Goal: Information Seeking & Learning: Learn about a topic

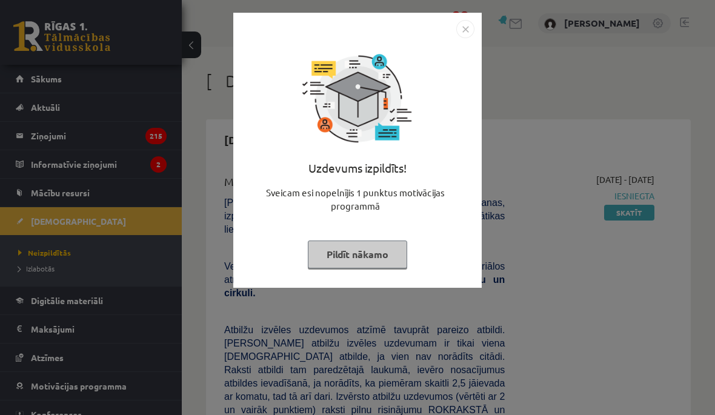
click at [396, 257] on button "Pildīt nākamo" at bounding box center [357, 255] width 99 height 28
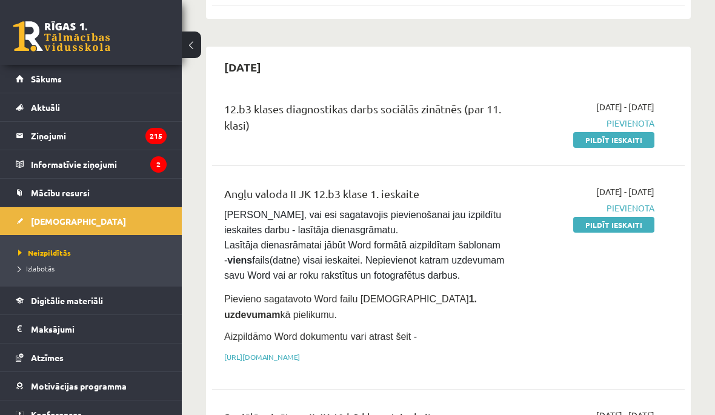
scroll to position [758, 0]
click at [638, 132] on link "Pildīt ieskaiti" at bounding box center [613, 140] width 81 height 16
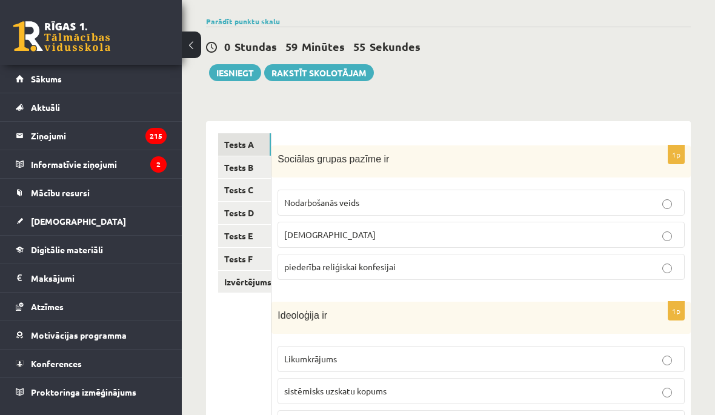
scroll to position [84, 0]
click at [262, 170] on link "Tests B" at bounding box center [244, 168] width 53 height 22
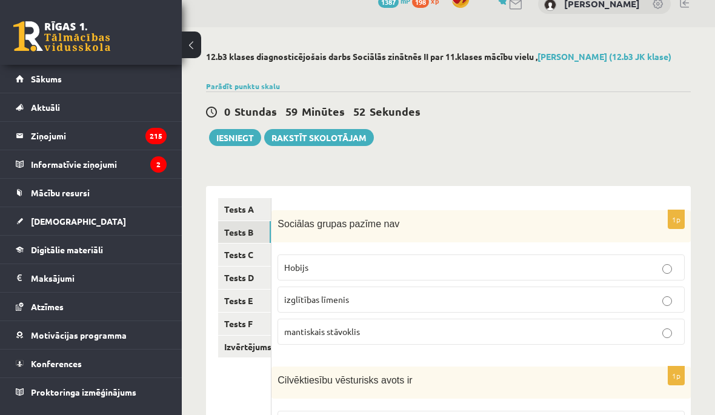
scroll to position [19, 0]
click at [253, 251] on link "Tests C" at bounding box center [244, 255] width 53 height 22
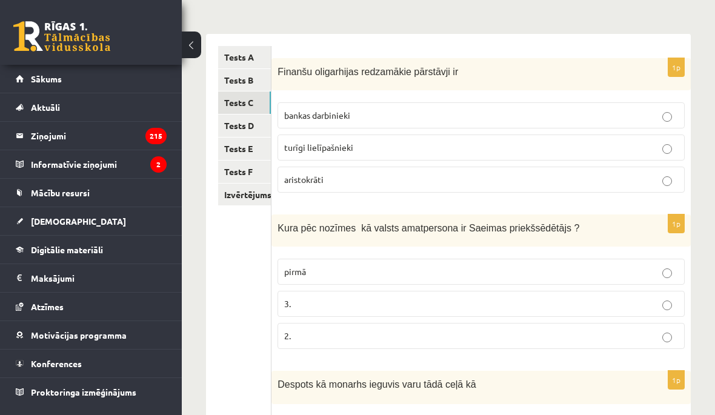
scroll to position [172, 0]
click at [253, 126] on link "Tests D" at bounding box center [244, 125] width 53 height 22
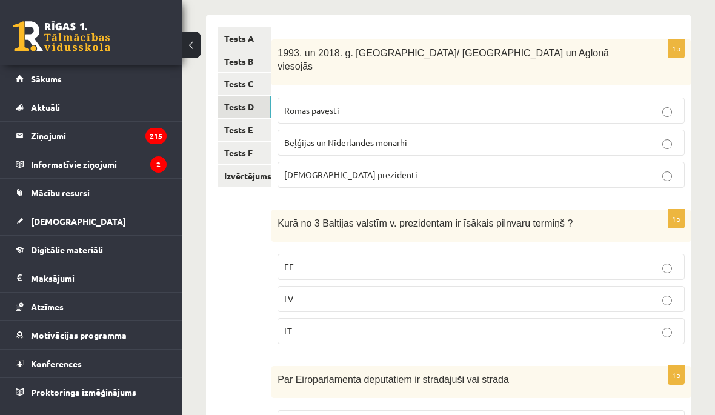
scroll to position [173, 0]
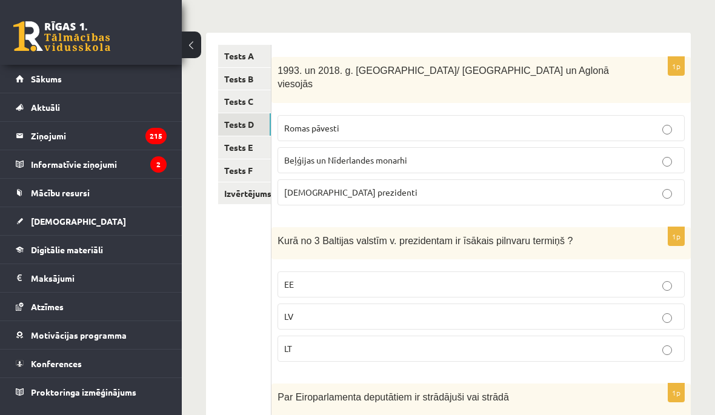
click at [250, 144] on link "Tests E" at bounding box center [244, 147] width 53 height 22
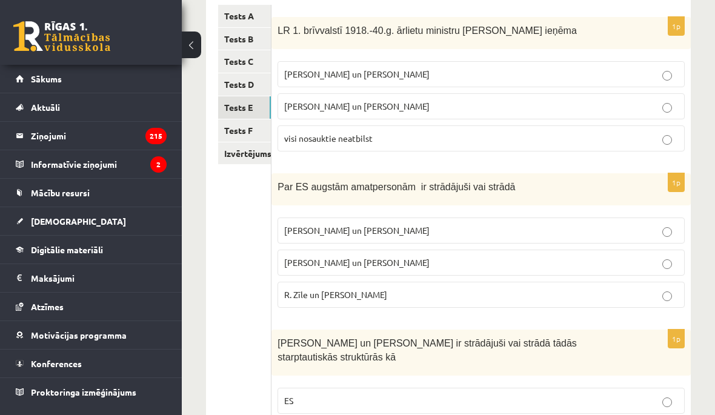
scroll to position [172, 0]
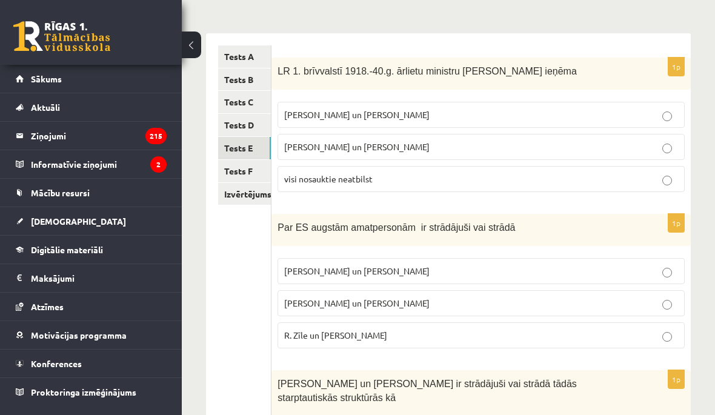
click at [252, 160] on link "Tests F" at bounding box center [244, 171] width 53 height 22
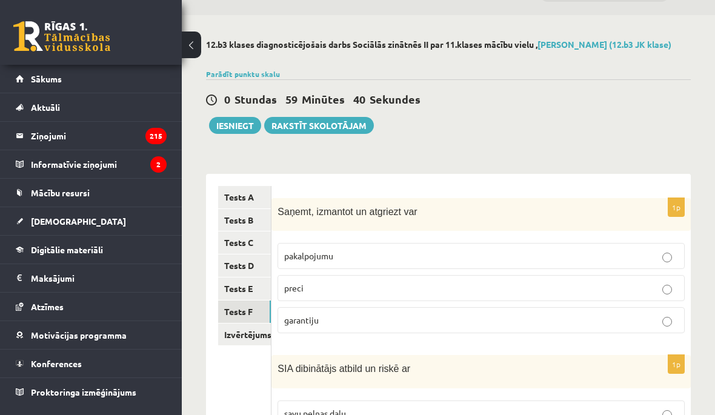
scroll to position [0, 0]
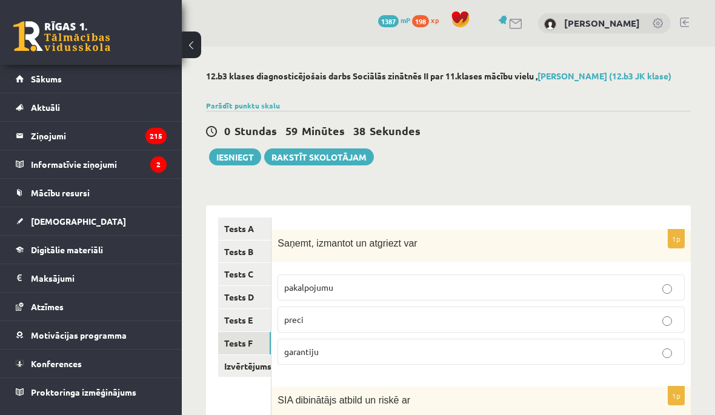
click at [253, 229] on link "Tests A" at bounding box center [244, 229] width 53 height 22
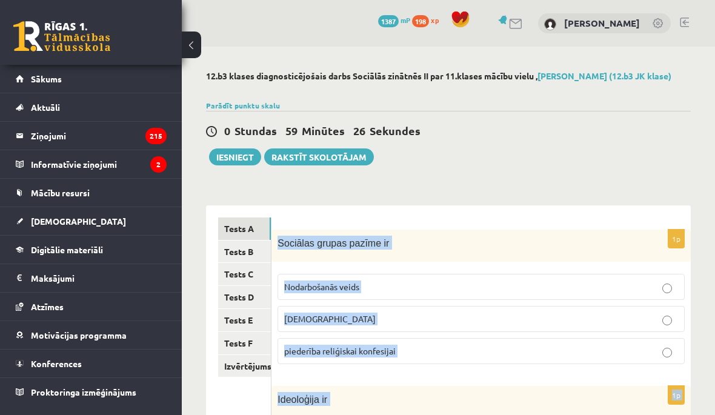
click at [596, 136] on div "0 Stundas 59 Minūtes 26 Sekundes" at bounding box center [448, 132] width 485 height 16
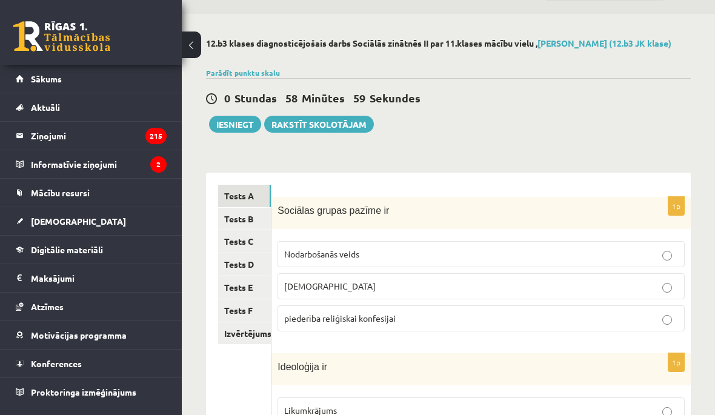
scroll to position [52, 0]
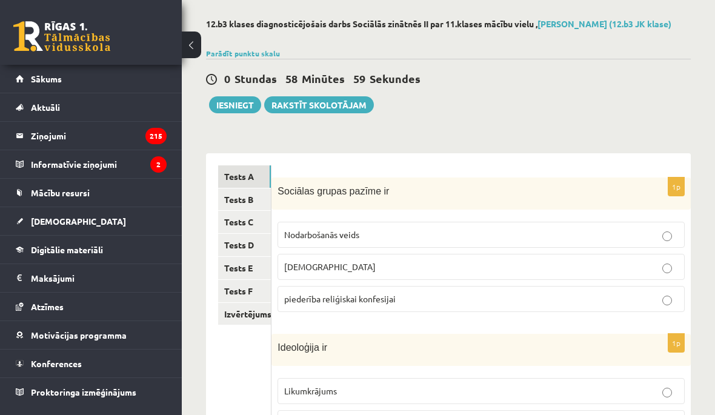
click at [509, 279] on label "individuālisms" at bounding box center [481, 267] width 407 height 26
click at [639, 298] on p "piederība reliģiskai konfesijai" at bounding box center [481, 299] width 394 height 13
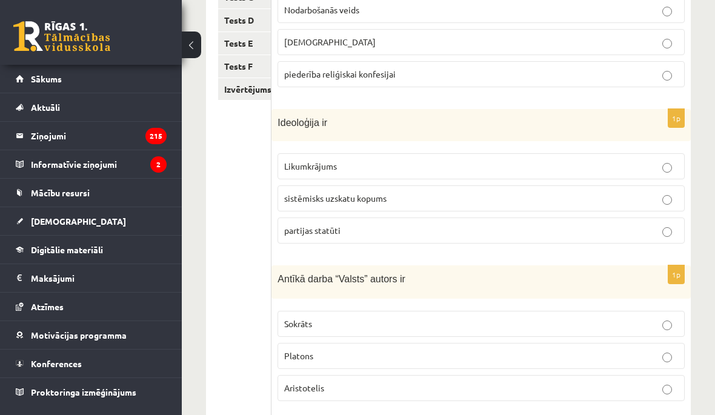
scroll to position [286, 0]
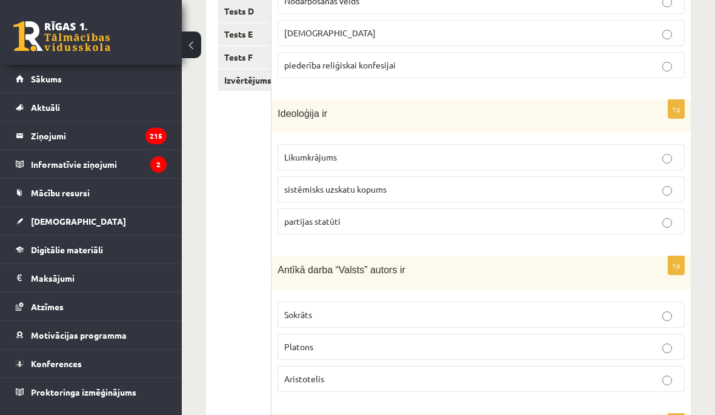
click at [468, 195] on label "sistēmisks uzskatu kopums" at bounding box center [481, 189] width 407 height 26
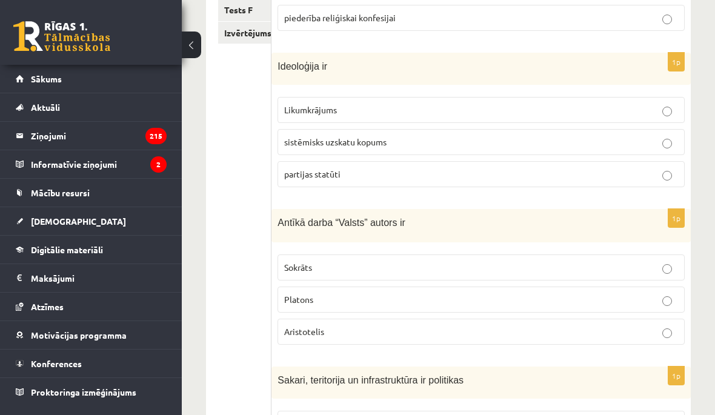
scroll to position [383, 0]
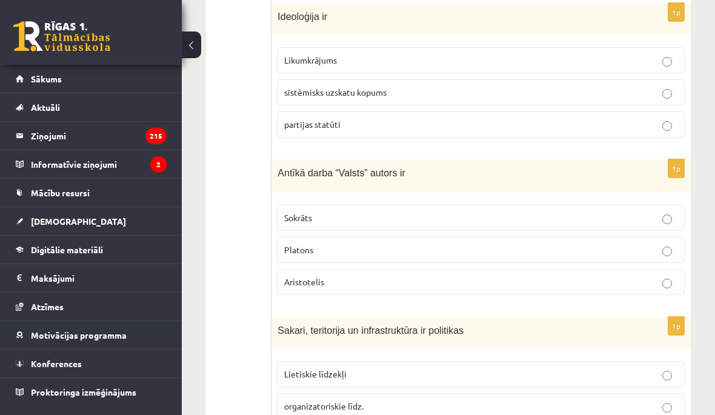
click at [487, 252] on p "Platons" at bounding box center [481, 250] width 394 height 13
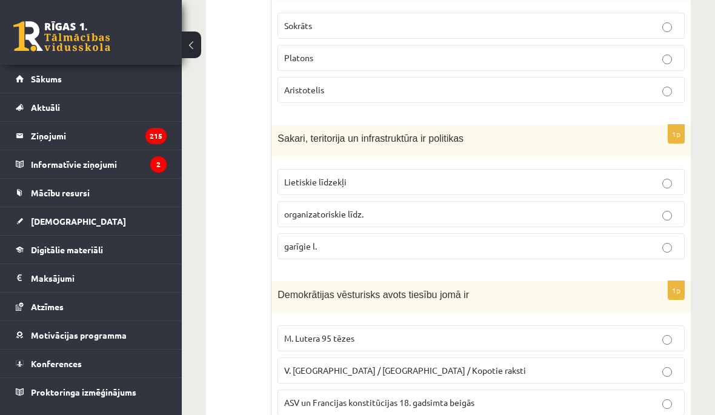
scroll to position [574, 0]
click at [660, 182] on p "Lietiskie līdzekļi" at bounding box center [481, 183] width 394 height 13
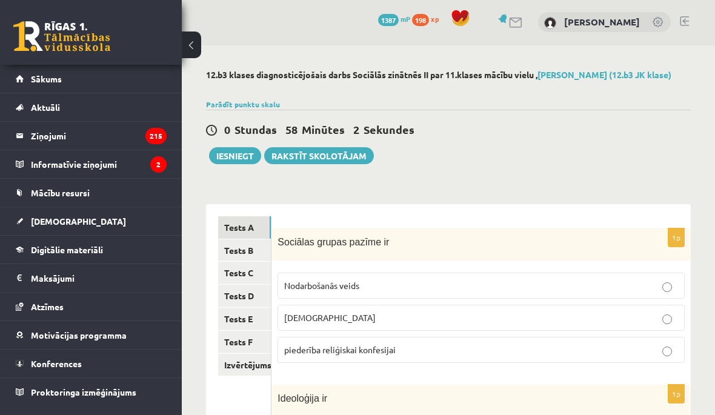
scroll to position [0, 0]
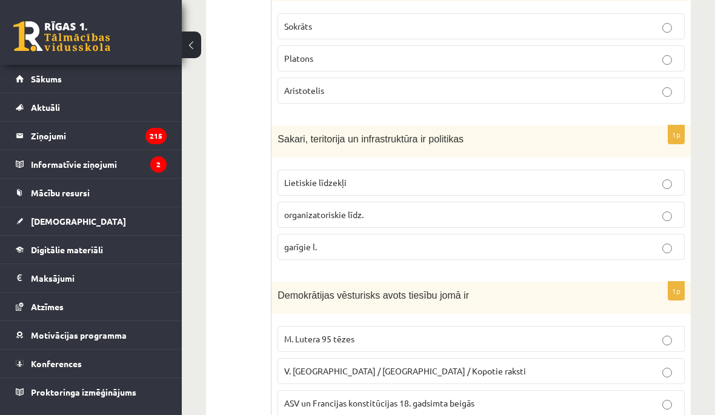
click at [572, 403] on p "ASV un Francijas konstitūcijas 18. gadsimta beigās" at bounding box center [481, 403] width 394 height 13
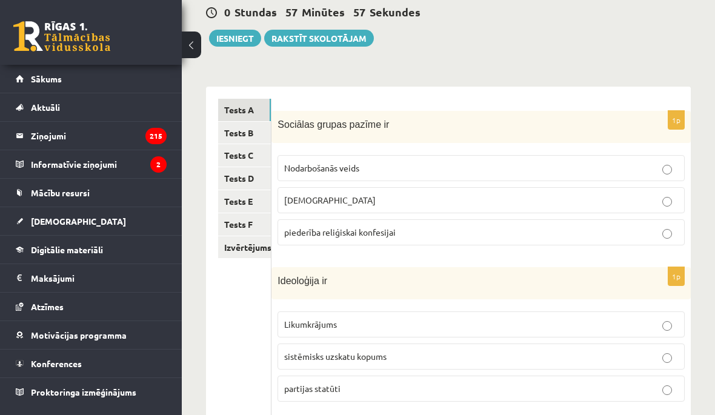
scroll to position [118, 0]
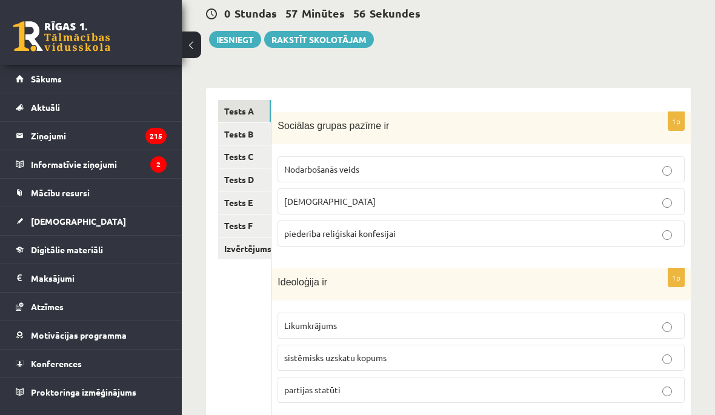
click at [253, 132] on link "Tests B" at bounding box center [244, 134] width 53 height 22
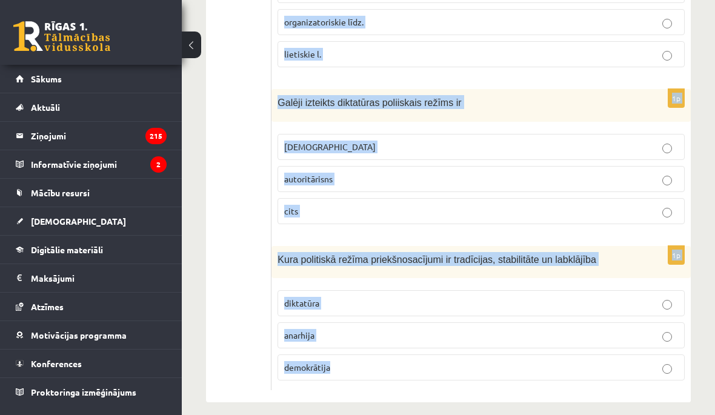
scroll to position [620, 0]
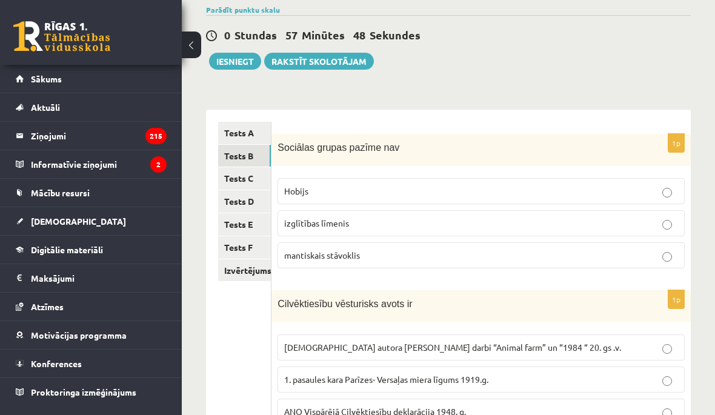
scroll to position [85, 0]
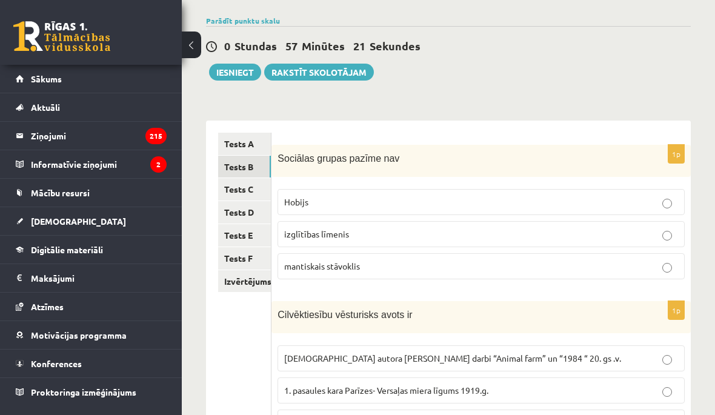
click at [619, 236] on p "izglītības līmenis" at bounding box center [481, 234] width 394 height 13
click at [646, 269] on p "mantiskais stāvoklis" at bounding box center [481, 266] width 394 height 13
click at [659, 238] on p "izglītības līmenis" at bounding box center [481, 234] width 394 height 13
click at [639, 276] on label "mantiskais stāvoklis" at bounding box center [481, 266] width 407 height 26
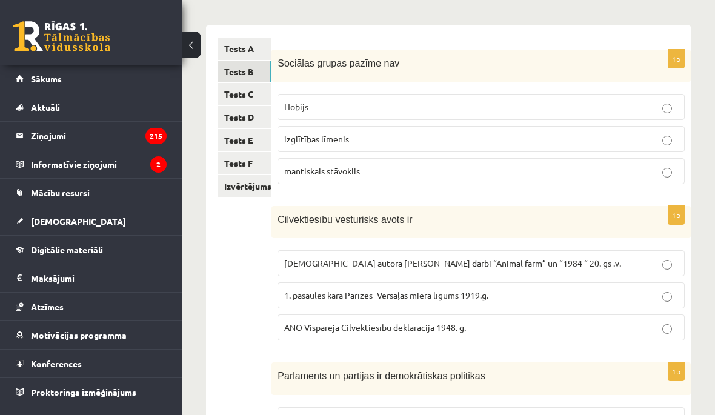
scroll to position [182, 0]
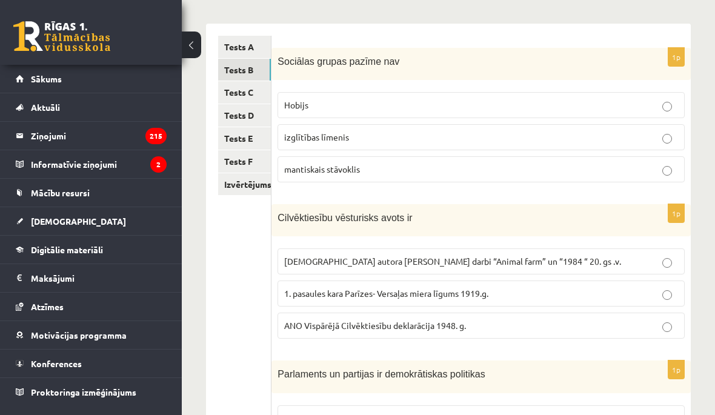
click at [499, 328] on p "ANO Vispārējā Cilvēktiesību deklarācija 1948. g." at bounding box center [481, 325] width 394 height 13
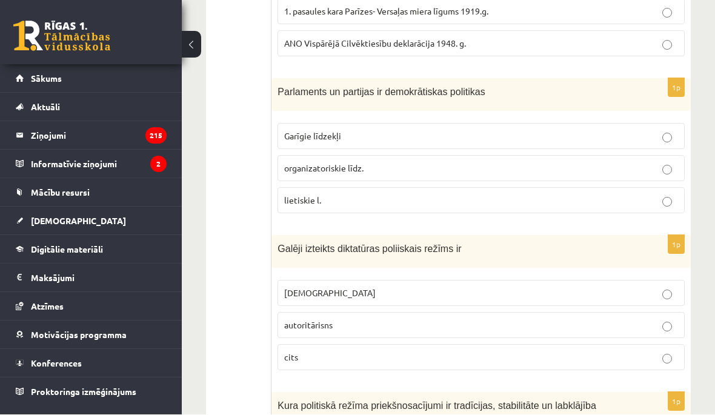
scroll to position [464, 0]
click at [512, 167] on p "organizatoriskie līdz." at bounding box center [481, 168] width 394 height 13
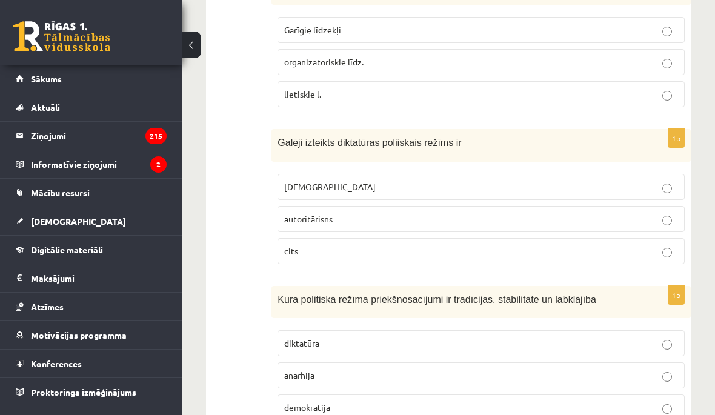
scroll to position [572, 0]
click at [591, 179] on p "totalitārisms" at bounding box center [481, 185] width 394 height 13
click at [559, 195] on label "totalitārisms" at bounding box center [481, 186] width 407 height 26
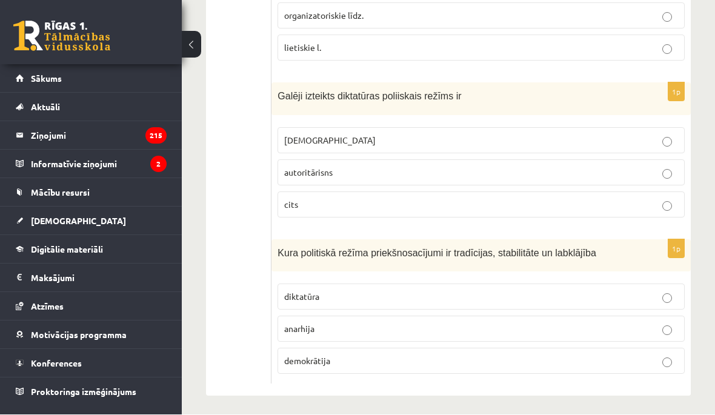
scroll to position [620, 0]
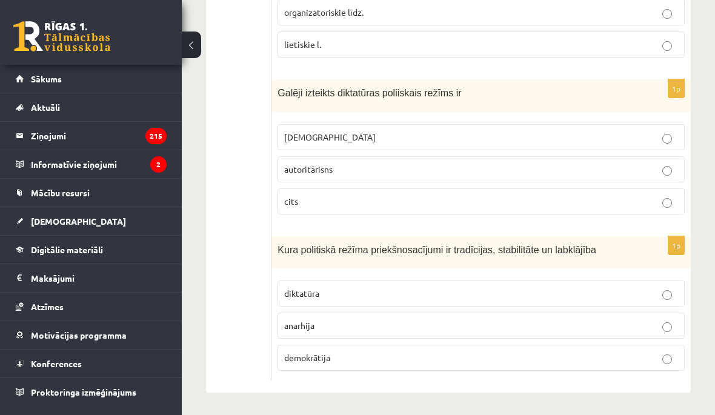
click at [428, 354] on p "demokrātija" at bounding box center [481, 358] width 394 height 13
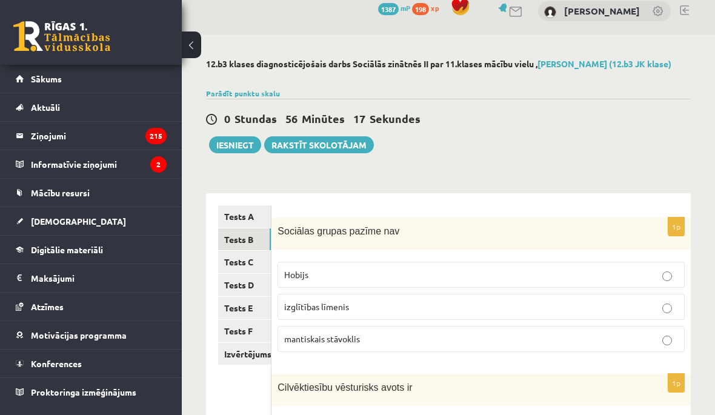
scroll to position [13, 0]
click at [261, 250] on link "Tests C" at bounding box center [244, 261] width 53 height 22
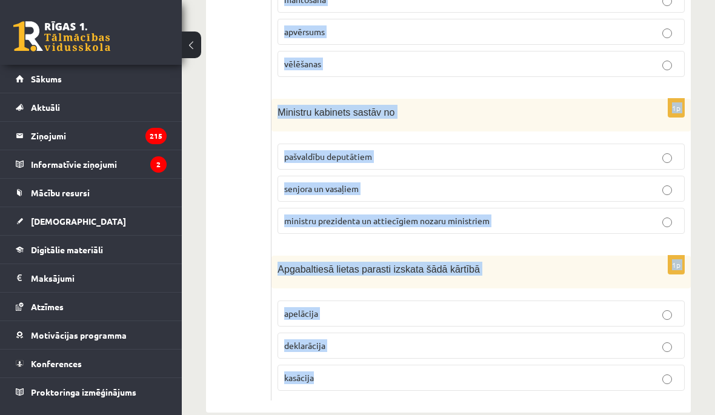
scroll to position [621, 0]
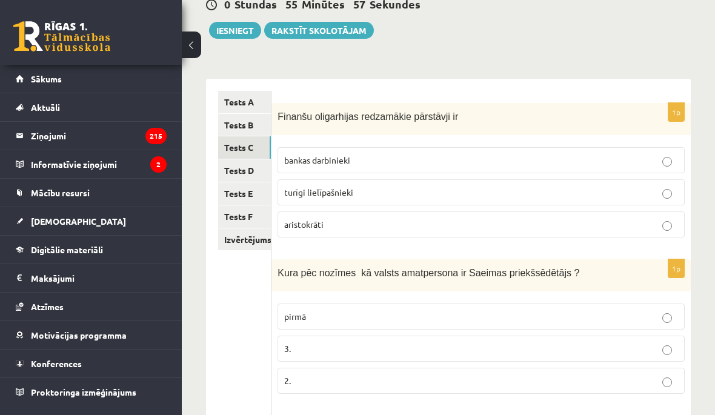
scroll to position [128, 0]
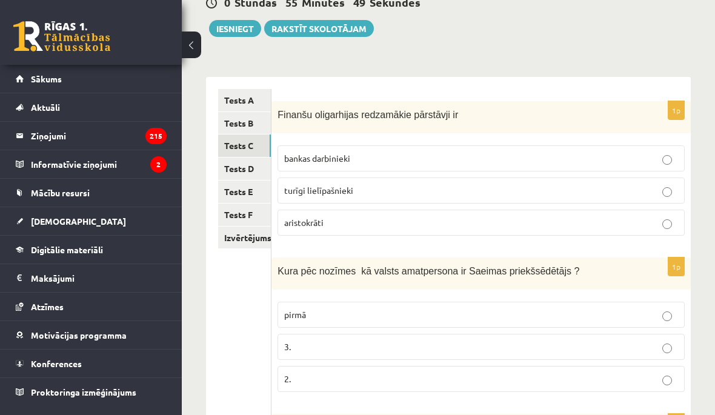
click at [604, 217] on p "aristokrāti" at bounding box center [481, 222] width 394 height 13
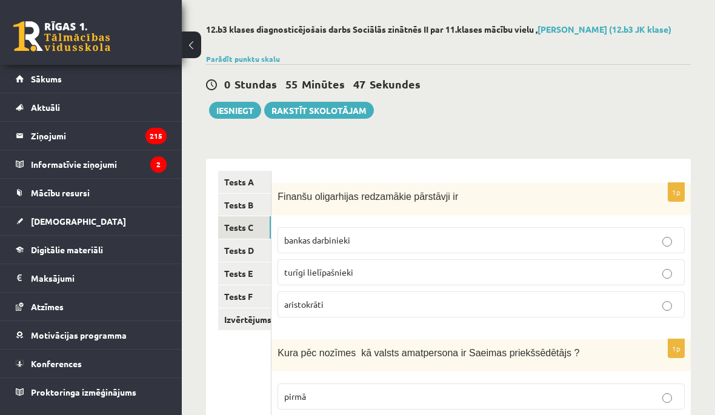
scroll to position [25, 0]
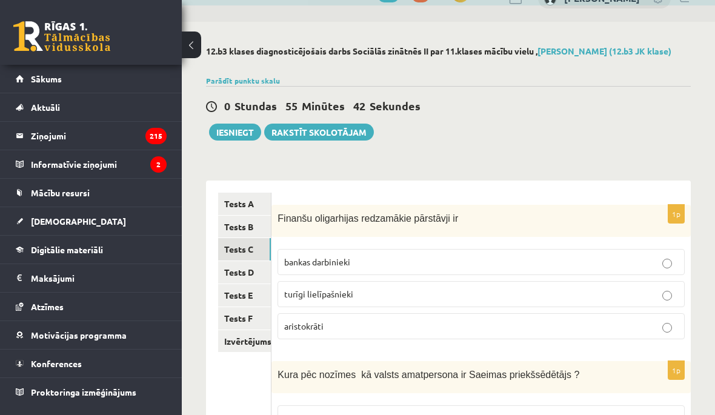
click at [506, 285] on label "turīgi lielīpašnieki" at bounding box center [481, 294] width 407 height 26
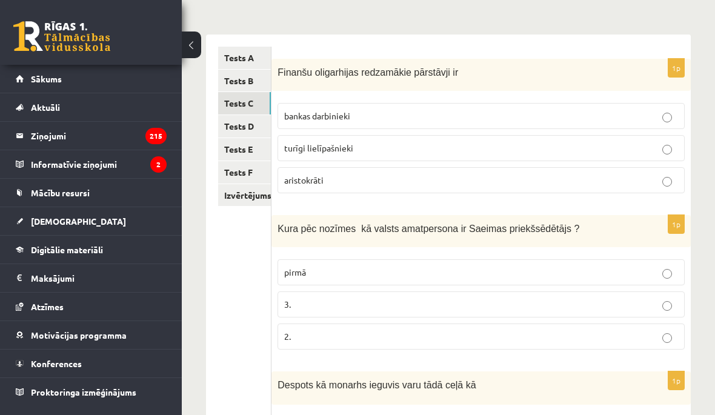
scroll to position [169, 0]
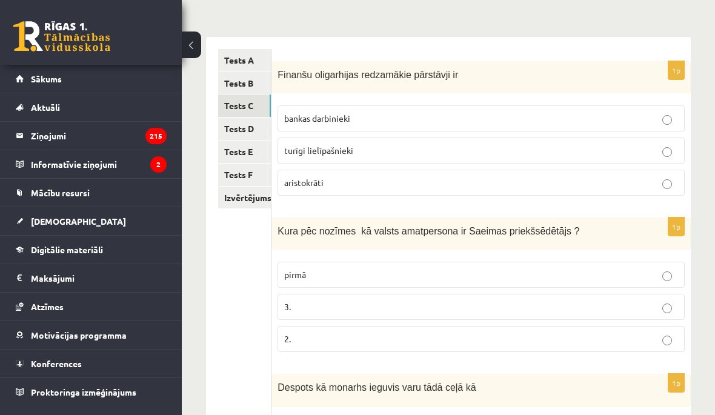
click at [574, 269] on p "pirmā" at bounding box center [481, 275] width 394 height 13
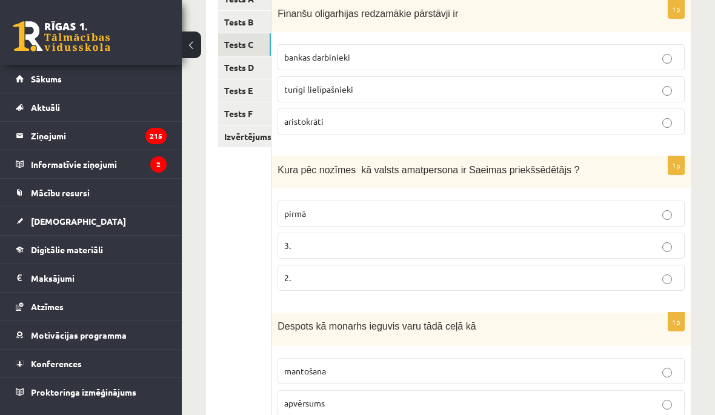
scroll to position [250, 0]
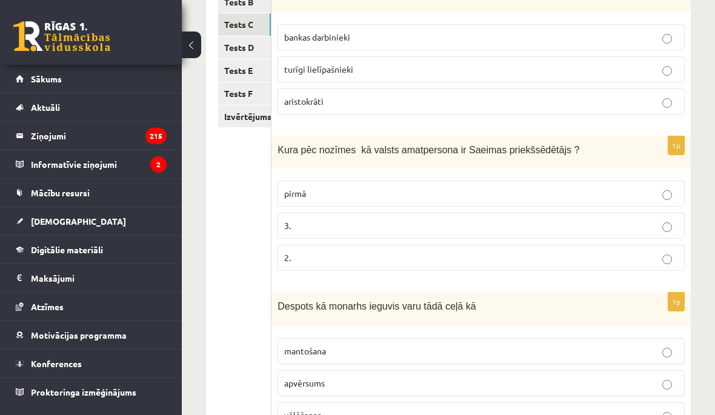
click at [597, 262] on p "2." at bounding box center [481, 258] width 394 height 13
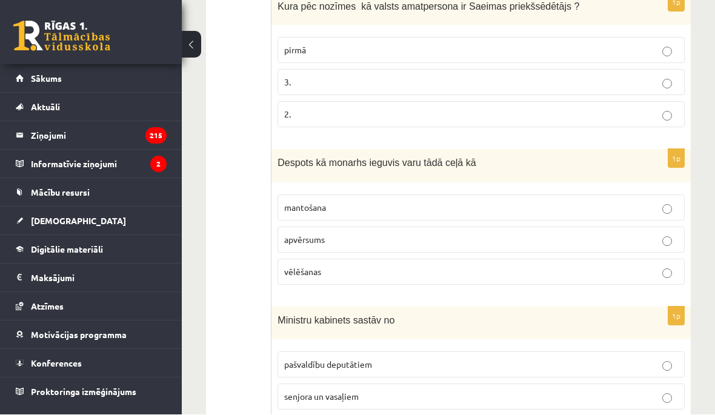
scroll to position [393, 0]
click at [550, 229] on label "apvērsums" at bounding box center [481, 240] width 407 height 26
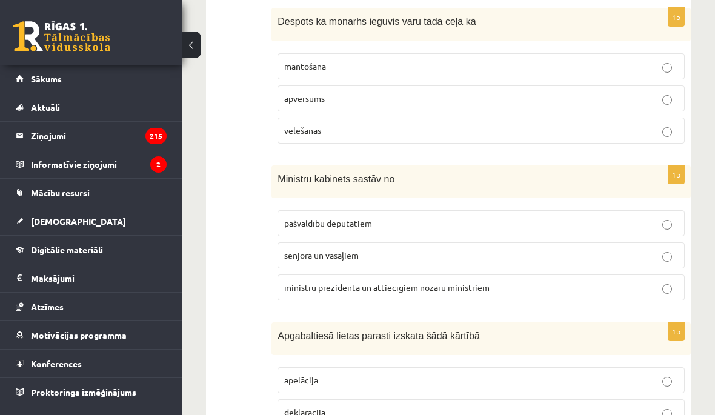
scroll to position [537, 0]
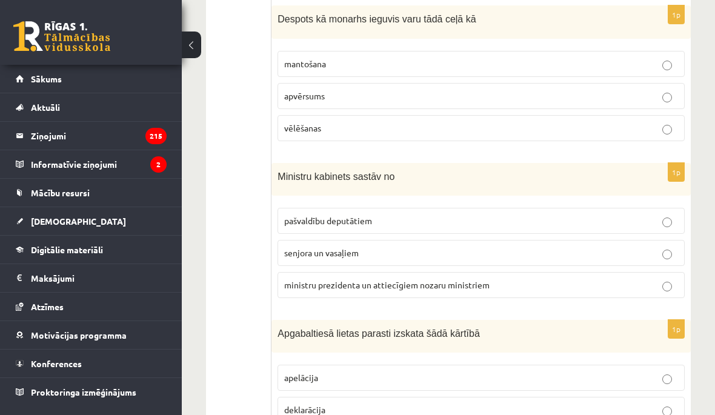
click at [600, 215] on p "pašvaldību deputātiem" at bounding box center [481, 221] width 394 height 13
click at [613, 287] on p "ministru prezidenta un attiecīgiem nozaru ministriem" at bounding box center [481, 285] width 394 height 13
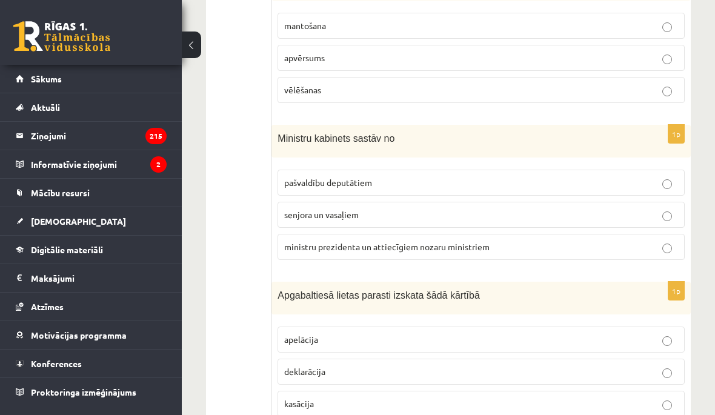
scroll to position [575, 0]
click at [622, 342] on p "apelācija" at bounding box center [481, 340] width 394 height 13
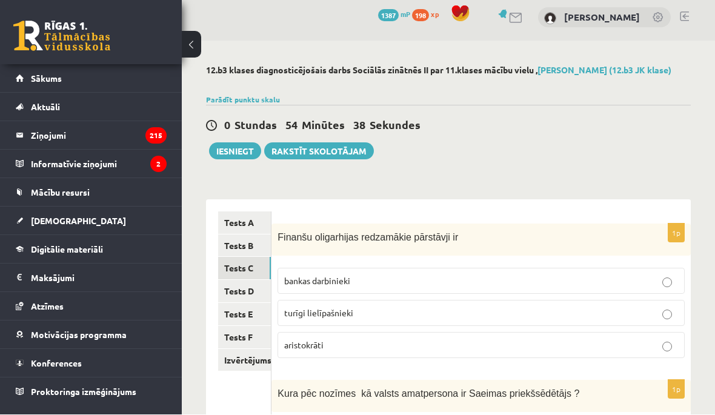
scroll to position [6, 0]
click at [260, 286] on link "Tests D" at bounding box center [244, 291] width 53 height 22
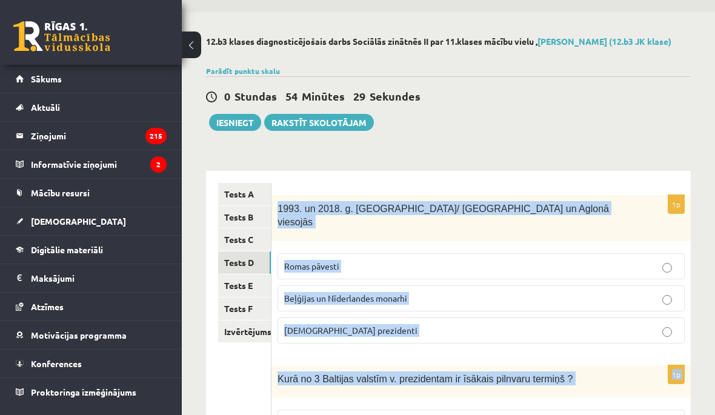
scroll to position [0, 0]
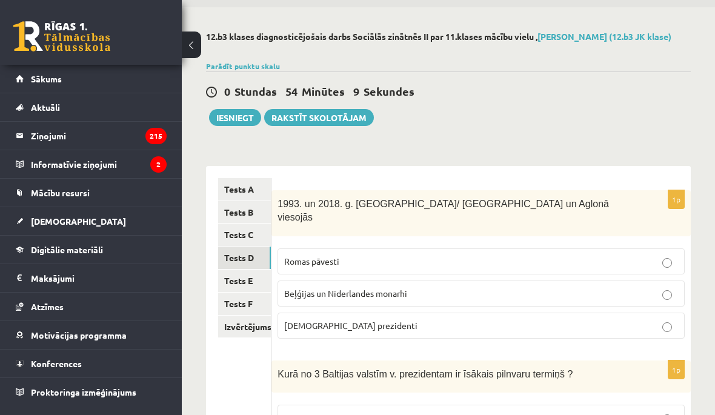
scroll to position [16, 0]
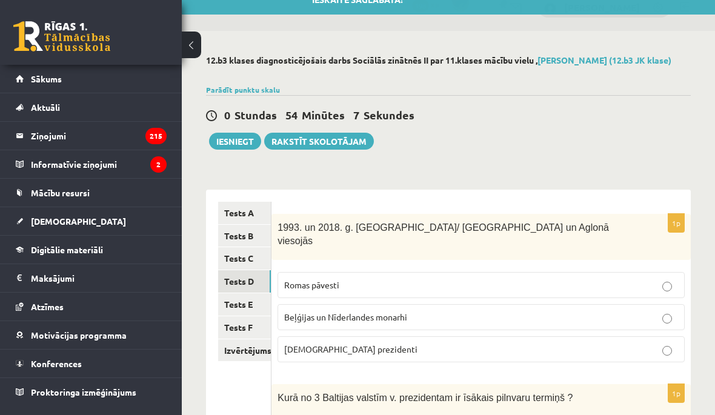
click at [454, 279] on p "Romas pāvesti" at bounding box center [481, 285] width 394 height 13
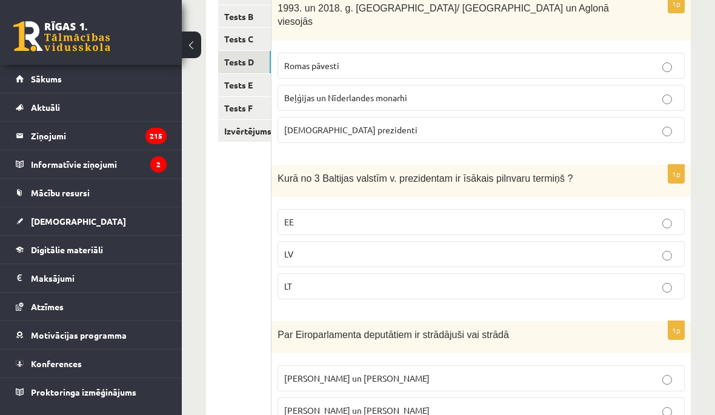
scroll to position [239, 0]
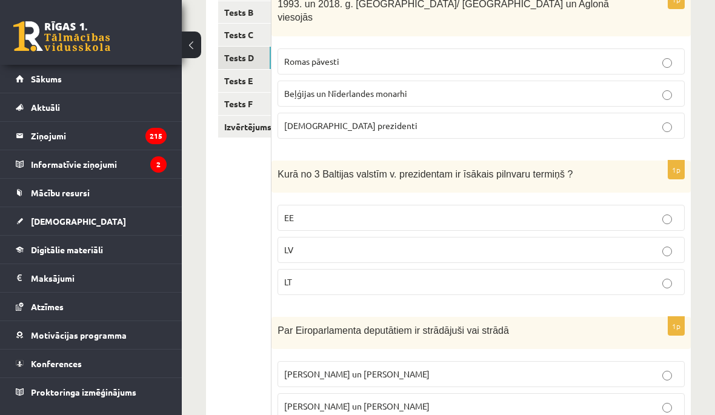
click at [513, 244] on p "LV" at bounding box center [481, 250] width 394 height 13
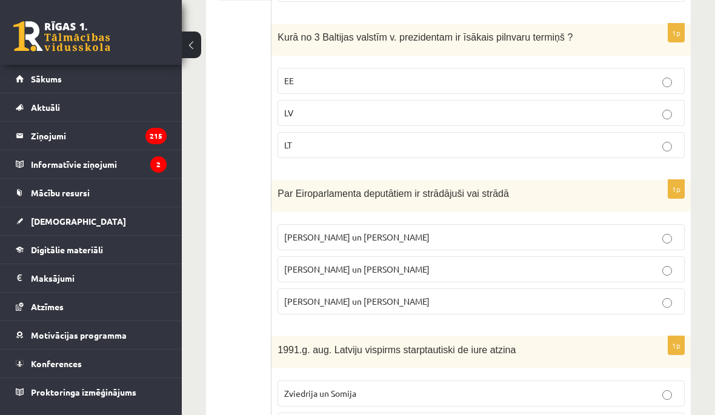
scroll to position [387, 0]
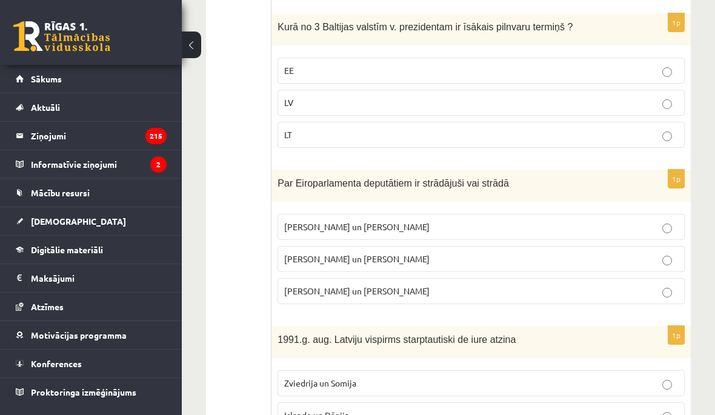
click at [484, 253] on p "I. Vaidere un N. Ušakovs" at bounding box center [481, 259] width 394 height 13
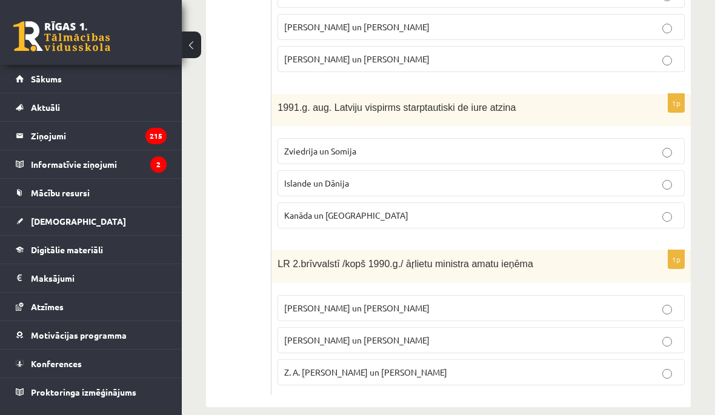
scroll to position [165, 0]
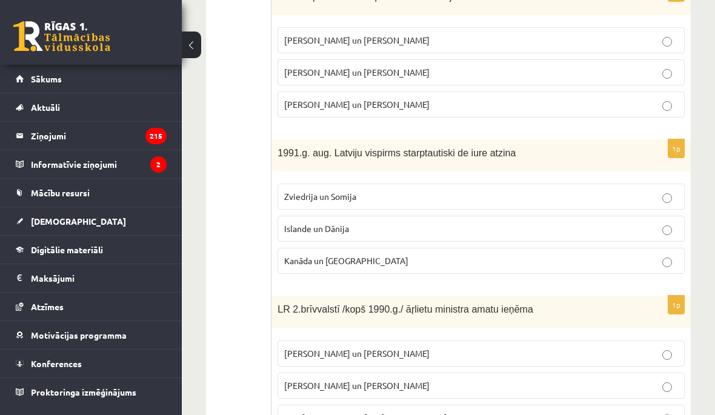
click at [650, 221] on label "Islande un Dānija" at bounding box center [481, 229] width 407 height 26
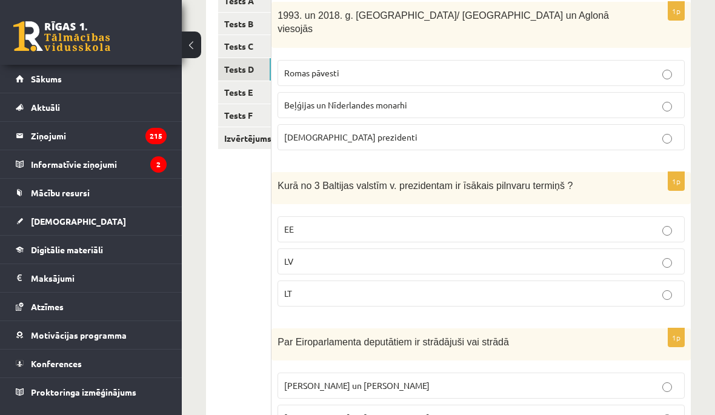
scroll to position [88, 0]
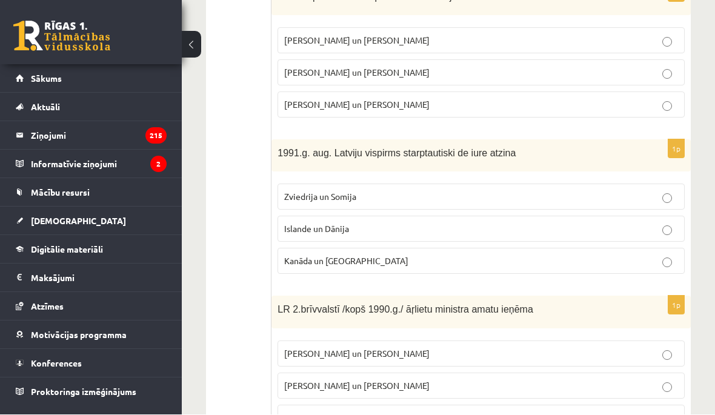
click at [574, 380] on p "A. Pabriks un J Jurkāns" at bounding box center [481, 386] width 394 height 13
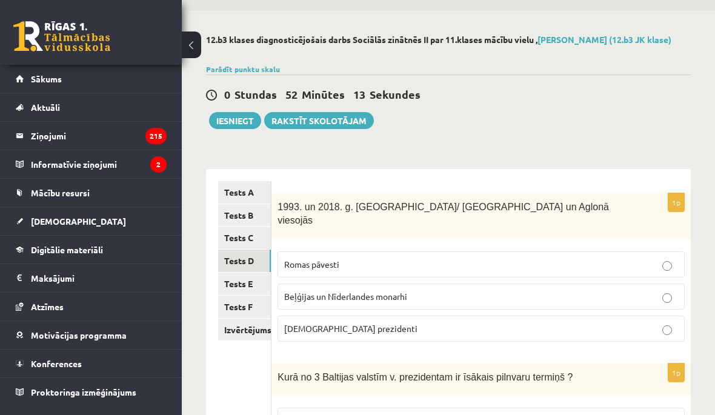
scroll to position [37, 0]
click at [256, 278] on link "Tests E" at bounding box center [244, 283] width 53 height 22
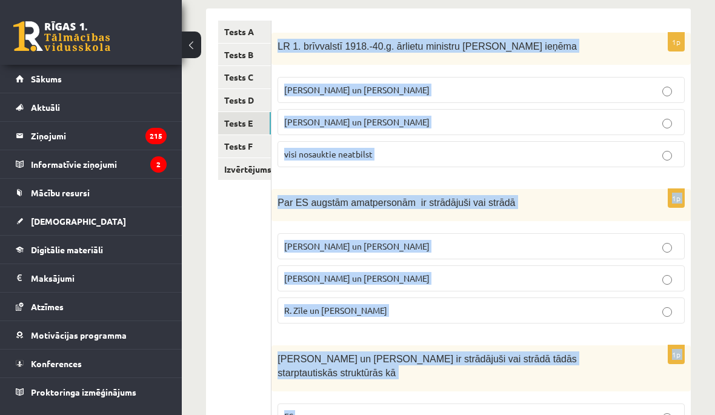
scroll to position [0, 0]
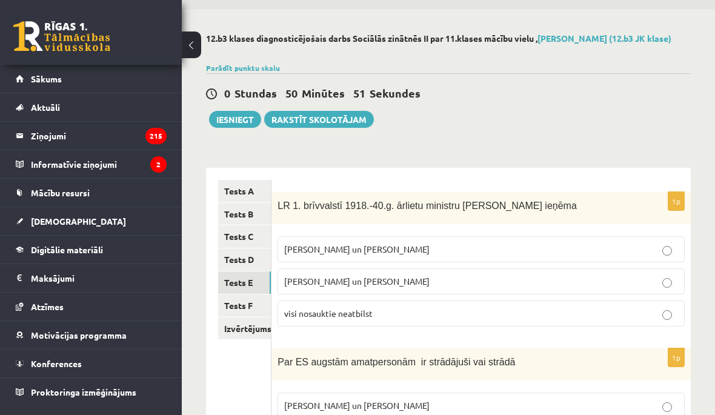
scroll to position [42, 0]
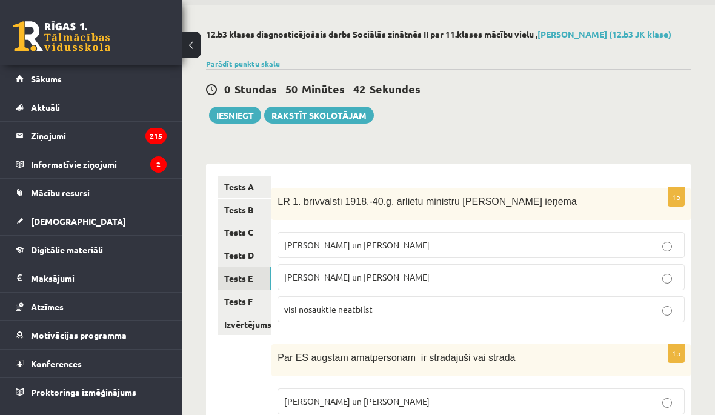
click at [610, 249] on p "Z. Meierovics un V. Munters" at bounding box center [481, 245] width 394 height 13
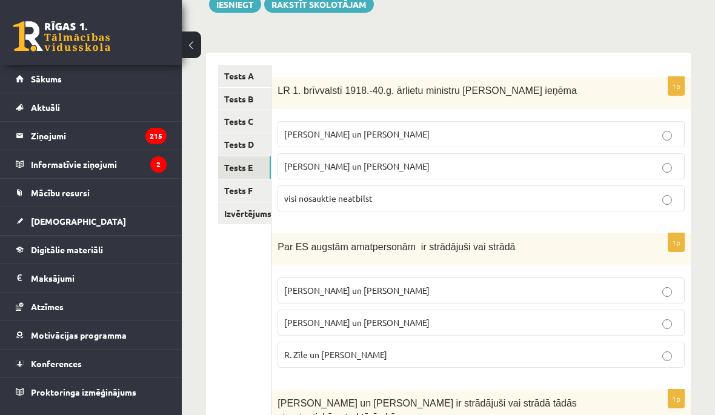
scroll to position [164, 0]
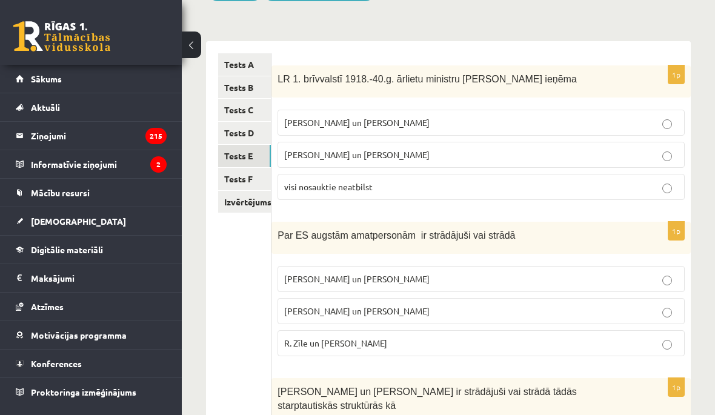
click at [599, 302] on label "Vaira Vīķe- Freiberga un N.Ušakovs" at bounding box center [481, 311] width 407 height 26
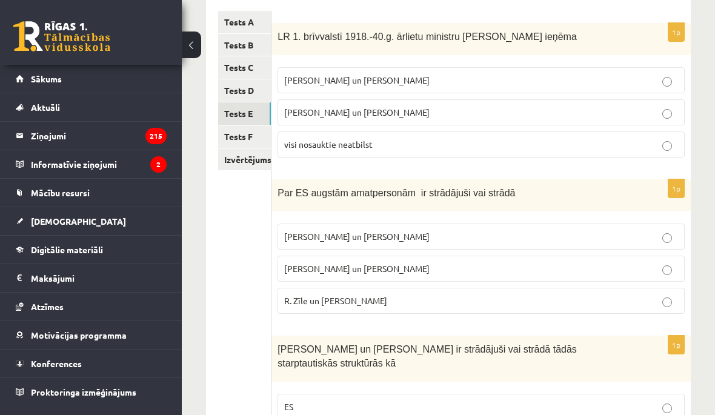
scroll to position [210, 0]
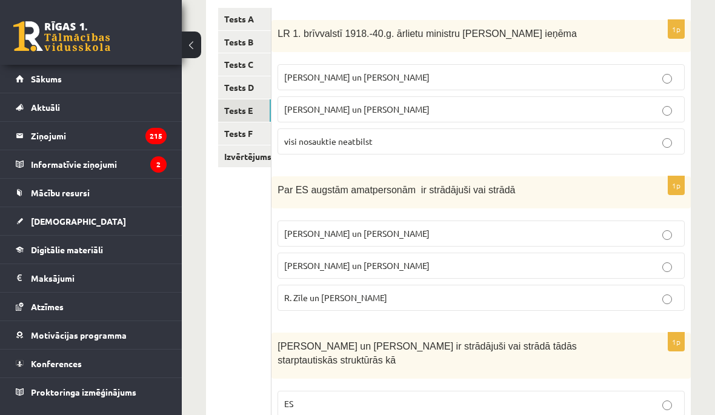
click at [524, 307] on label "R. Zīle un V.Dombrovskis" at bounding box center [481, 298] width 407 height 26
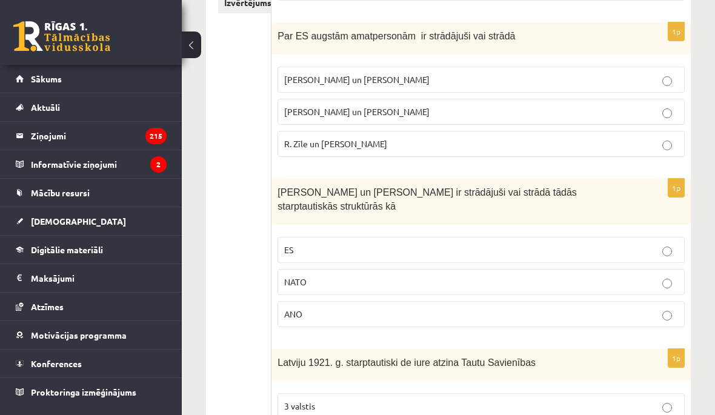
scroll to position [364, 0]
click at [631, 258] on label "ES" at bounding box center [481, 249] width 407 height 26
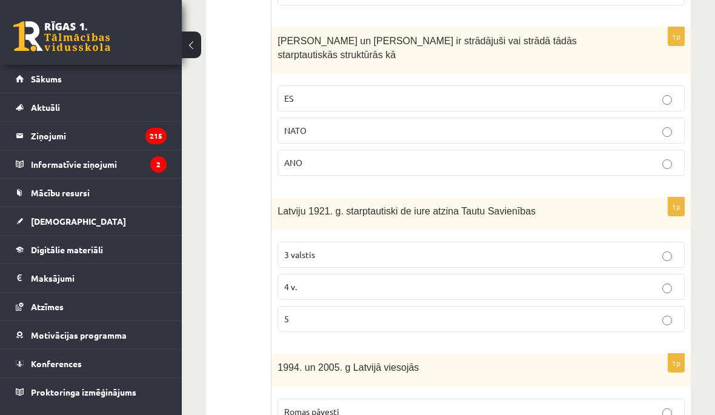
scroll to position [516, 0]
click at [642, 250] on p "3 valstis" at bounding box center [481, 254] width 394 height 13
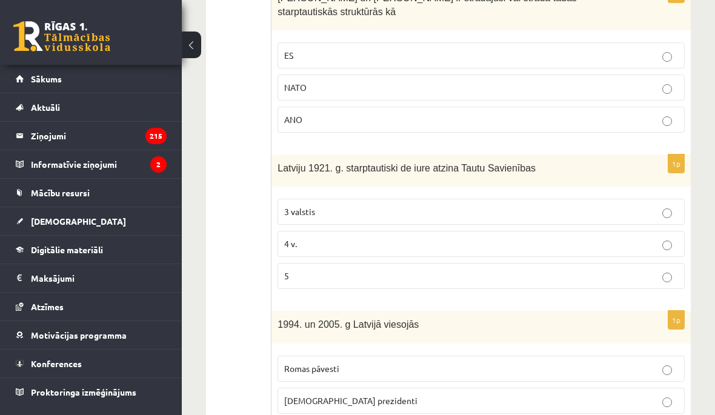
scroll to position [561, 0]
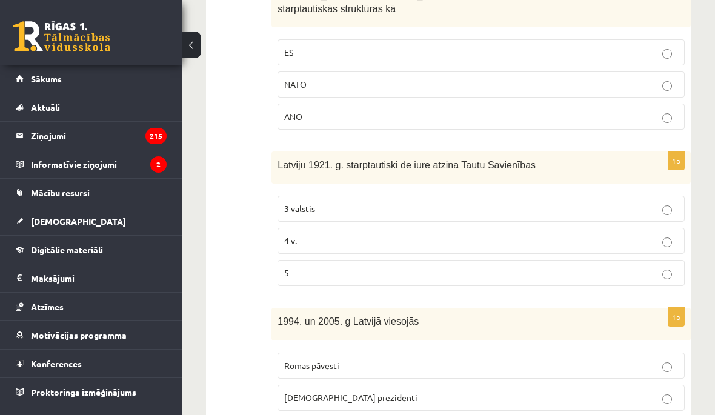
click at [534, 273] on p "5" at bounding box center [481, 273] width 394 height 13
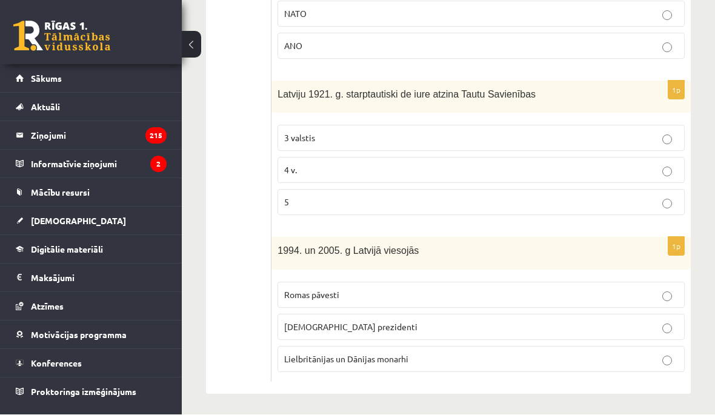
scroll to position [632, 0]
click at [441, 333] on label "ASV prezidenti" at bounding box center [481, 327] width 407 height 26
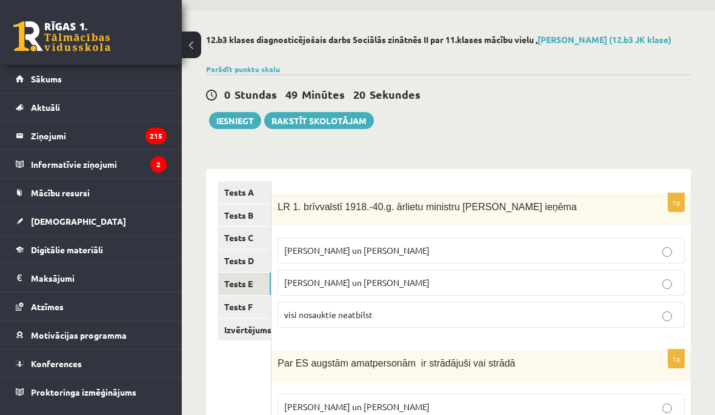
scroll to position [36, 0]
click at [256, 306] on link "Tests F" at bounding box center [244, 307] width 53 height 22
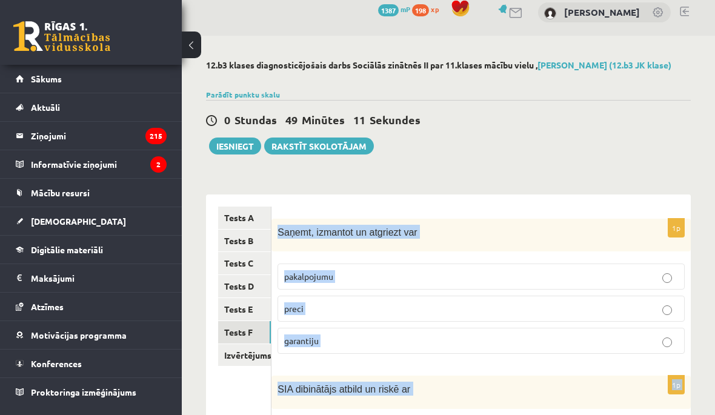
scroll to position [7, 0]
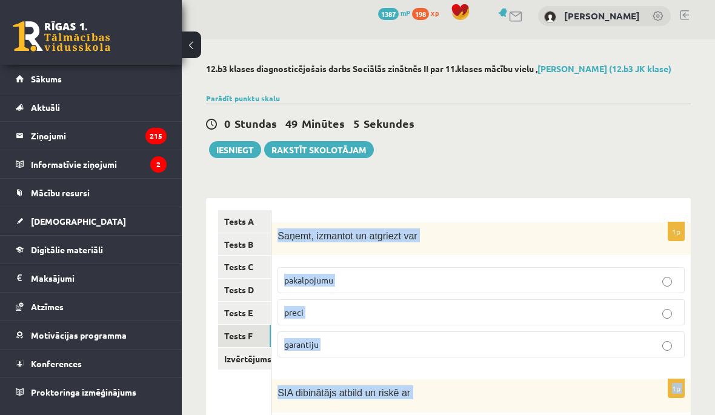
click at [578, 148] on div "0 Stundas 49 Minūtes 5 Sekundes Ieskaite saglabāta! Iesniegt Rakstīt skolotājam" at bounding box center [448, 131] width 485 height 55
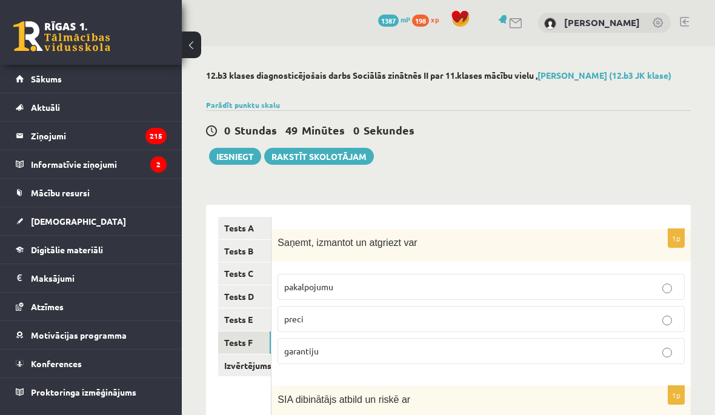
scroll to position [0, 0]
click at [498, 328] on label "preci" at bounding box center [481, 320] width 407 height 26
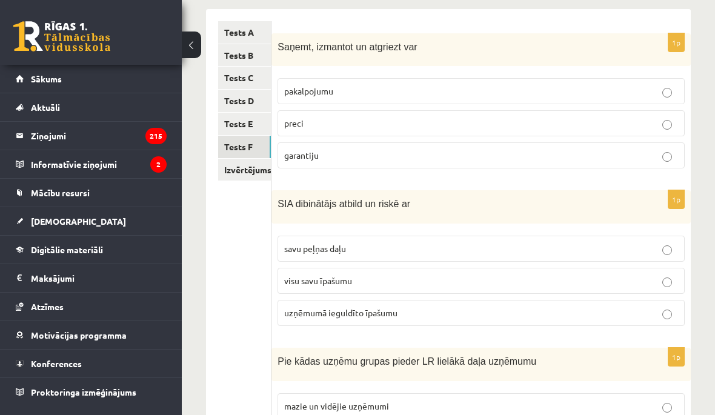
scroll to position [242, 0]
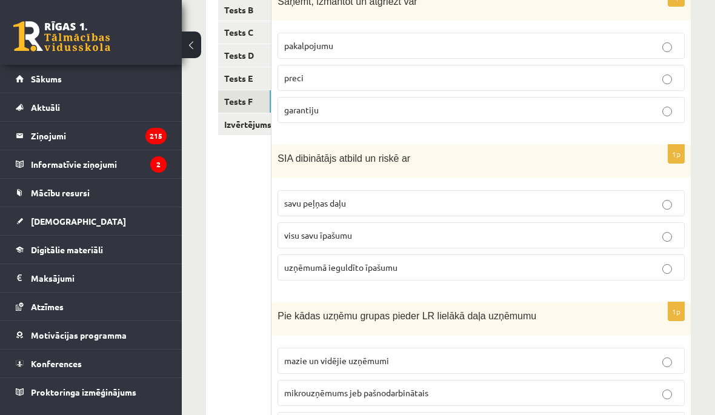
click at [501, 268] on p "uzņēmumā ieguldīto īpašumu" at bounding box center [481, 267] width 394 height 13
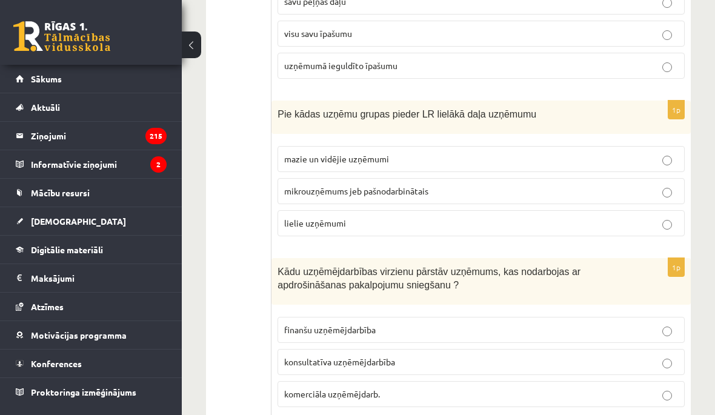
scroll to position [444, 0]
click at [621, 5] on p "savu peļņas daļu" at bounding box center [481, 1] width 394 height 13
click at [634, 20] on label "visu savu īpašumu" at bounding box center [481, 33] width 407 height 26
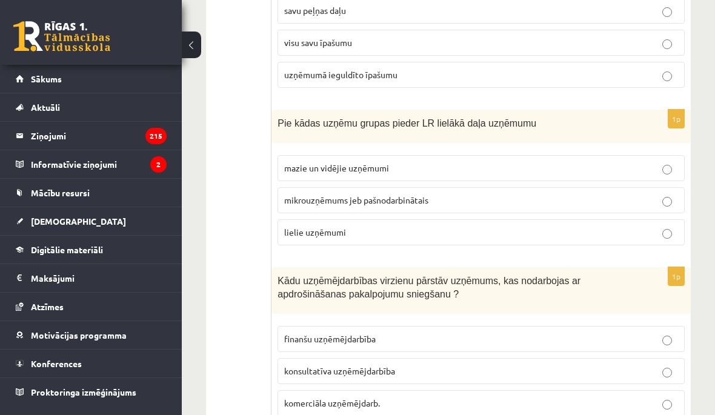
scroll to position [432, 0]
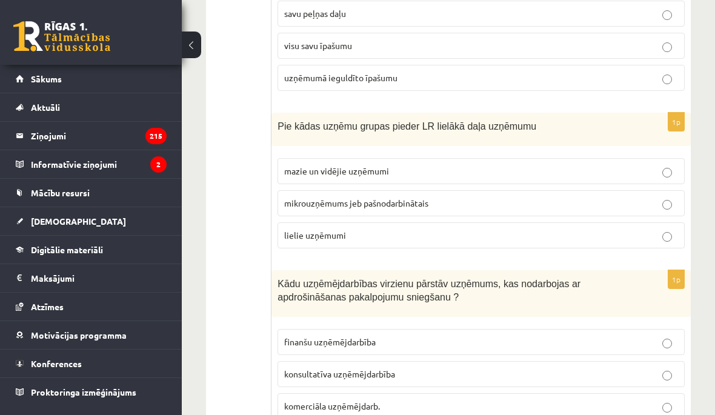
click at [662, 16] on p "savu peļņas daļu" at bounding box center [481, 13] width 394 height 13
click at [661, 65] on label "uzņēmumā ieguldīto īpašumu" at bounding box center [481, 78] width 407 height 26
click at [664, 88] on label "uzņēmumā ieguldīto īpašumu" at bounding box center [481, 78] width 407 height 26
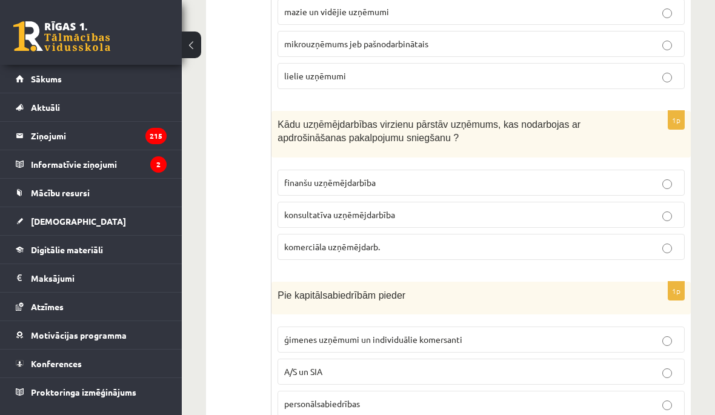
scroll to position [590, 0]
click at [584, 178] on p "finanšu uzņēmējdarbība" at bounding box center [481, 183] width 394 height 13
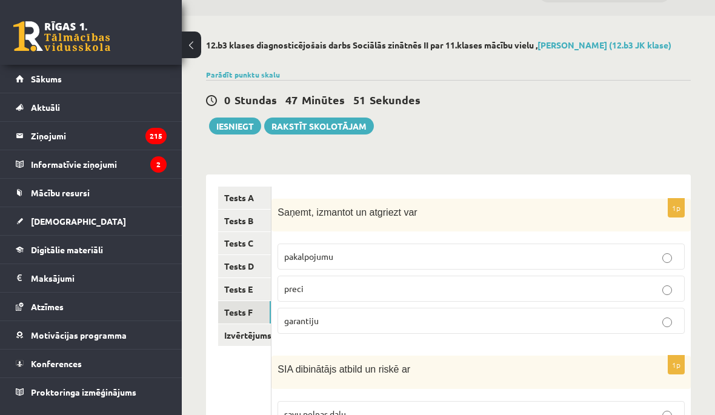
scroll to position [13, 0]
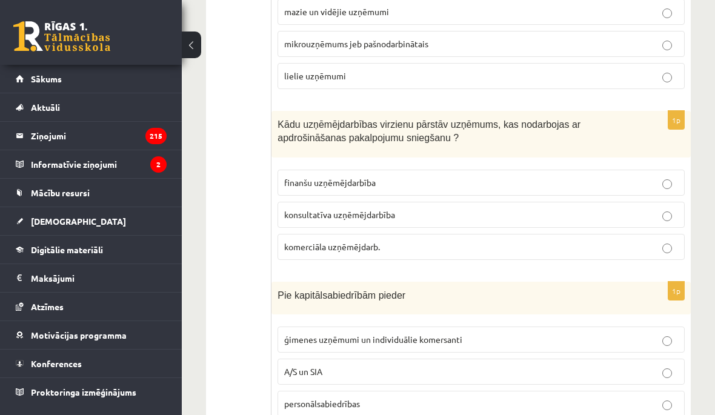
click at [571, 367] on p "A/S un SIA" at bounding box center [481, 371] width 394 height 13
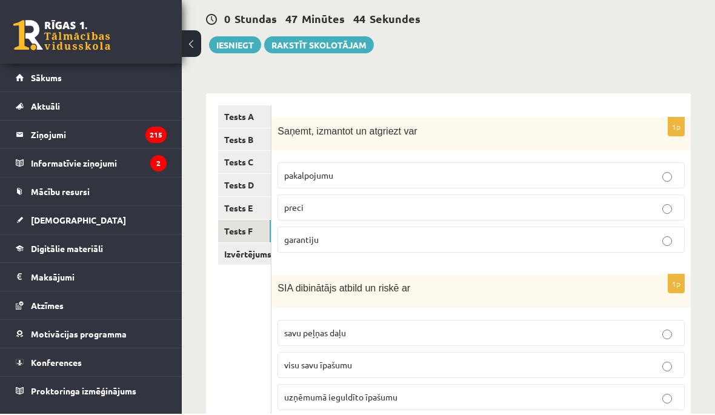
click at [254, 246] on link "Izvērtējums!" at bounding box center [244, 255] width 53 height 22
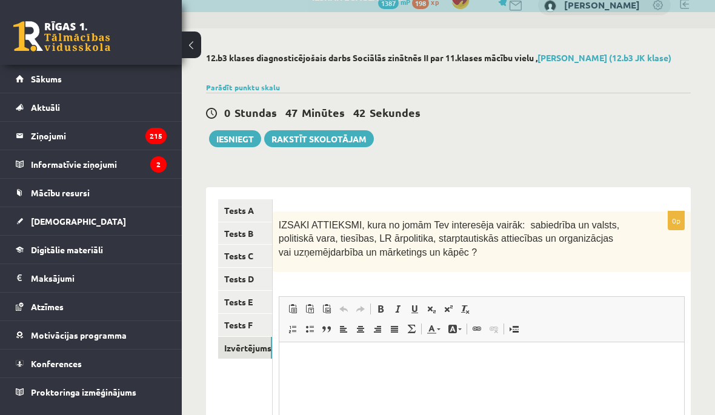
scroll to position [0, 0]
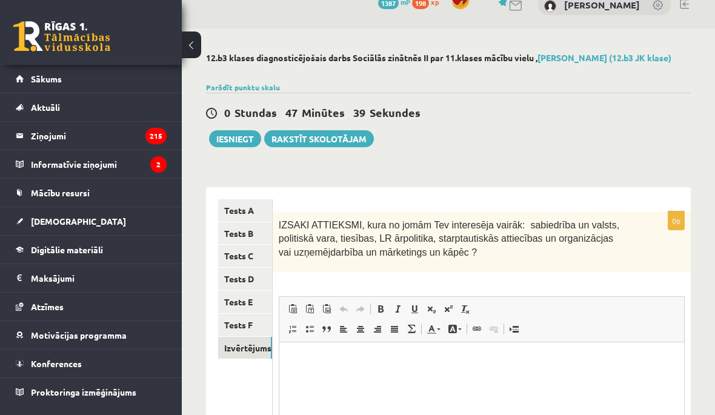
click at [247, 135] on button "Iesniegt" at bounding box center [235, 138] width 52 height 17
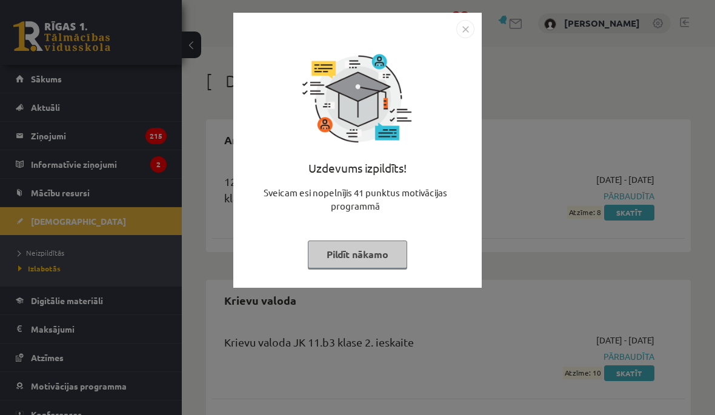
click at [406, 261] on button "Pildīt nākamo" at bounding box center [357, 255] width 99 height 28
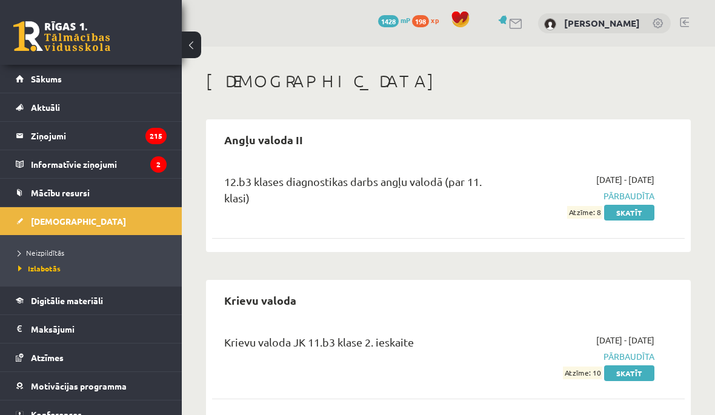
click at [58, 249] on span "Neizpildītās" at bounding box center [41, 253] width 46 height 10
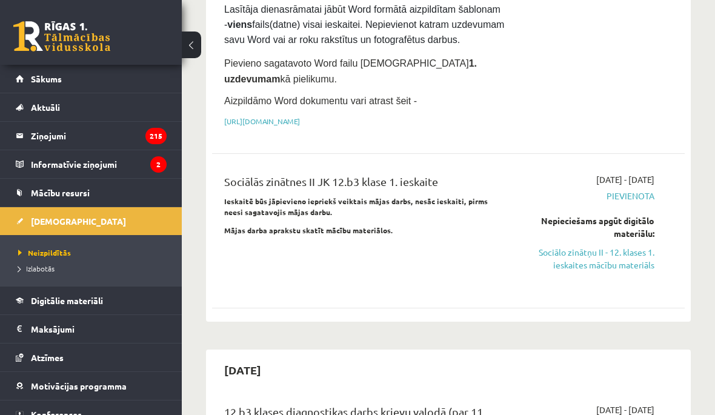
scroll to position [912, 0]
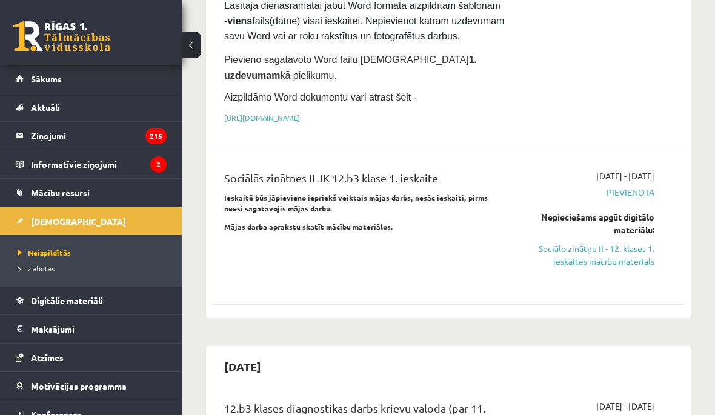
click at [636, 242] on link "Sociālo zinātņu II - 12. klases 1. ieskaites mācību materiāls" at bounding box center [589, 254] width 132 height 25
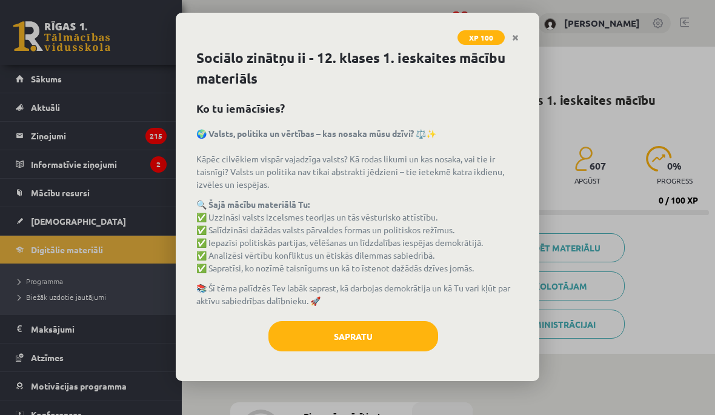
click at [414, 344] on button "Sapratu" at bounding box center [354, 336] width 170 height 30
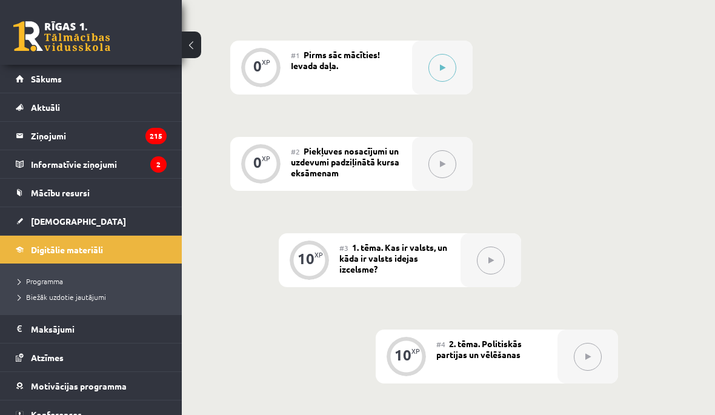
scroll to position [355, 0]
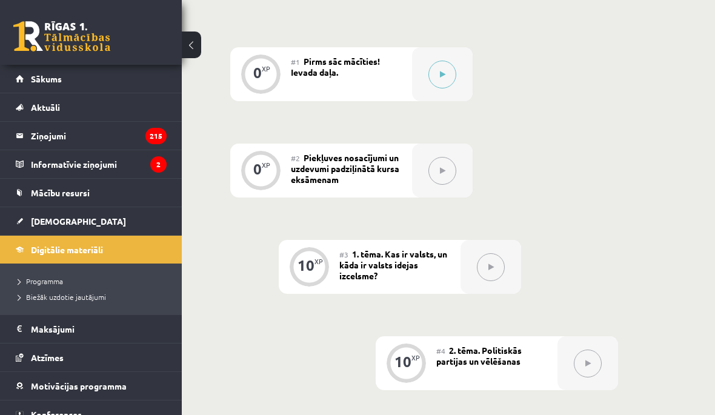
click at [453, 78] on button at bounding box center [443, 75] width 28 height 28
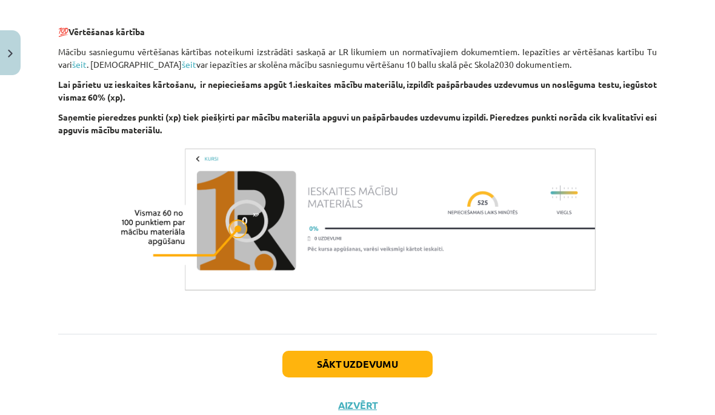
click at [392, 378] on button "Sākt uzdevumu" at bounding box center [357, 364] width 150 height 27
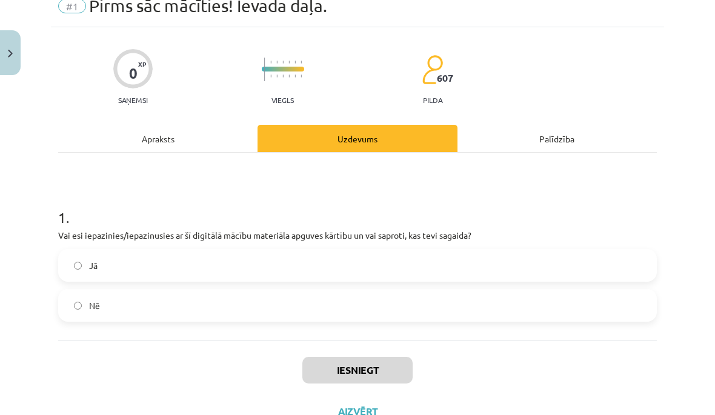
click at [449, 262] on label "Jā" at bounding box center [357, 265] width 596 height 30
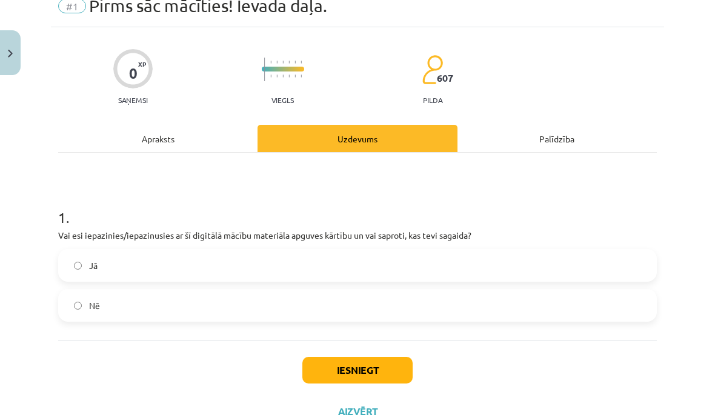
click at [404, 364] on button "Iesniegt" at bounding box center [357, 370] width 110 height 27
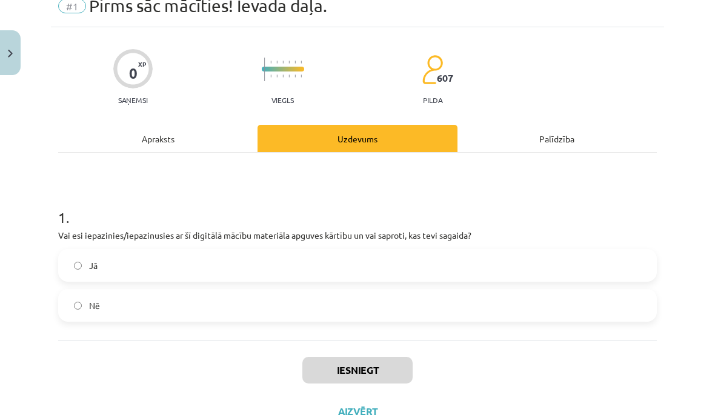
click at [48, 183] on div "Mācību tēma: Sociālo zinātņu ii - 12. klases 1. ieskaites mācību materiāls #1 P…" at bounding box center [357, 207] width 715 height 415
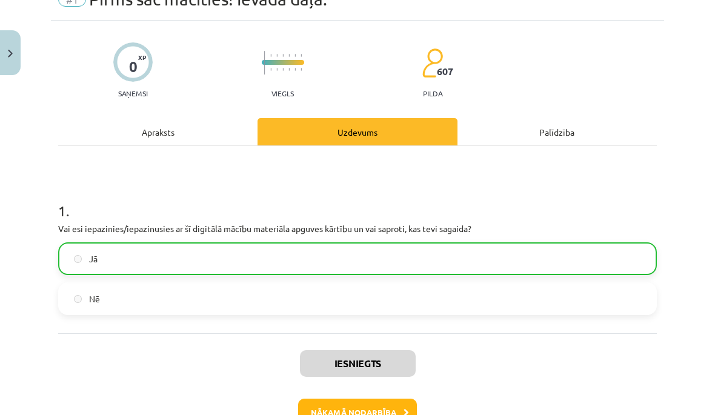
scroll to position [56, 0]
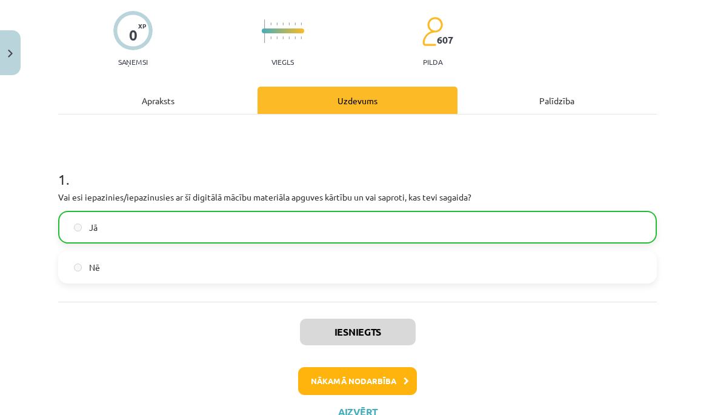
click at [403, 389] on button "Nākamā nodarbība" at bounding box center [357, 381] width 119 height 28
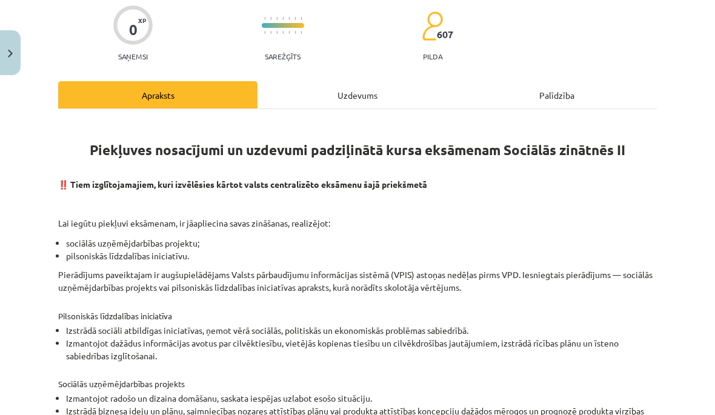
scroll to position [98, 0]
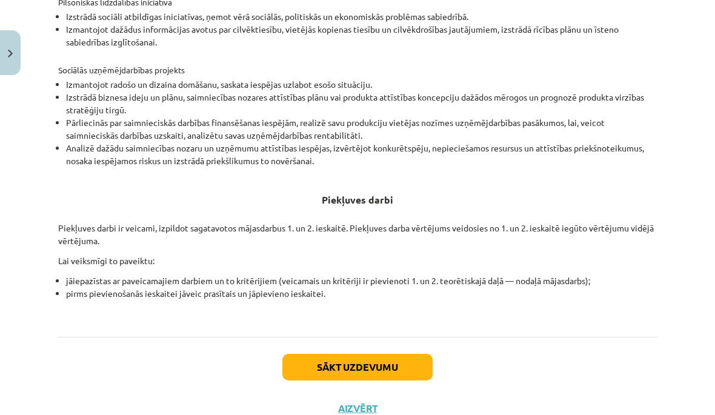
click at [413, 380] on button "Sākt uzdevumu" at bounding box center [357, 367] width 150 height 27
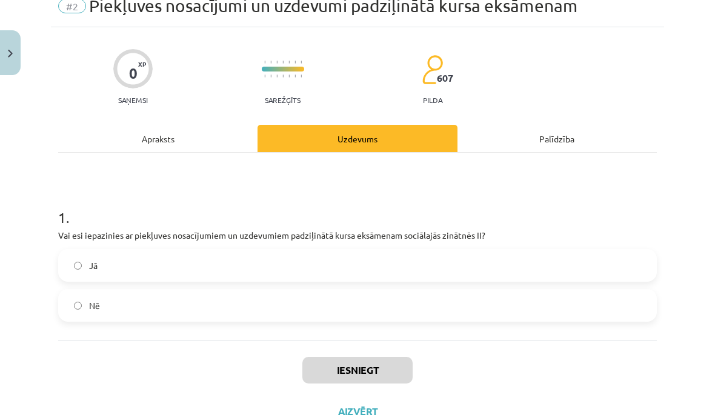
click at [470, 250] on label "Jā" at bounding box center [357, 265] width 596 height 30
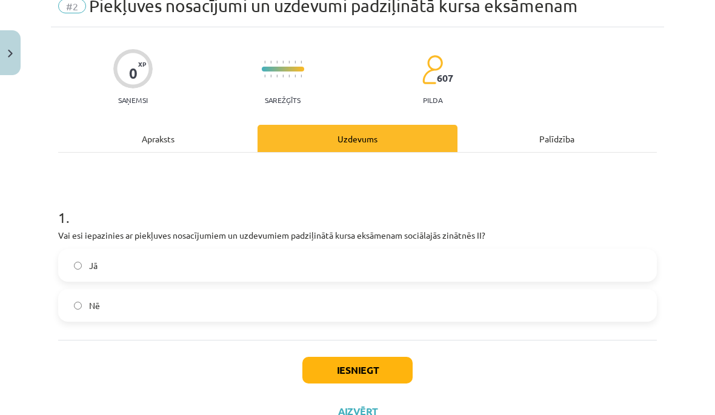
click at [396, 365] on button "Iesniegt" at bounding box center [357, 370] width 110 height 27
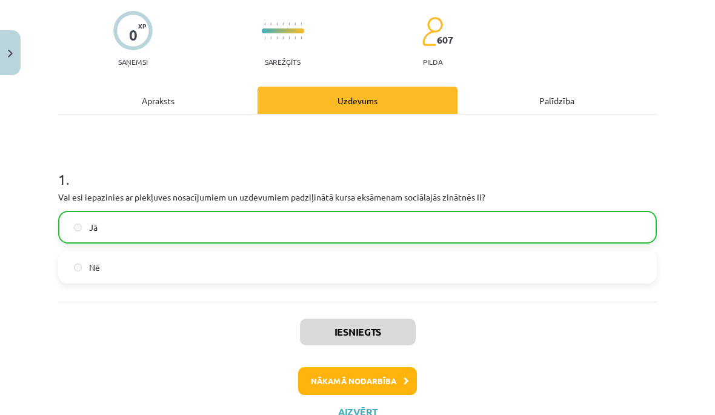
click at [390, 372] on button "Nākamā nodarbība" at bounding box center [357, 381] width 119 height 28
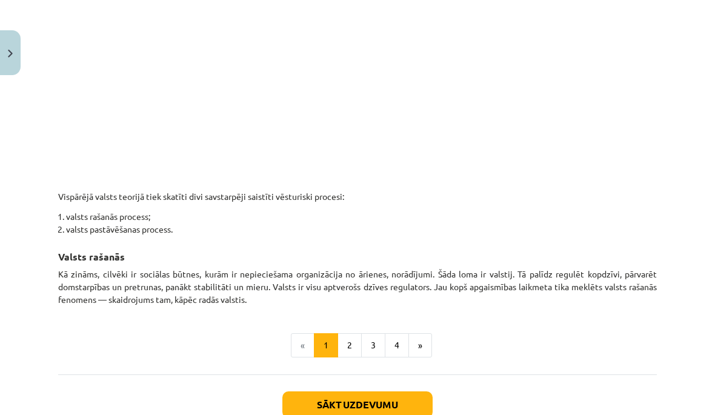
scroll to position [0, 0]
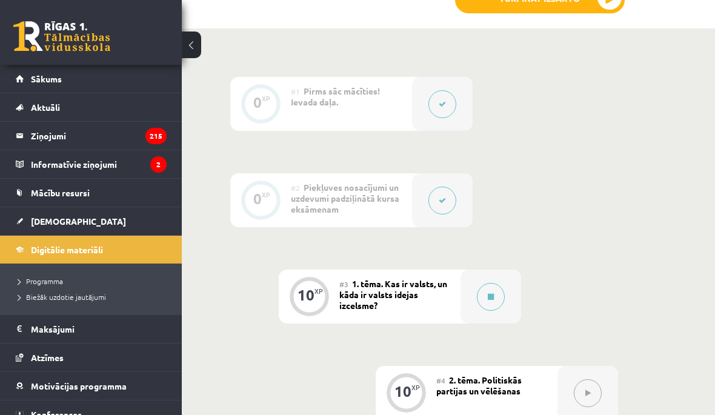
scroll to position [365, 0]
click at [491, 304] on button at bounding box center [491, 296] width 28 height 28
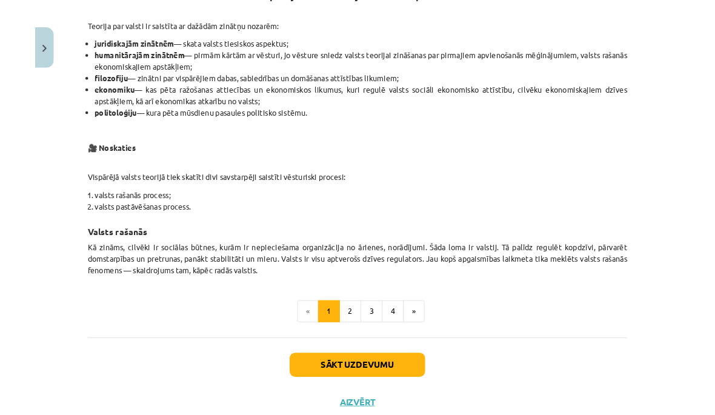
scroll to position [411, 0]
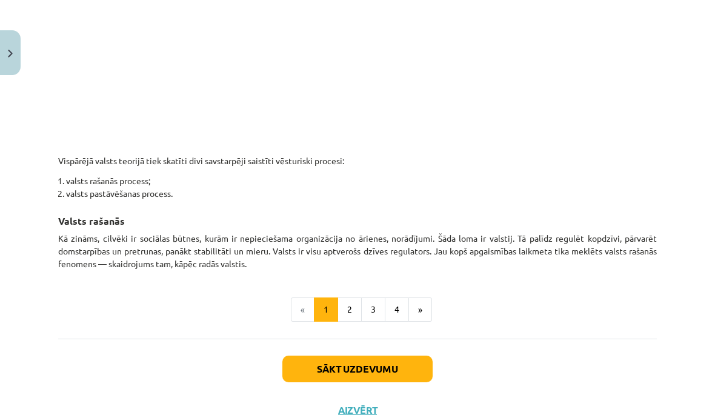
click at [354, 307] on button "2" at bounding box center [350, 310] width 24 height 24
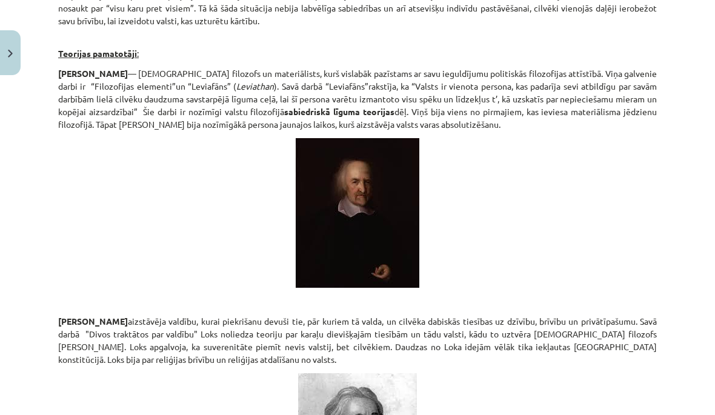
scroll to position [1513, 0]
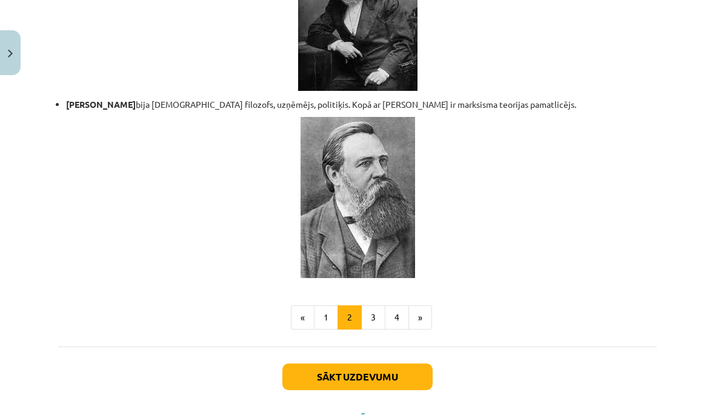
click at [375, 367] on button "Sākt uzdevumu" at bounding box center [357, 377] width 150 height 27
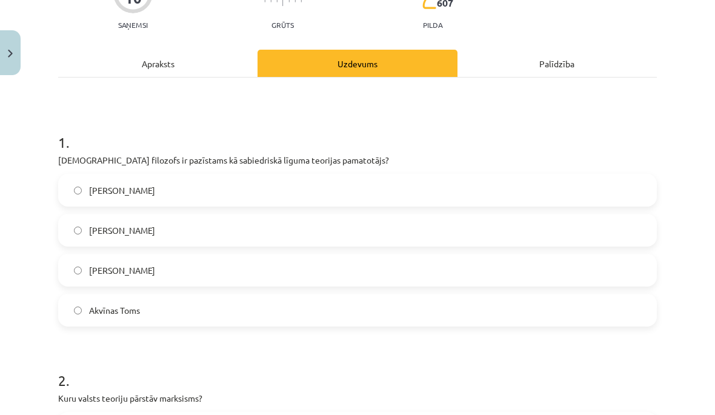
click at [221, 58] on div "Apraksts" at bounding box center [157, 63] width 199 height 27
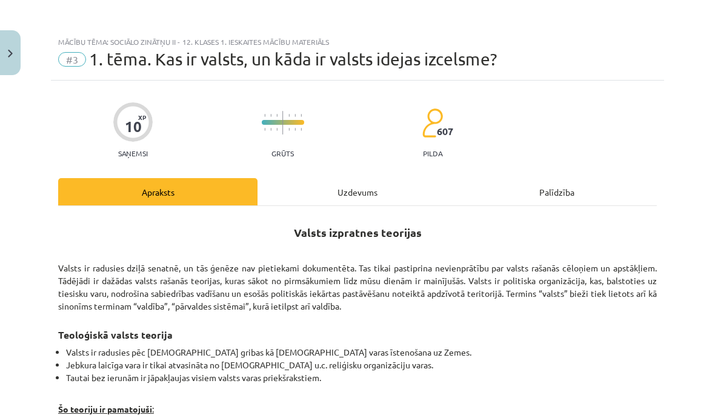
scroll to position [0, 0]
click at [403, 191] on div "Uzdevums" at bounding box center [357, 191] width 199 height 27
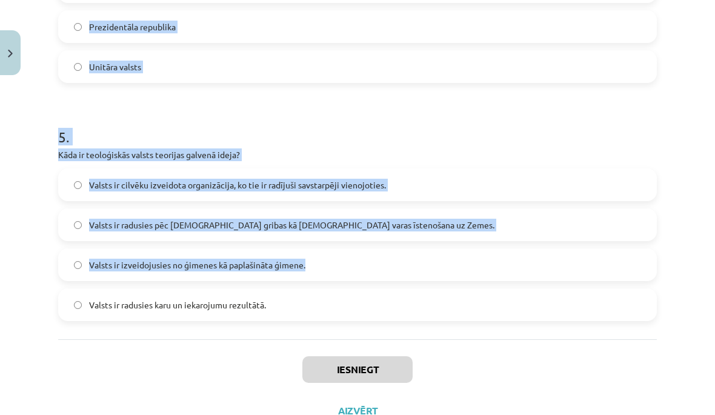
scroll to position [1086, 0]
click at [105, 315] on label "Valsts ir radusies karu un iekarojumu rezultātā." at bounding box center [357, 305] width 596 height 30
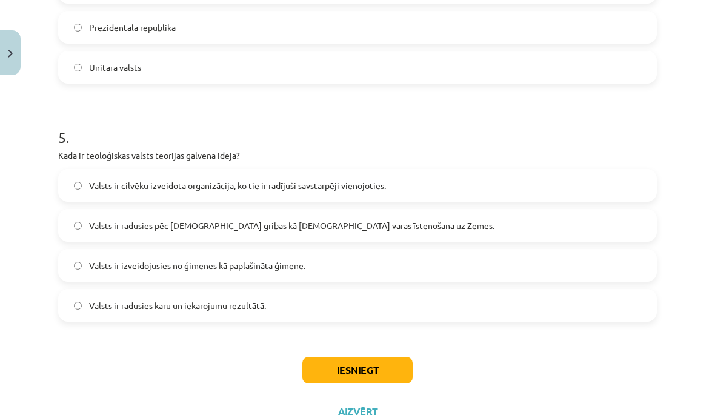
click at [87, 308] on label "Valsts ir radusies karu un iekarojumu rezultātā." at bounding box center [357, 305] width 596 height 30
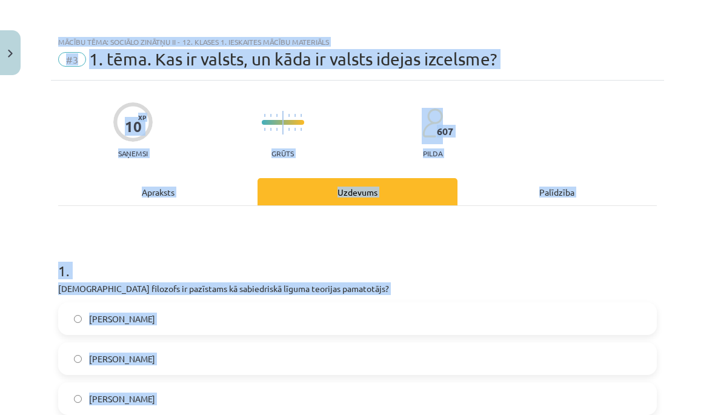
scroll to position [24, 0]
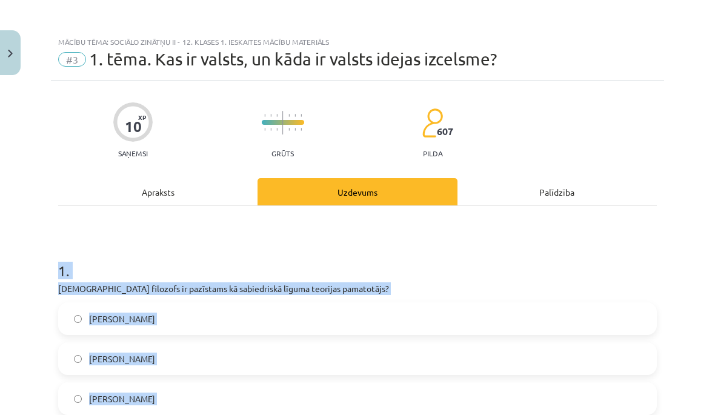
copy form "1 . Kurš filozofs ir pazīstams kā sabiedriskā līguma teorijas pamatotājs? Tomas…"
click at [528, 141] on div "10 XP Saņemsi Grūts 607 pilda" at bounding box center [357, 126] width 599 height 62
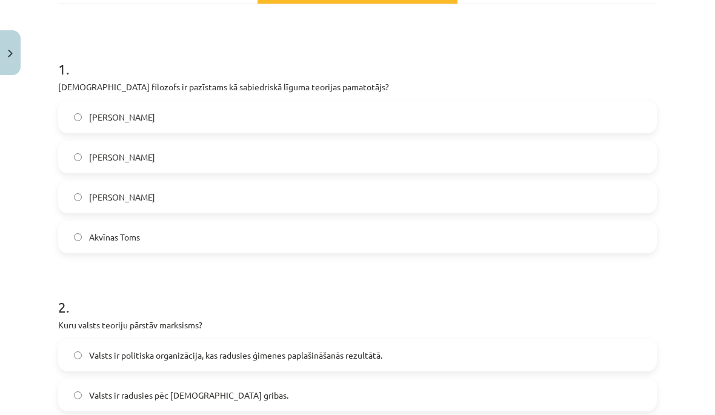
scroll to position [202, 0]
click at [462, 122] on label "Tomass Hobss" at bounding box center [357, 117] width 596 height 30
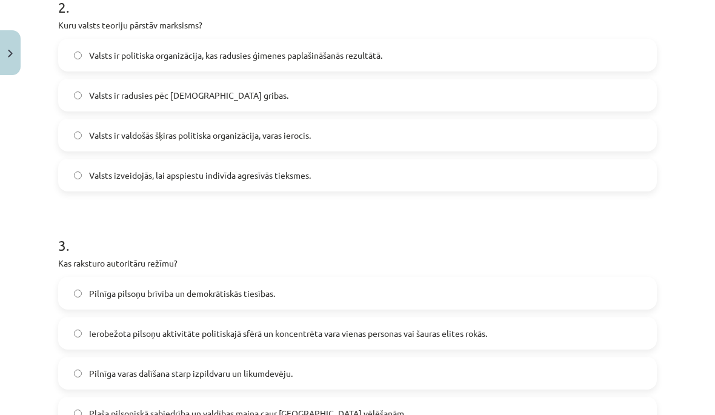
scroll to position [502, 0]
click at [396, 135] on label "Valsts ir valdošās šķiras politiska organizācija, varas ierocis." at bounding box center [357, 134] width 596 height 30
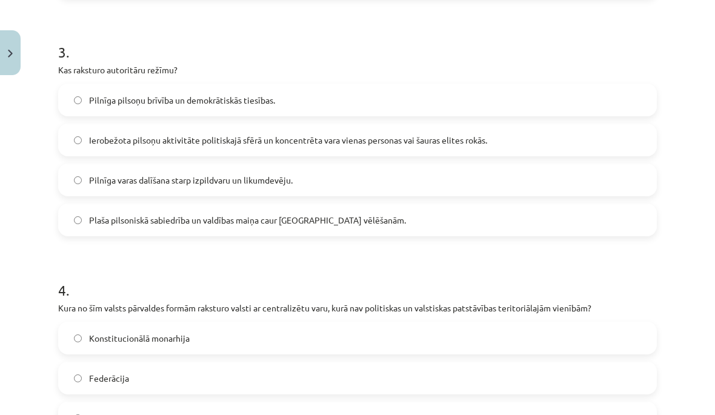
scroll to position [695, 0]
click at [497, 139] on label "Ierobežota pilsoņu aktivitāte politiskajā sfērā un koncentrēta vara vienas pers…" at bounding box center [357, 140] width 596 height 30
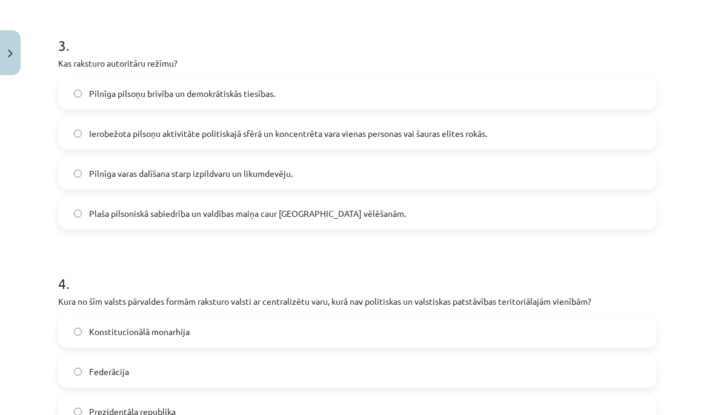
scroll to position [702, 0]
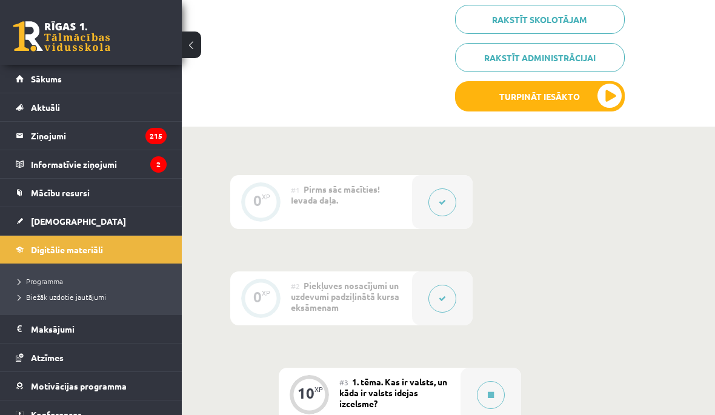
scroll to position [313, 0]
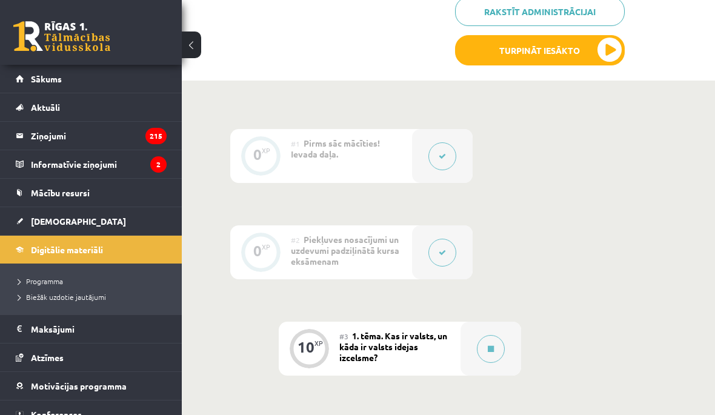
click at [603, 59] on button "Turpināt iesākto" at bounding box center [540, 50] width 170 height 30
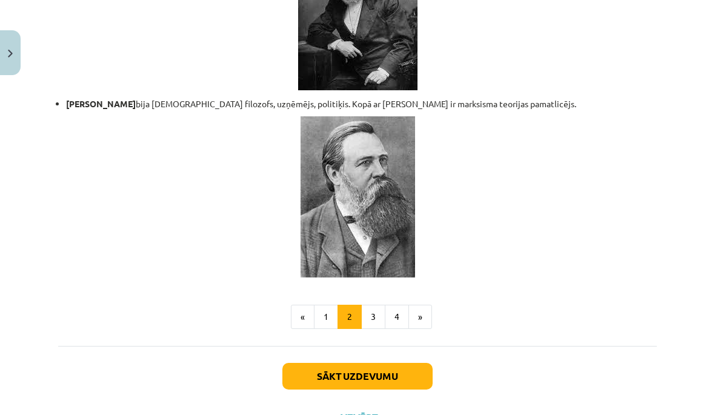
click at [411, 369] on button "Sākt uzdevumu" at bounding box center [357, 376] width 150 height 27
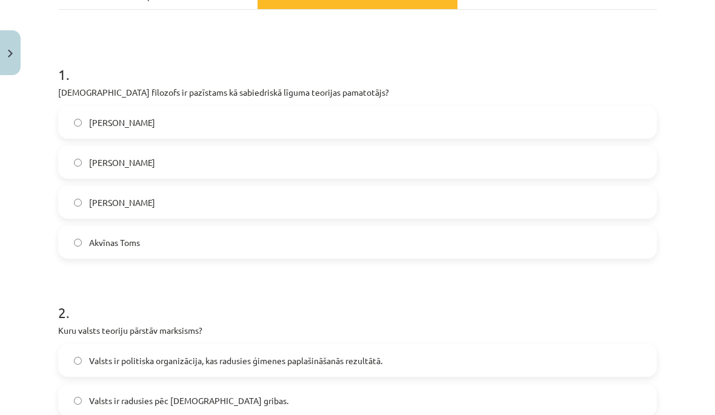
click at [450, 124] on label "[PERSON_NAME]" at bounding box center [357, 122] width 596 height 30
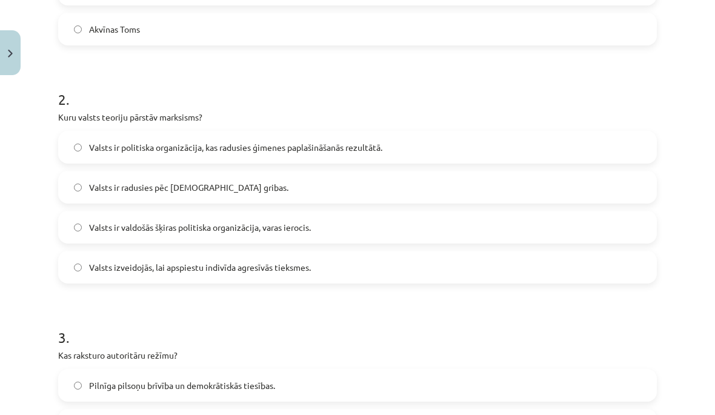
click at [353, 224] on label "Valsts ir valdošās šķiras politiska organizācija, varas ierocis." at bounding box center [357, 227] width 596 height 30
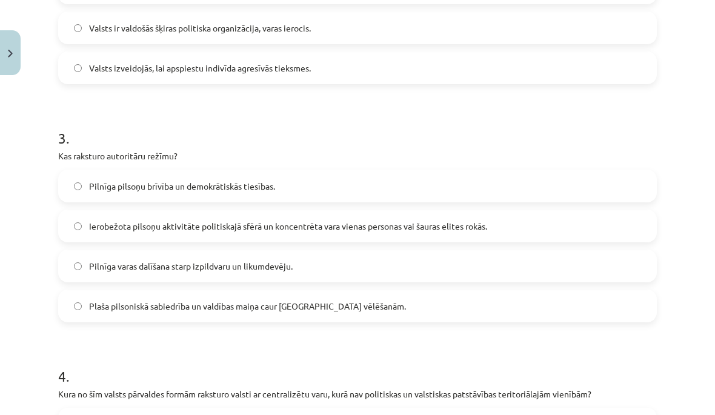
scroll to position [623, 0]
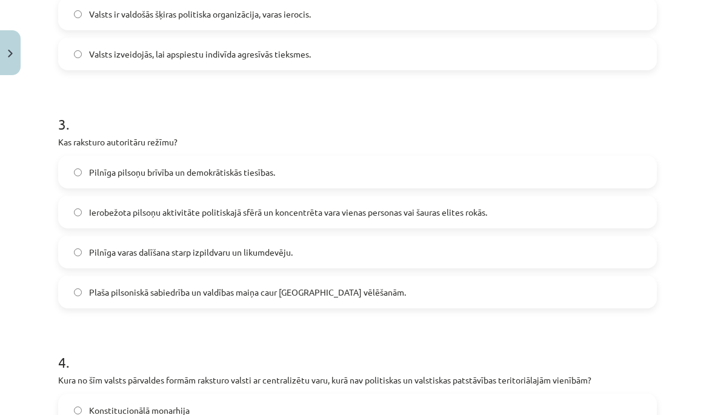
click at [386, 218] on span "Ierobežota pilsoņu aktivitāte politiskajā sfērā un koncentrēta vara vienas pers…" at bounding box center [288, 212] width 398 height 13
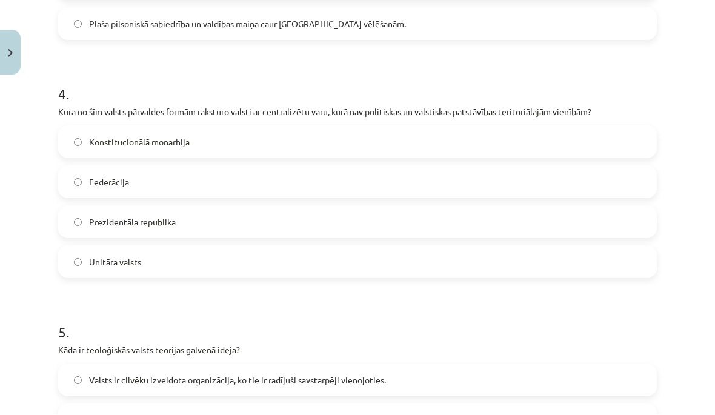
scroll to position [359, 0]
click at [304, 263] on label "Unitāra valsts" at bounding box center [357, 262] width 596 height 30
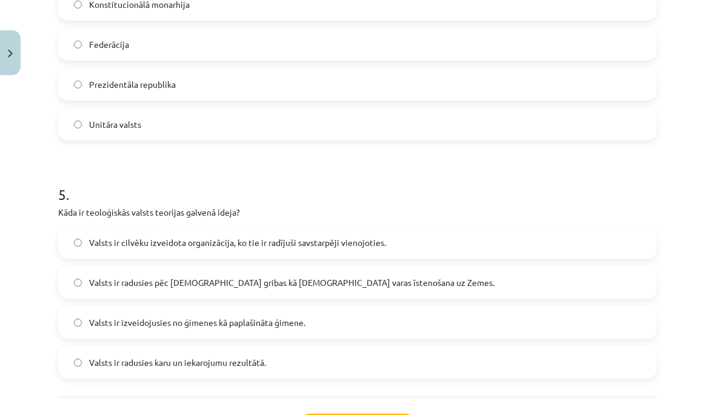
scroll to position [1029, 0]
click at [303, 282] on span "Valsts ir radusies pēc [DEMOGRAPHIC_DATA] gribas kā [DEMOGRAPHIC_DATA] varas īs…" at bounding box center [292, 282] width 406 height 13
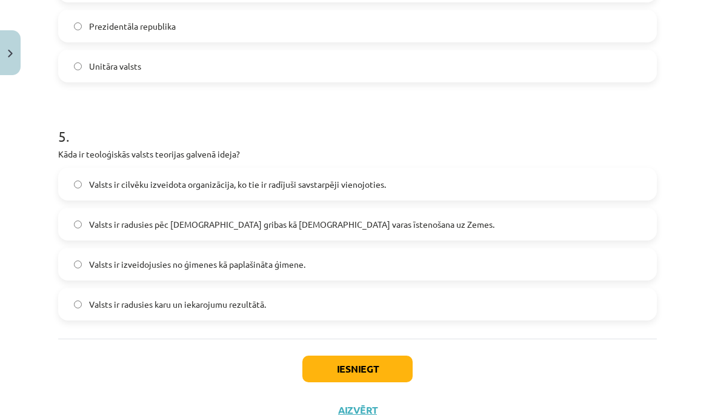
scroll to position [1086, 0]
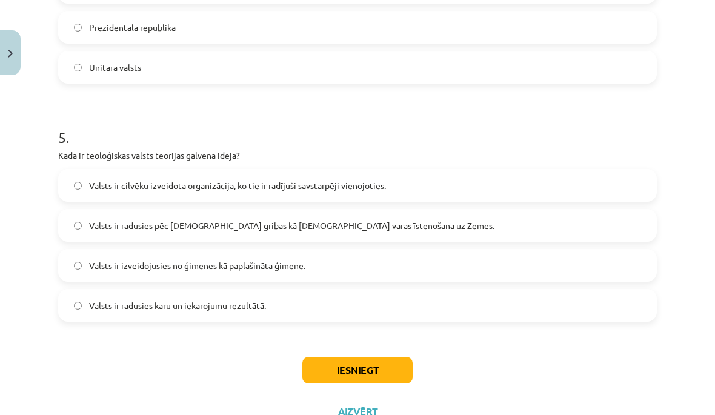
click at [386, 354] on div "Iesniegt Aizvērt" at bounding box center [357, 382] width 599 height 85
click at [396, 359] on button "Iesniegt" at bounding box center [357, 370] width 110 height 27
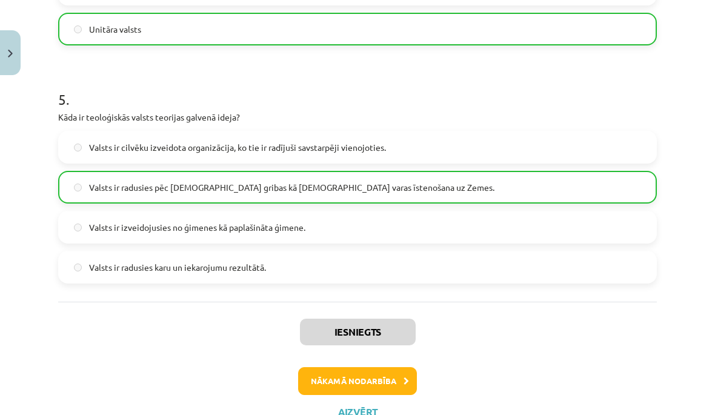
click at [393, 373] on button "Nākamā nodarbība" at bounding box center [357, 381] width 119 height 28
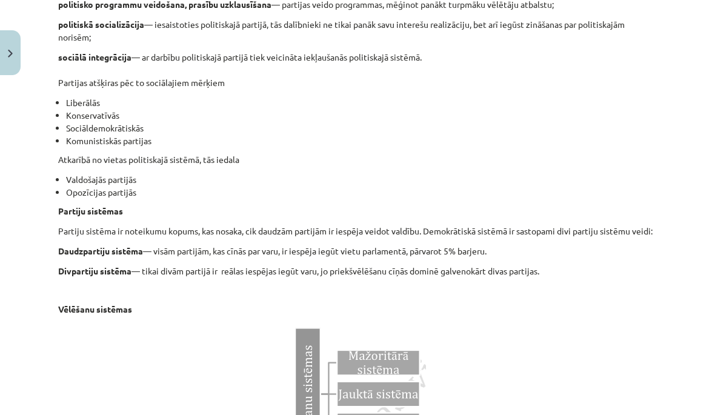
scroll to position [726, 0]
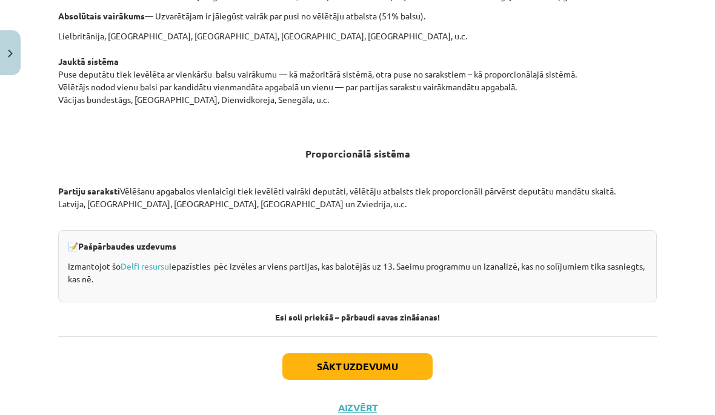
click at [415, 370] on button "Sākt uzdevumu" at bounding box center [357, 366] width 150 height 27
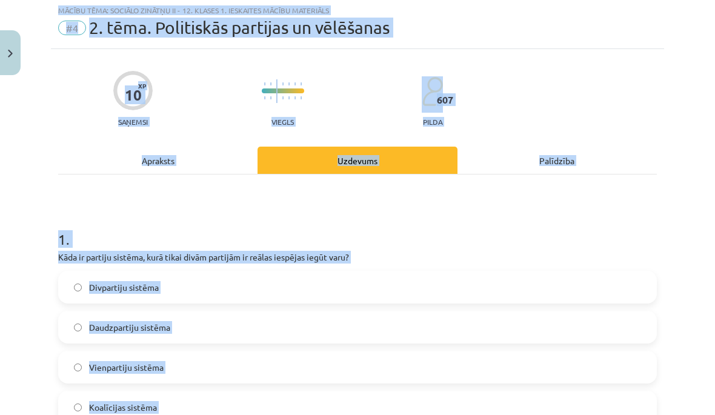
scroll to position [0, 0]
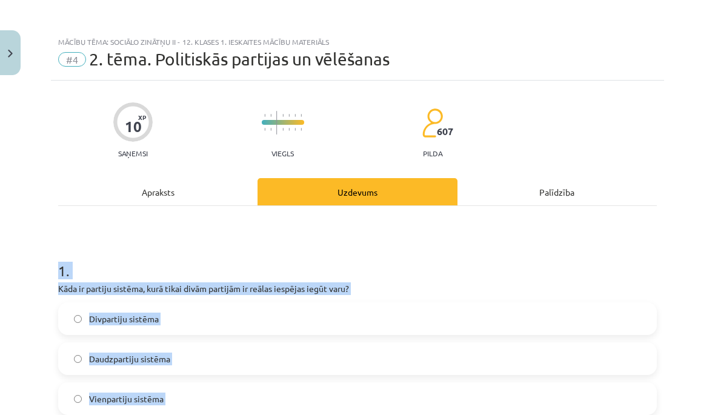
click at [549, 121] on div "10 XP Saņemsi Viegls 607 pilda" at bounding box center [357, 126] width 599 height 62
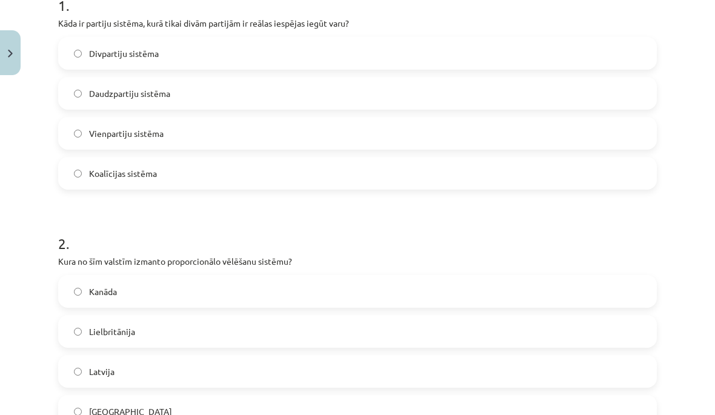
click at [546, 60] on label "Divpartiju sistēma" at bounding box center [357, 53] width 596 height 30
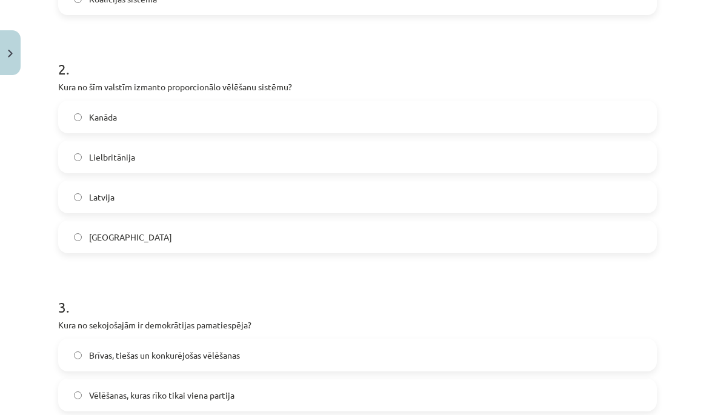
scroll to position [442, 0]
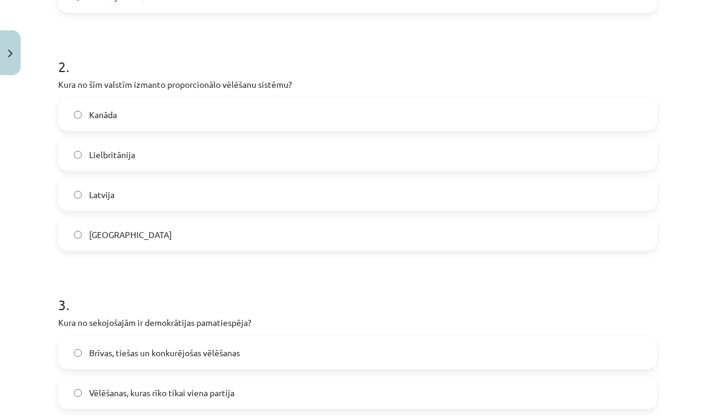
click at [321, 192] on label "Latvija" at bounding box center [357, 194] width 596 height 30
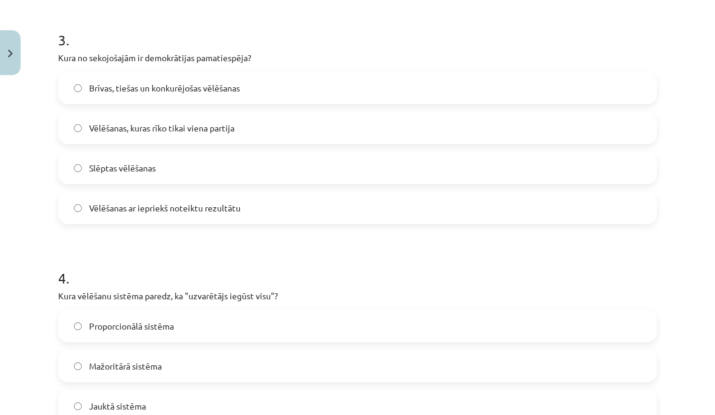
scroll to position [709, 0]
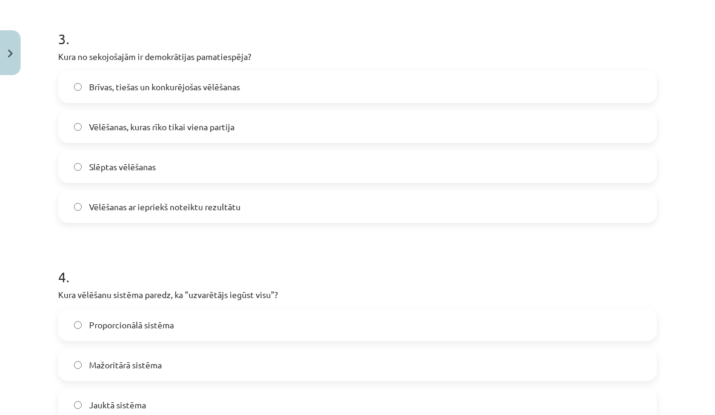
click at [419, 85] on label "Brīvas, tiešas un konkurējošas vēlēšanas" at bounding box center [357, 87] width 596 height 30
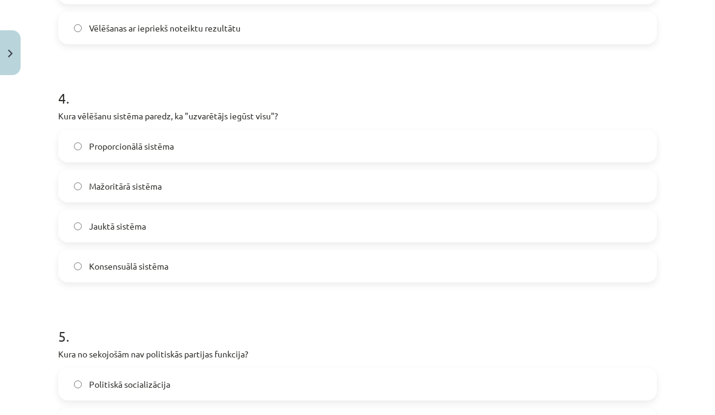
scroll to position [891, 0]
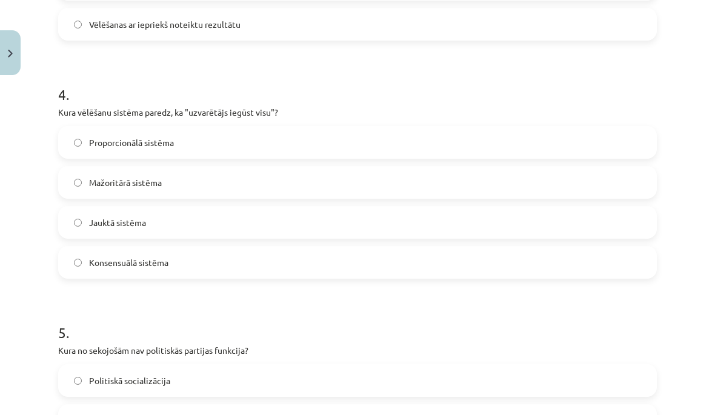
click at [316, 179] on label "Mažoritārā sistēma" at bounding box center [357, 182] width 596 height 30
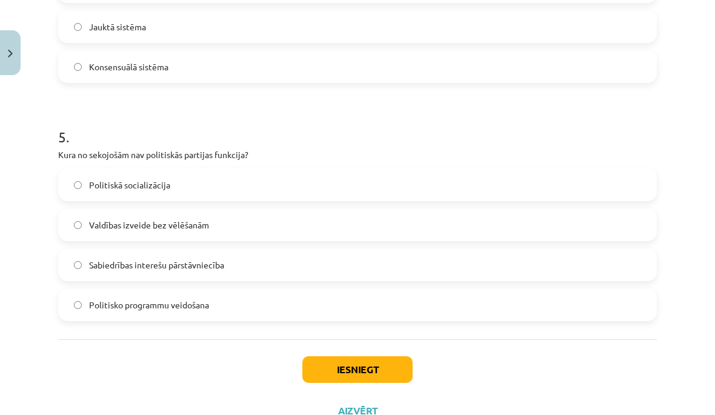
scroll to position [1086, 0]
click at [335, 231] on label "Valdības izveide bez vēlēšanām" at bounding box center [357, 225] width 596 height 30
click at [382, 370] on button "Iesniegt" at bounding box center [357, 370] width 110 height 27
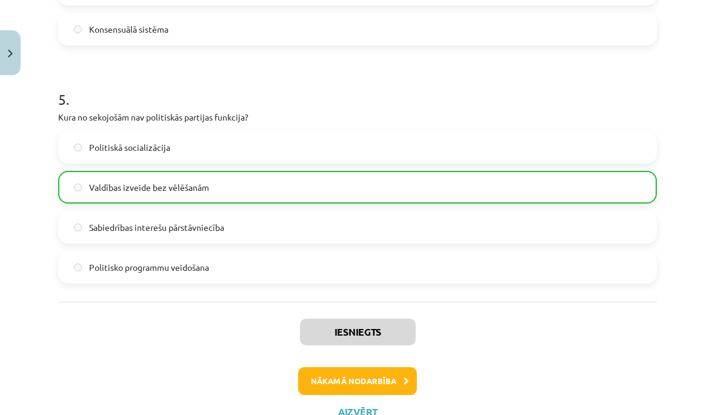
click at [399, 375] on button "Nākamā nodarbība" at bounding box center [357, 381] width 119 height 28
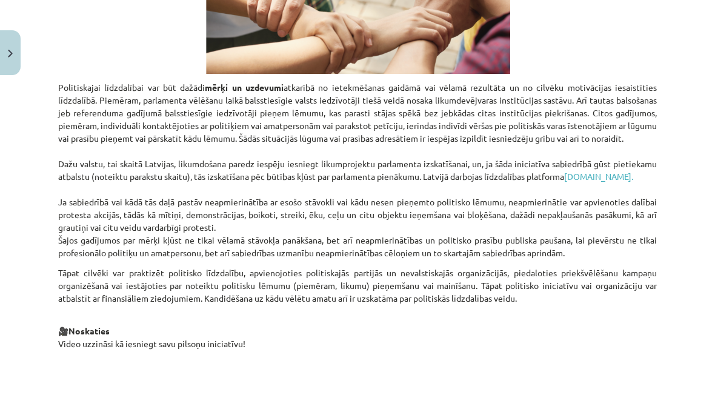
scroll to position [635, 0]
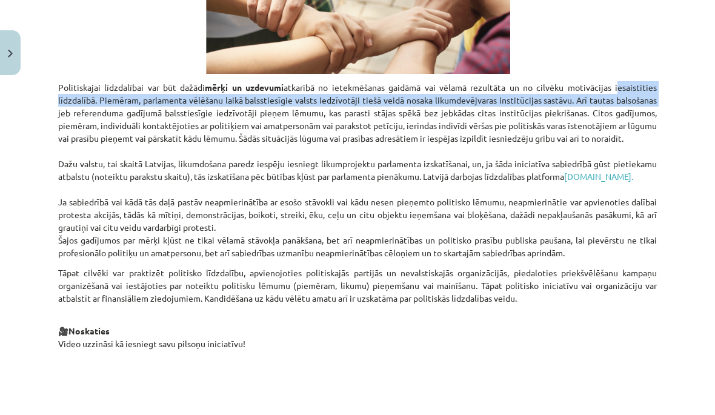
click at [637, 167] on p "Politiskajai līdzdalībai var būt dažādi mērķi un uzdevumi atkarībā no ietekmēša…" at bounding box center [357, 170] width 599 height 178
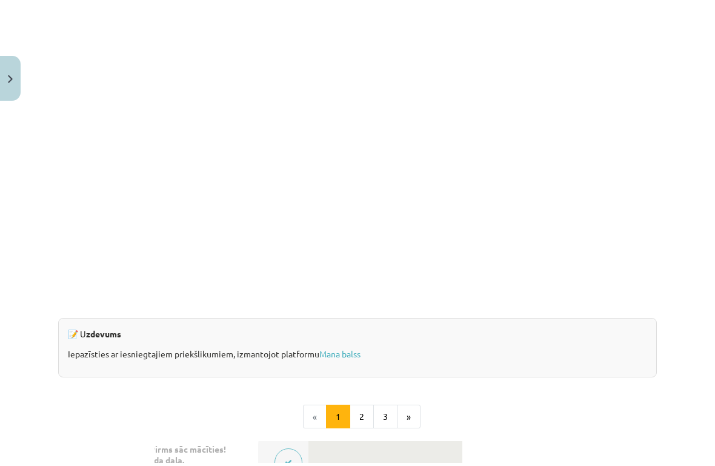
scroll to position [1047, 0]
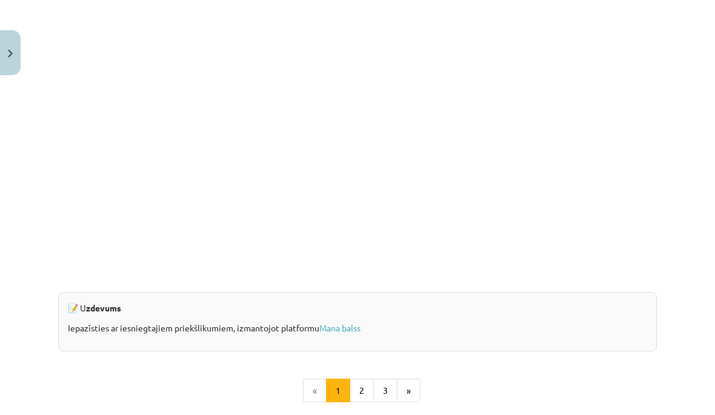
click at [639, 285] on p at bounding box center [357, 115] width 599 height 340
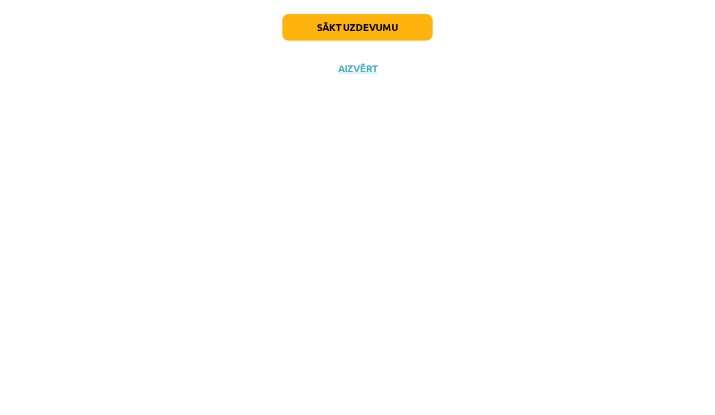
scroll to position [1056, 0]
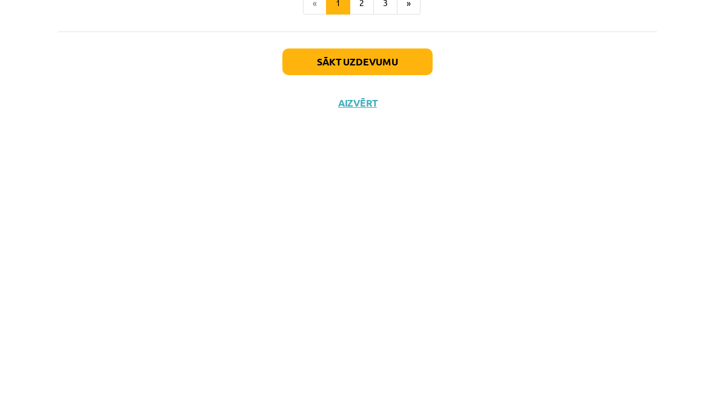
scroll to position [1139, 0]
click at [410, 328] on div "Sākt uzdevumu Aizvērt" at bounding box center [357, 370] width 599 height 85
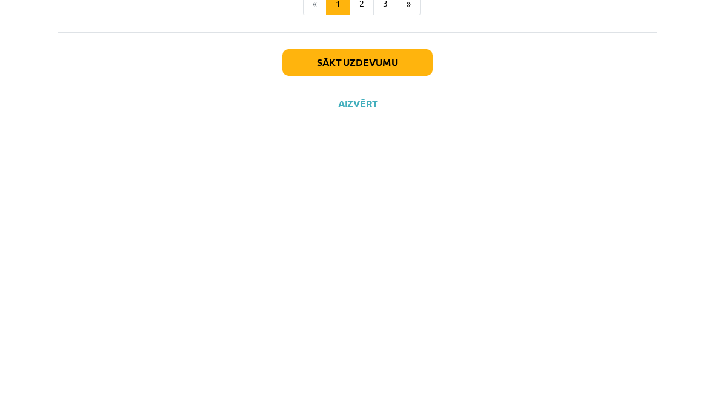
click at [404, 345] on button "Sākt uzdevumu" at bounding box center [357, 358] width 150 height 27
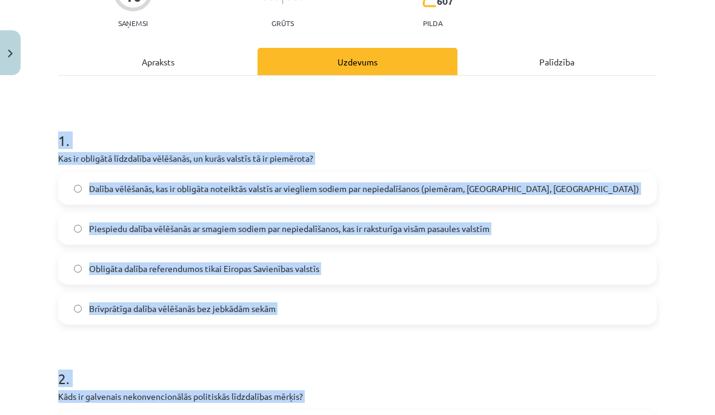
scroll to position [130, 0]
click at [565, 61] on div "Palīdzība" at bounding box center [557, 61] width 199 height 27
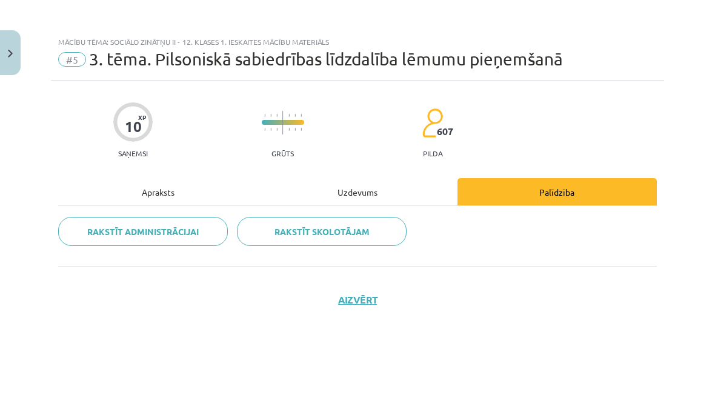
click at [409, 192] on div "Uzdevums" at bounding box center [357, 191] width 199 height 27
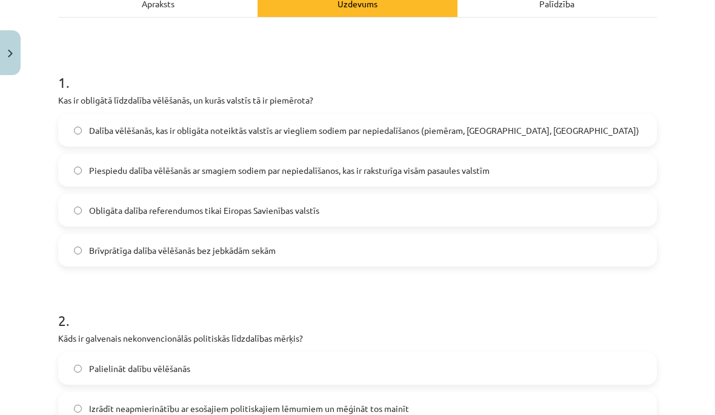
scroll to position [189, 0]
click at [514, 115] on label "Dalība vēlēšanās, kas ir obligāta noteiktās valstīs ar viegliem sodiem par nepi…" at bounding box center [357, 130] width 596 height 30
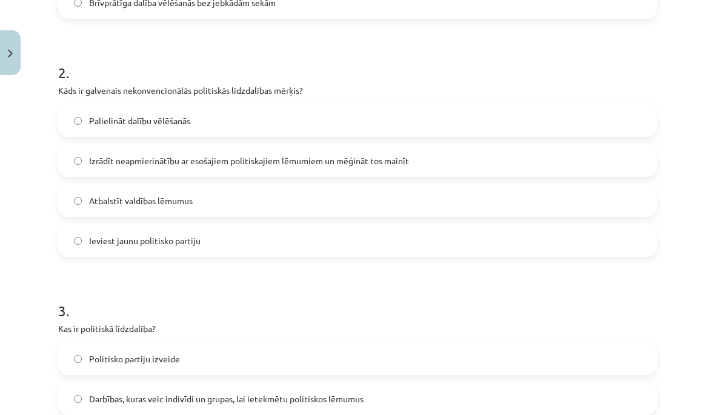
scroll to position [436, 0]
click at [449, 145] on label "Izrādīt neapmierinātību ar esošajiem politiskajiem lēmumiem un mēģināt tos main…" at bounding box center [357, 160] width 596 height 30
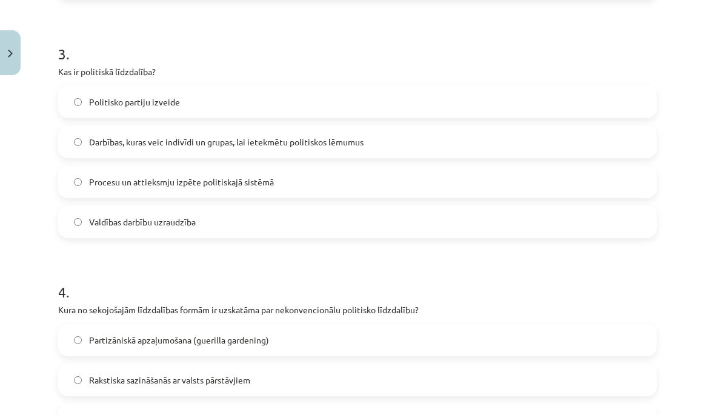
scroll to position [693, 0]
click at [436, 127] on label "Darbības, kuras veic indivīdi un grupas, lai ietekmētu politiskos lēmumus" at bounding box center [357, 142] width 596 height 30
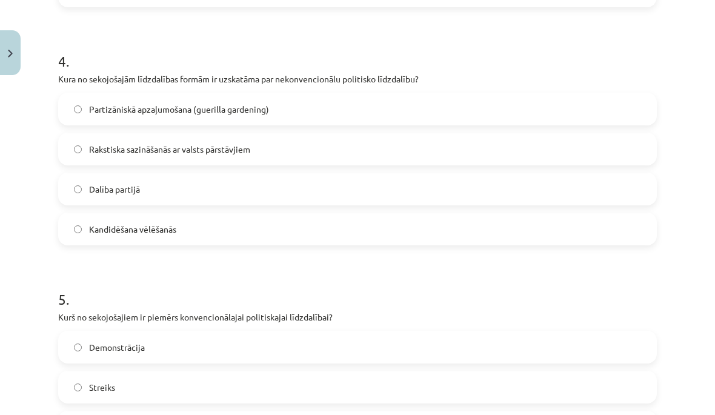
scroll to position [924, 0]
click at [429, 94] on label "Partizāniskā apzaļumošana (guerilla gardening)" at bounding box center [357, 109] width 596 height 30
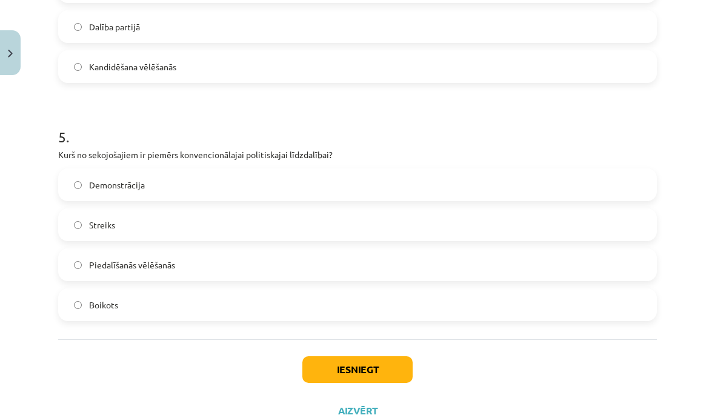
scroll to position [1086, 0]
click at [344, 250] on label "Piedalīšanās vēlēšanās" at bounding box center [357, 265] width 596 height 30
click at [375, 357] on button "Iesniegt" at bounding box center [357, 370] width 110 height 27
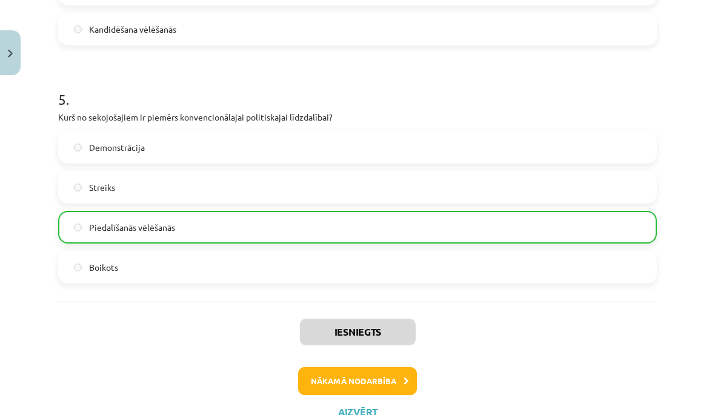
click at [393, 367] on button "Nākamā nodarbība" at bounding box center [357, 381] width 119 height 28
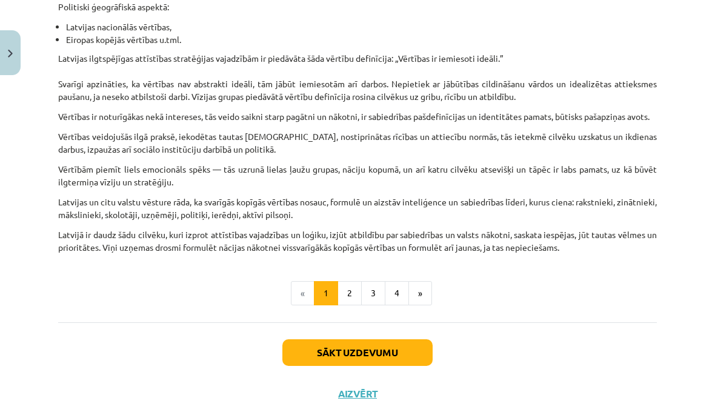
click at [426, 305] on button "»" at bounding box center [421, 293] width 24 height 24
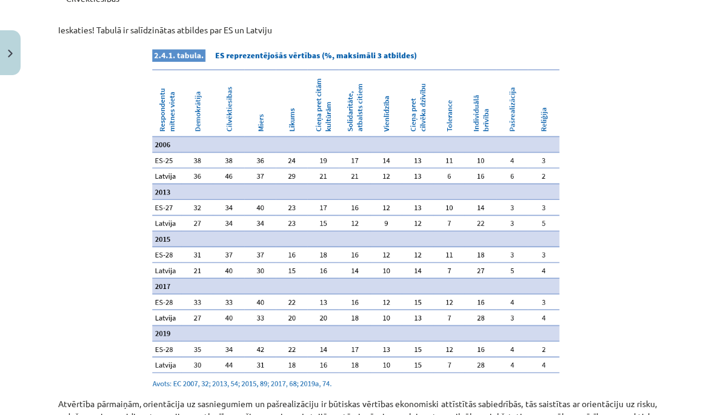
scroll to position [1035, 0]
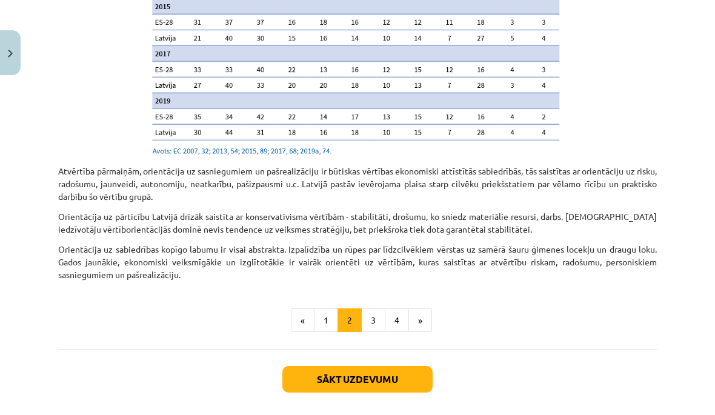
click at [407, 366] on button "Sākt uzdevumu" at bounding box center [357, 379] width 150 height 27
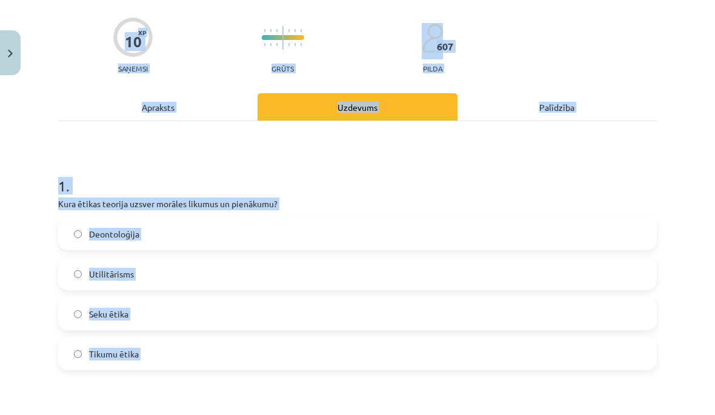
scroll to position [83, 0]
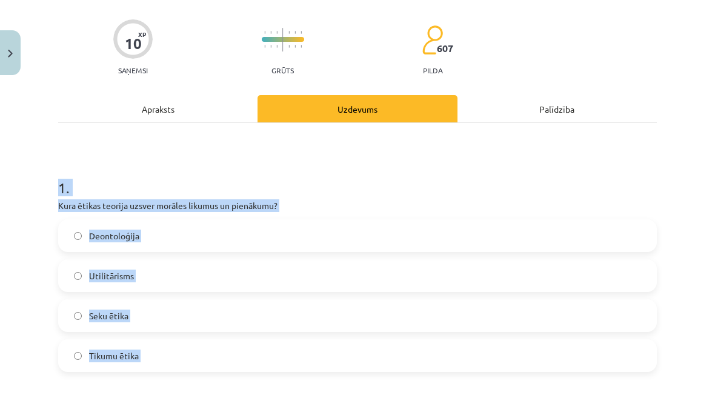
click at [595, 159] on h1 "1 ." at bounding box center [357, 177] width 599 height 38
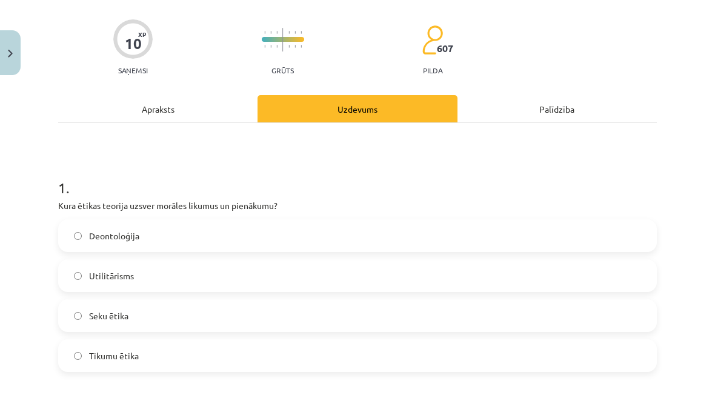
click at [387, 230] on label "Deontoloģija" at bounding box center [357, 236] width 596 height 30
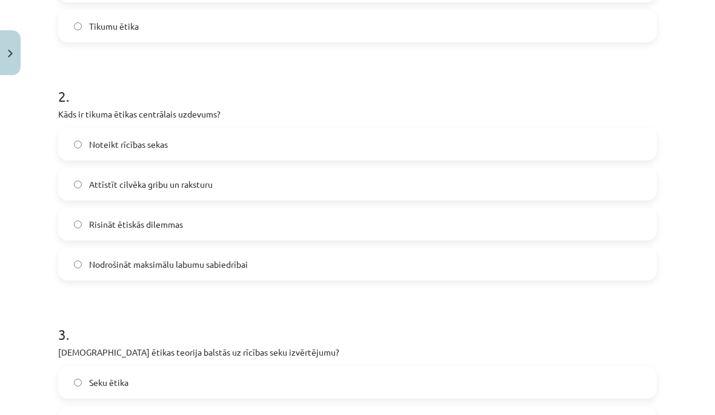
scroll to position [413, 0]
click at [371, 182] on label "Attīstīt cilvēka gribu un raksturu" at bounding box center [357, 184] width 596 height 30
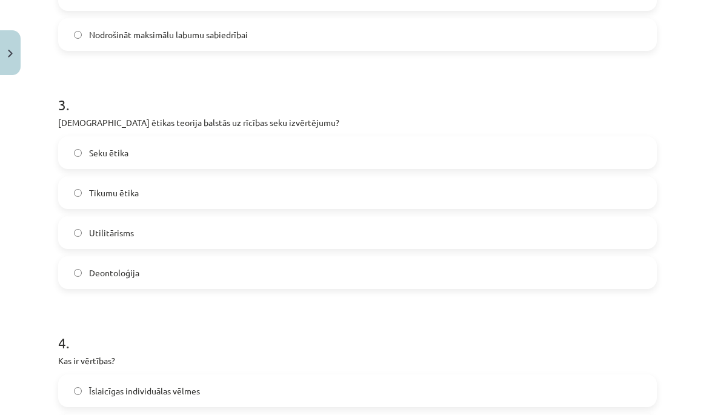
scroll to position [647, 0]
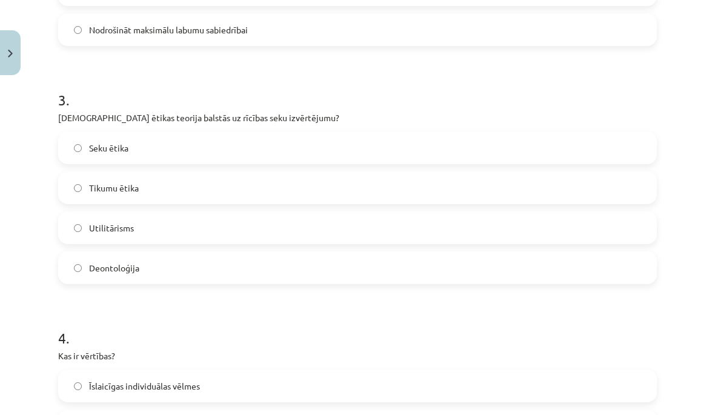
click at [373, 147] on label "Seku ētika" at bounding box center [357, 148] width 596 height 30
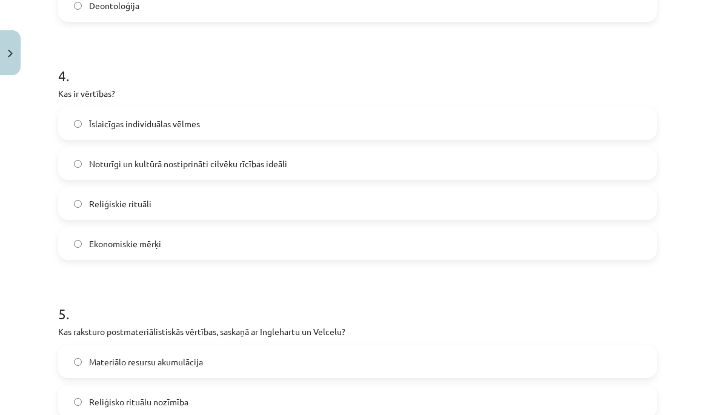
scroll to position [911, 0]
click at [356, 153] on label "Noturīgi un kultūrā nostiprināti cilvēku rīcības ideāli" at bounding box center [357, 162] width 596 height 30
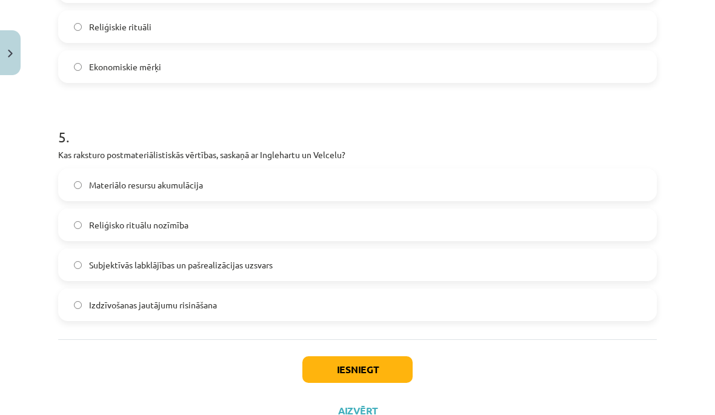
scroll to position [1086, 0]
click at [343, 270] on label "Subjektīvās labklājības un pašrealizācijas uzsvars" at bounding box center [357, 265] width 596 height 30
click at [362, 372] on button "Iesniegt" at bounding box center [357, 370] width 110 height 27
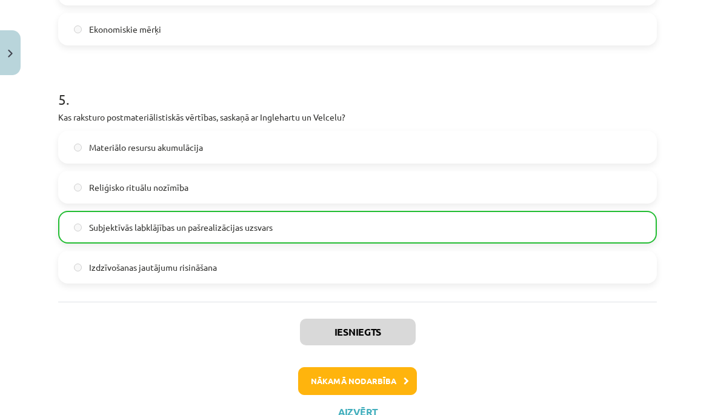
click at [385, 370] on button "Nākamā nodarbība" at bounding box center [357, 381] width 119 height 28
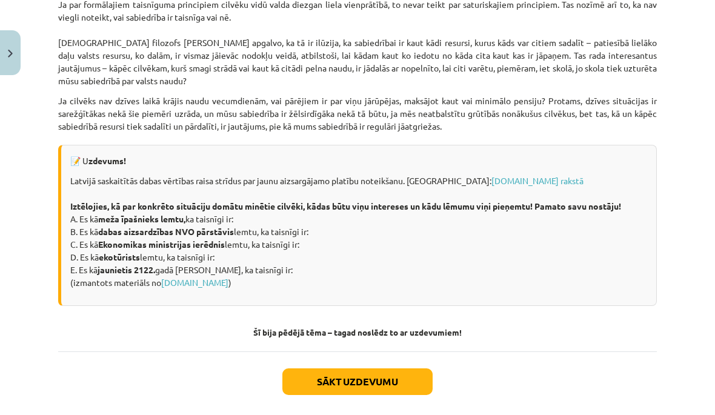
click at [402, 375] on button "Sākt uzdevumu" at bounding box center [357, 382] width 150 height 27
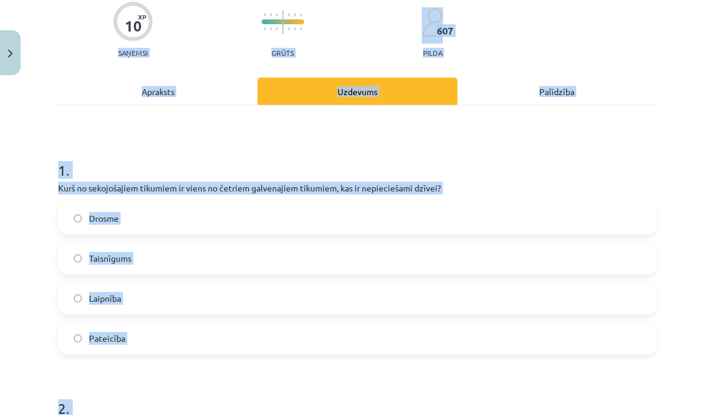
scroll to position [94, 0]
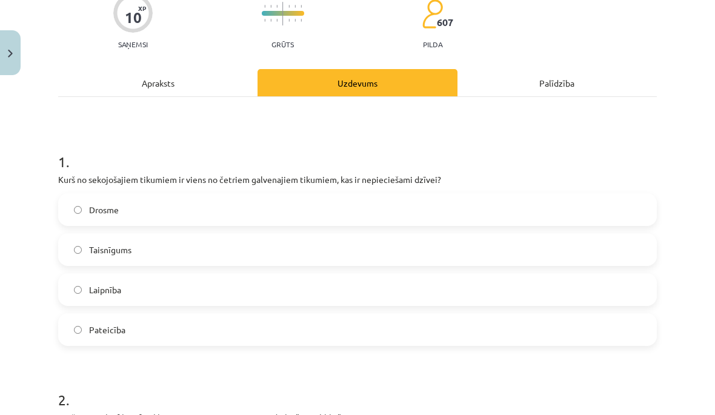
click at [390, 259] on label "Taisnīgums" at bounding box center [357, 250] width 596 height 30
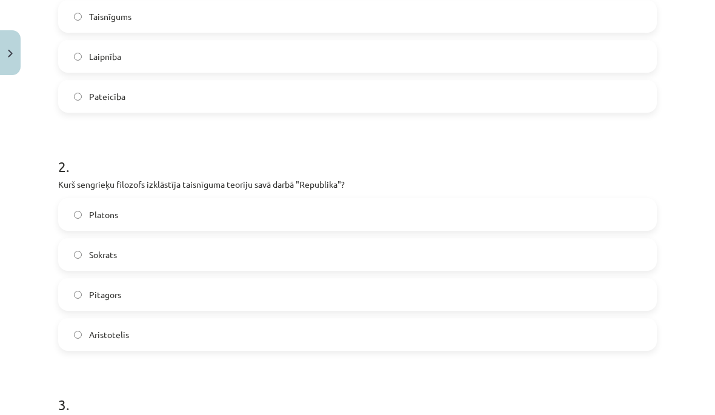
scroll to position [342, 0]
click at [349, 217] on label "Platons" at bounding box center [357, 214] width 596 height 30
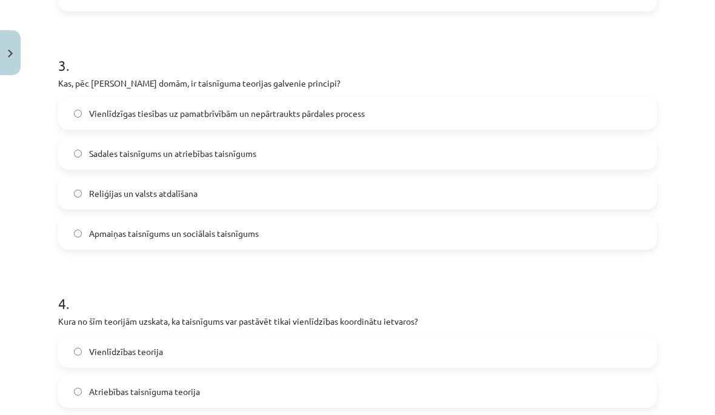
scroll to position [682, 0]
click at [410, 111] on label "Vienlīdzīgas tiesības uz pamatbrīvībām un nepārtraukts pārdales process" at bounding box center [357, 113] width 596 height 30
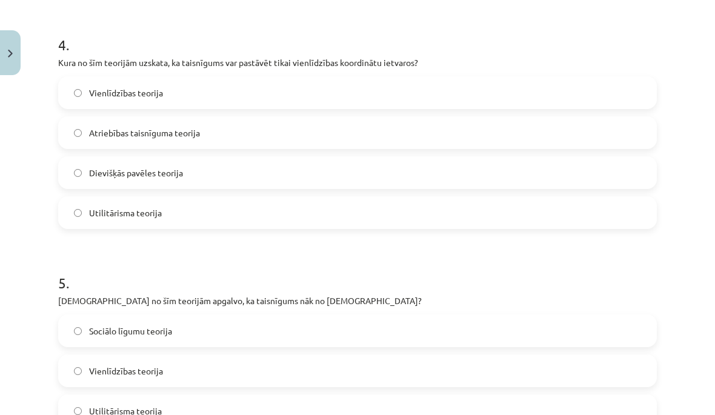
scroll to position [941, 0]
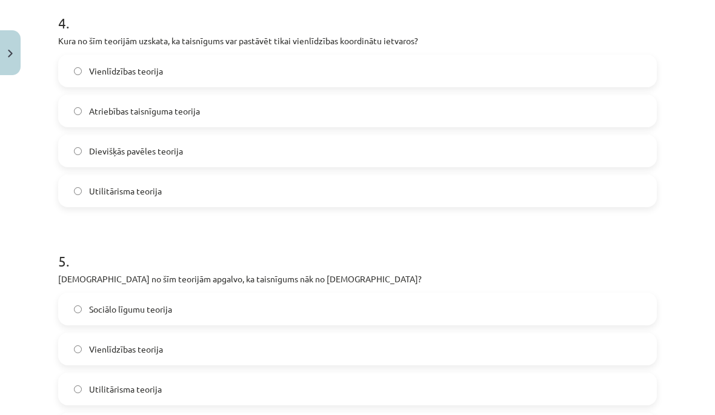
click at [458, 77] on label "Vienlīdzības teorija" at bounding box center [357, 71] width 596 height 30
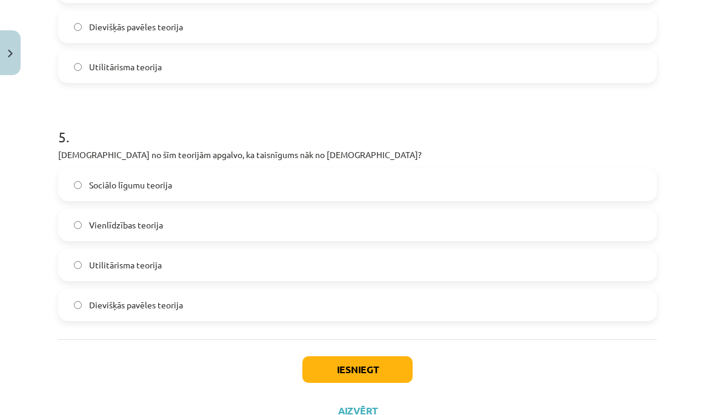
scroll to position [1086, 0]
click at [321, 303] on label "Dievišķās pavēles teorija" at bounding box center [357, 305] width 596 height 30
click at [362, 375] on button "Iesniegt" at bounding box center [357, 370] width 110 height 27
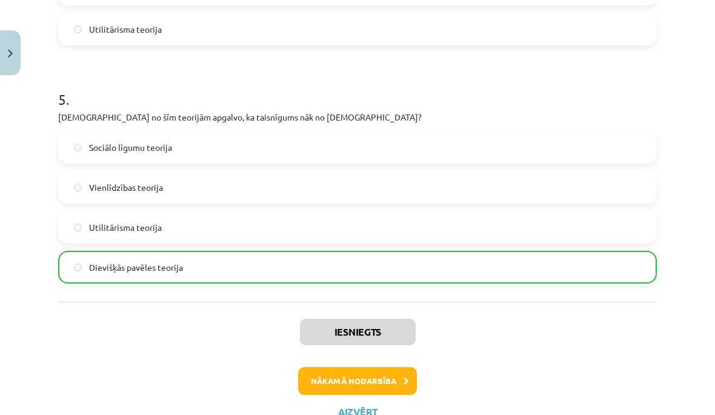
click at [397, 381] on button "Nākamā nodarbība" at bounding box center [357, 381] width 119 height 28
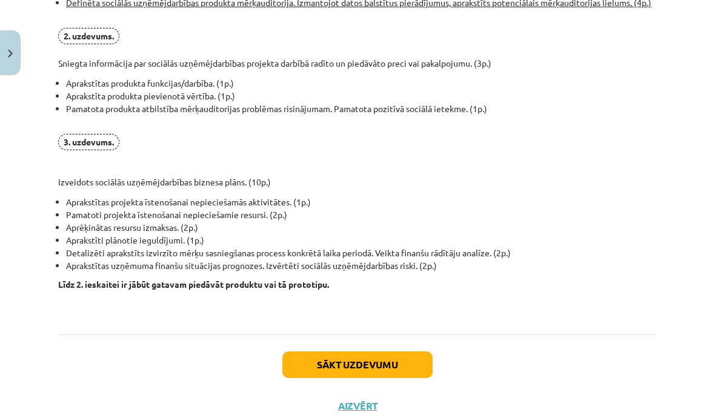
click at [407, 362] on button "Sākt uzdevumu" at bounding box center [357, 365] width 150 height 27
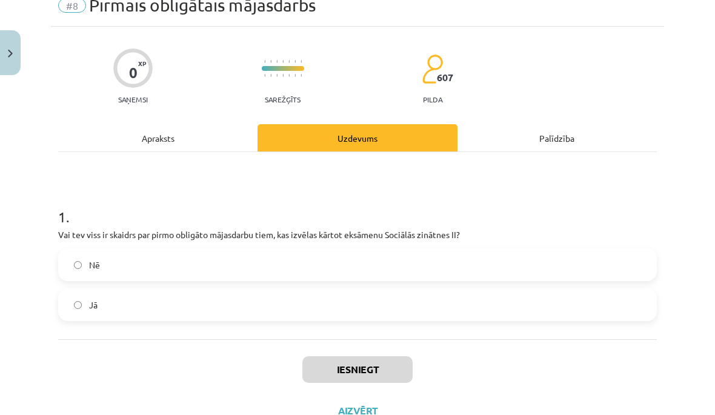
scroll to position [53, 0]
click at [239, 126] on div "Apraksts" at bounding box center [157, 138] width 199 height 27
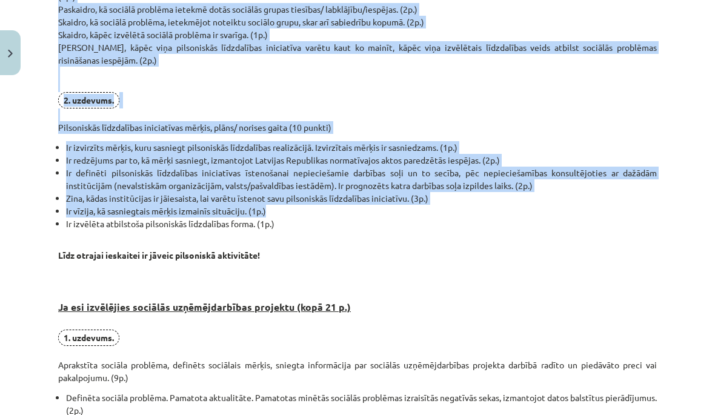
scroll to position [469, 0]
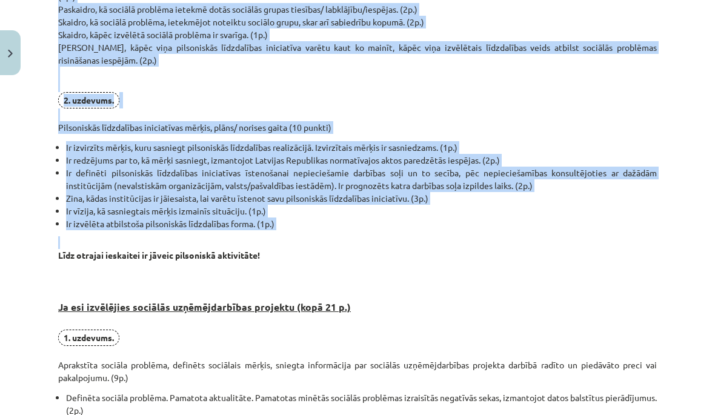
copy div "Lo ips dolorsitam Consectetur adipiscinge seddoeiusm (temp 19 i.) 3. utlabore. …"
click at [313, 264] on div "Pirmais obligātais mājasdarbs visiem izglītojamajiem, visiem izglītojamajiem ku…" at bounding box center [357, 255] width 599 height 1014
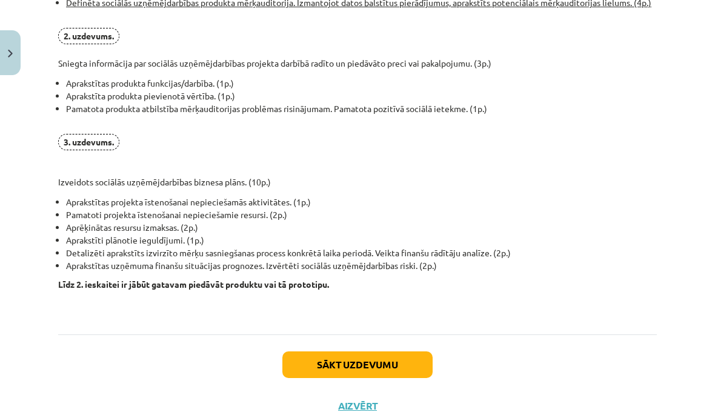
click at [393, 373] on button "Sākt uzdevumu" at bounding box center [357, 365] width 150 height 27
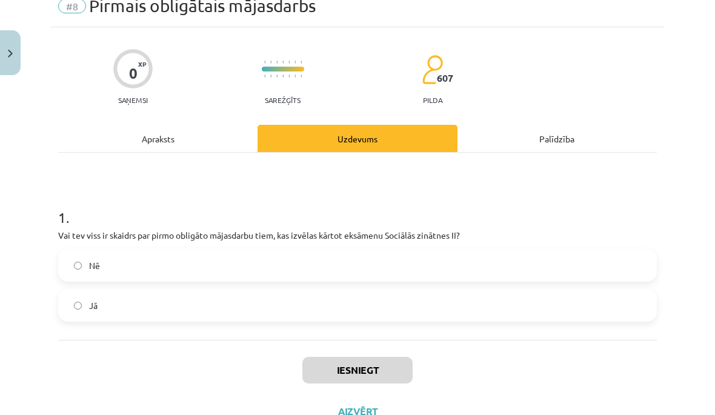
click at [312, 313] on label "Jā" at bounding box center [357, 305] width 596 height 30
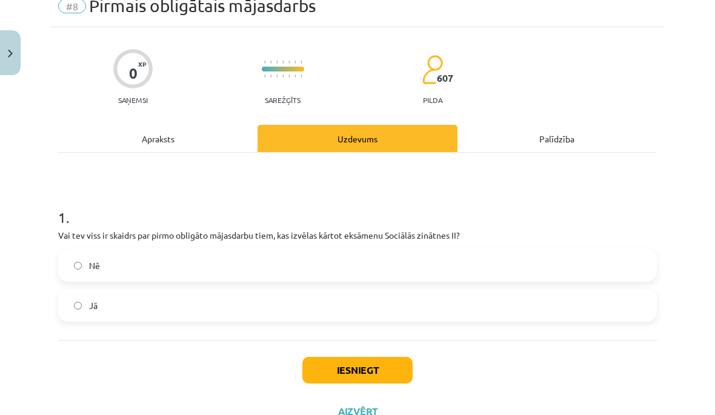
click at [359, 369] on button "Iesniegt" at bounding box center [357, 370] width 110 height 27
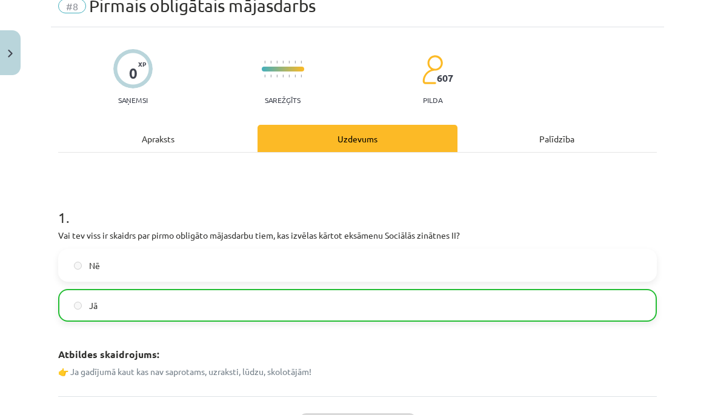
click at [606, 192] on h1 "1 ." at bounding box center [357, 207] width 599 height 38
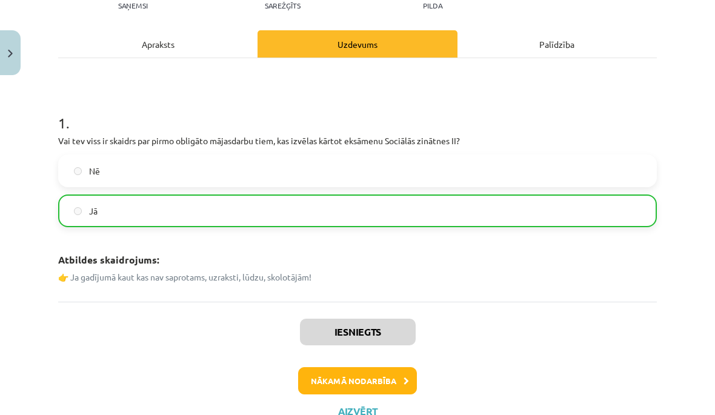
scroll to position [147, 0]
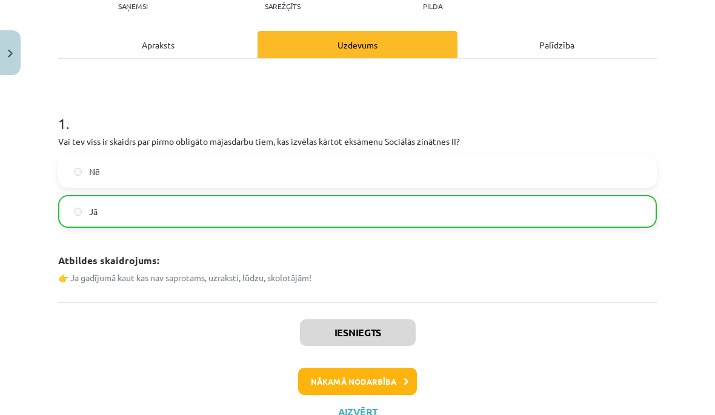
click at [393, 373] on button "Nākamā nodarbība" at bounding box center [357, 382] width 119 height 28
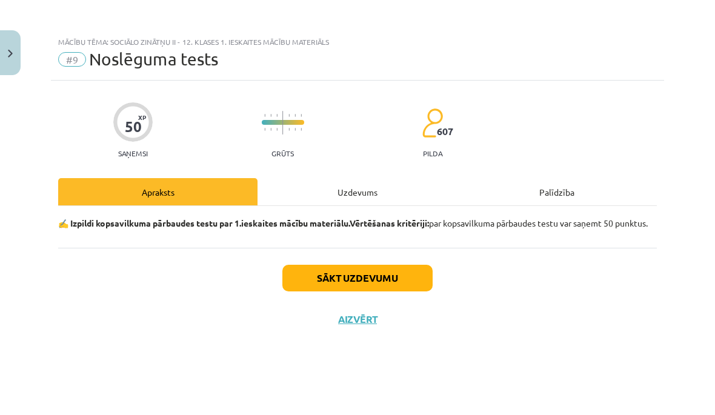
scroll to position [0, 0]
click at [405, 292] on button "Sākt uzdevumu" at bounding box center [357, 278] width 150 height 27
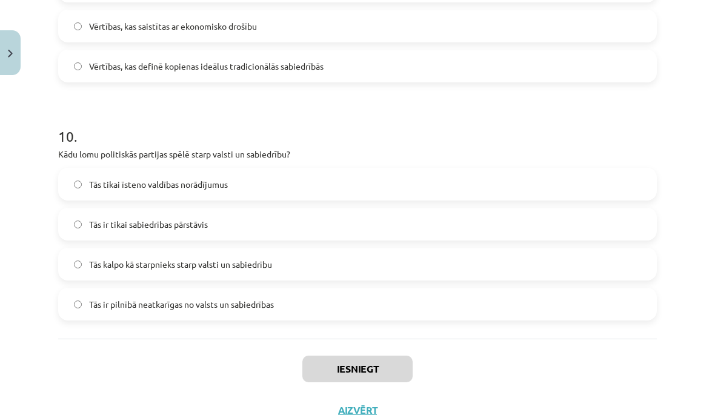
scroll to position [2277, 0]
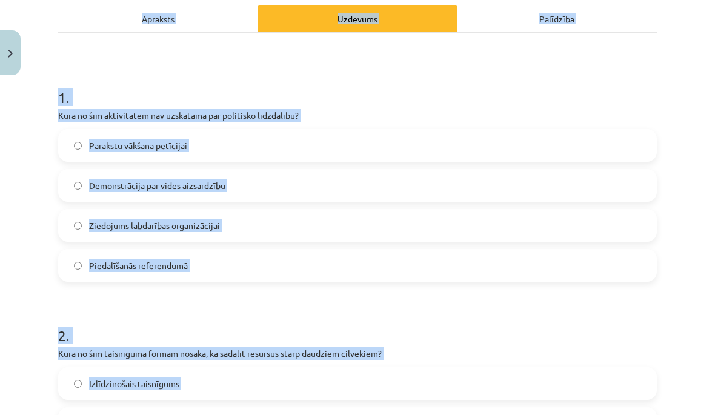
scroll to position [149, 0]
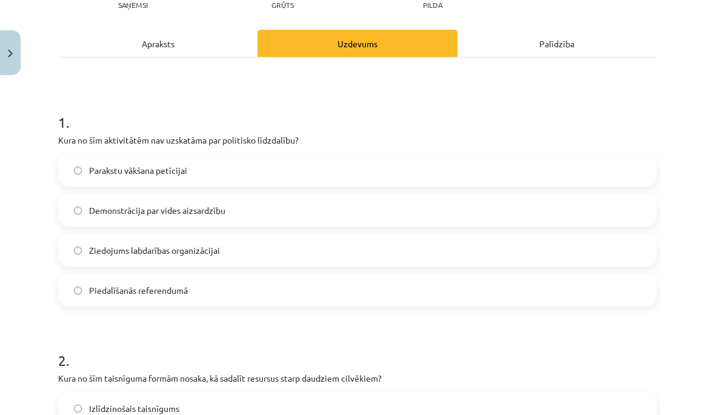
scroll to position [28, 0]
click at [478, 235] on label "Ziedojums labdarības organizācijai" at bounding box center [357, 250] width 596 height 30
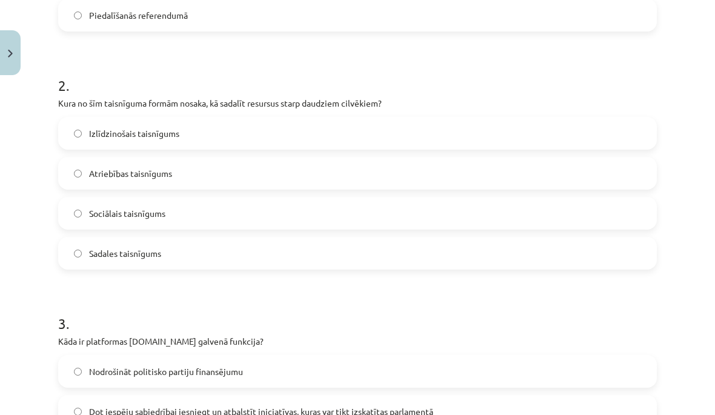
scroll to position [426, 0]
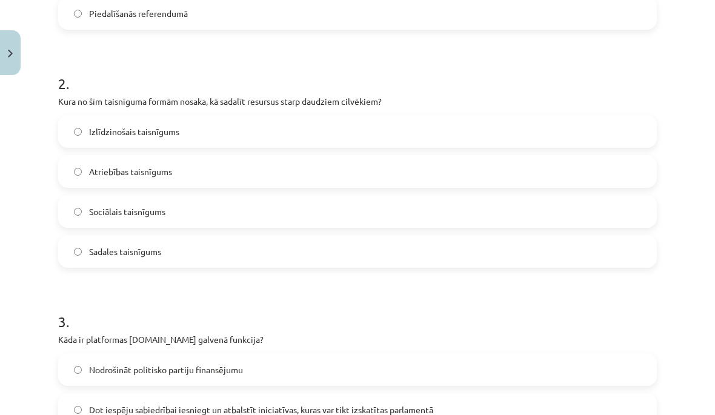
click at [276, 196] on label "Sociālais taisnīgums" at bounding box center [357, 211] width 596 height 30
click at [301, 236] on label "Sadales taisnīgums" at bounding box center [357, 251] width 596 height 30
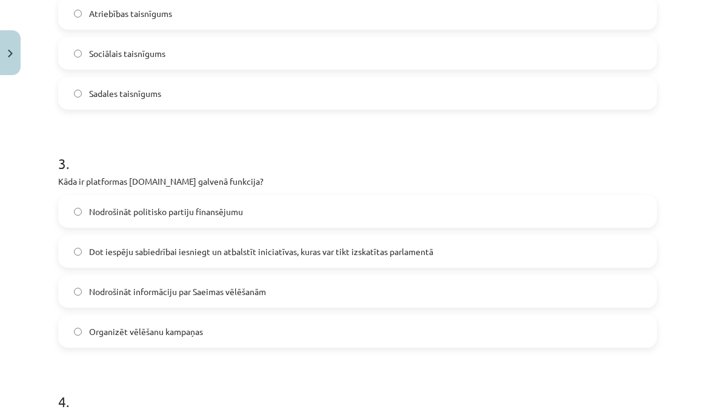
scroll to position [595, 0]
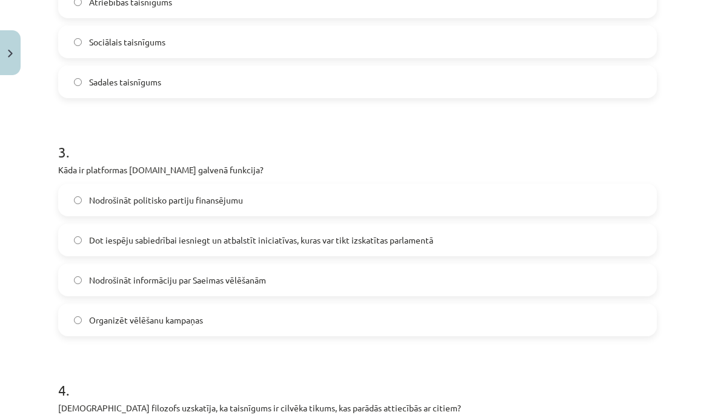
click at [385, 234] on span "Dot iespēju sabiedrībai iesniegt un atbalstīt iniciatīvas, kuras var tikt izska…" at bounding box center [261, 240] width 344 height 13
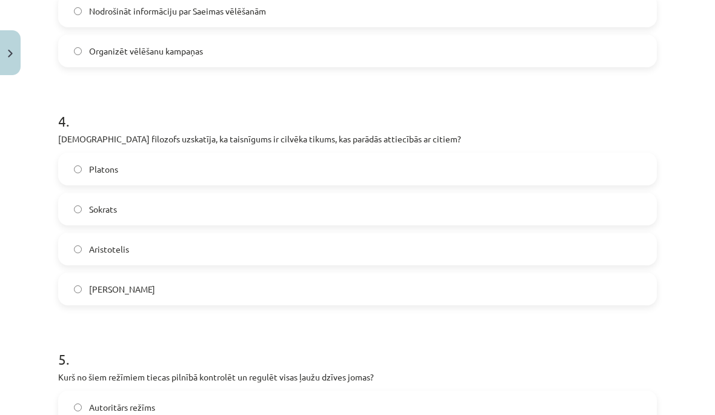
scroll to position [864, 0]
click at [433, 234] on label "Aristotelis" at bounding box center [357, 249] width 596 height 30
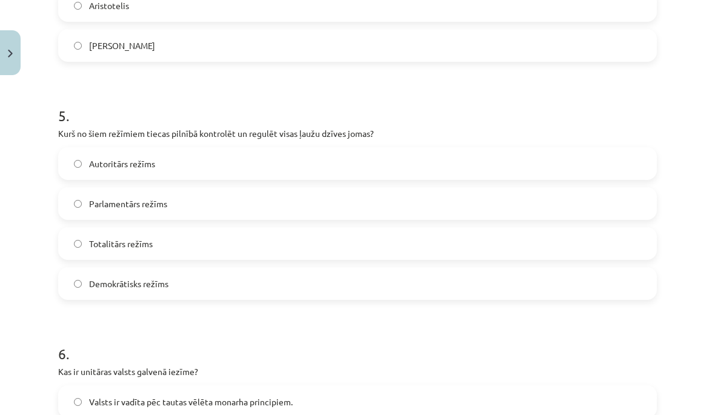
scroll to position [1110, 0]
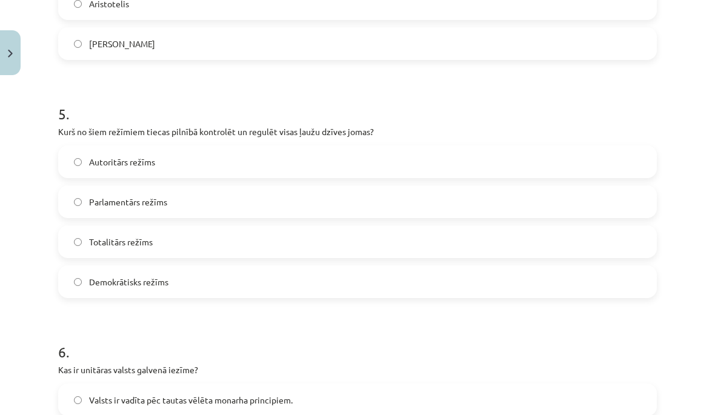
click at [432, 227] on label "Totalitārs režīms" at bounding box center [357, 242] width 596 height 30
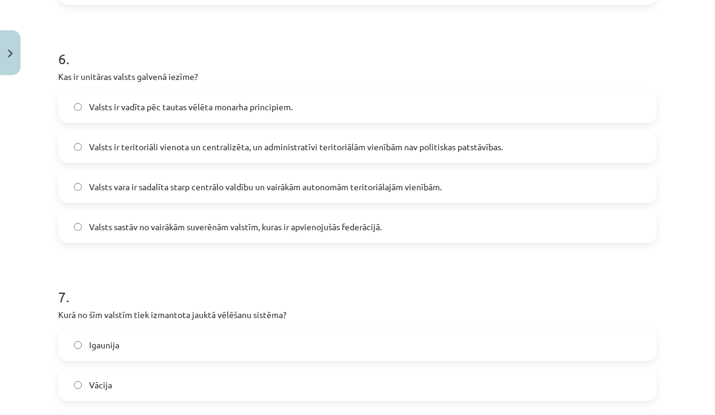
scroll to position [1403, 0]
click at [443, 141] on span "Valsts ir teritoriāli vienota un centralizēta, un administratīvi teritoriālām v…" at bounding box center [296, 147] width 414 height 13
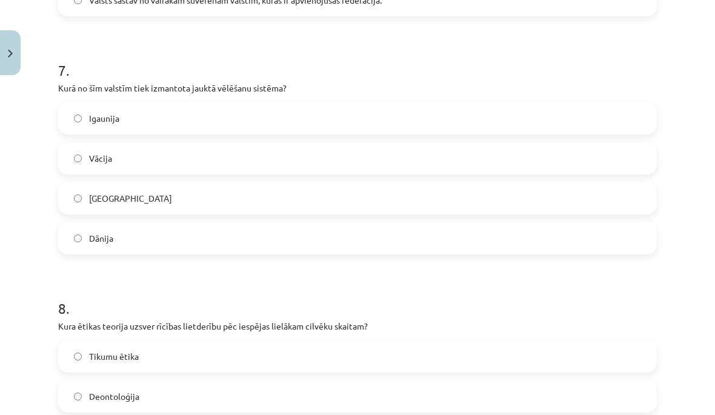
scroll to position [1630, 0]
click at [456, 142] on label "Vācija" at bounding box center [357, 157] width 596 height 30
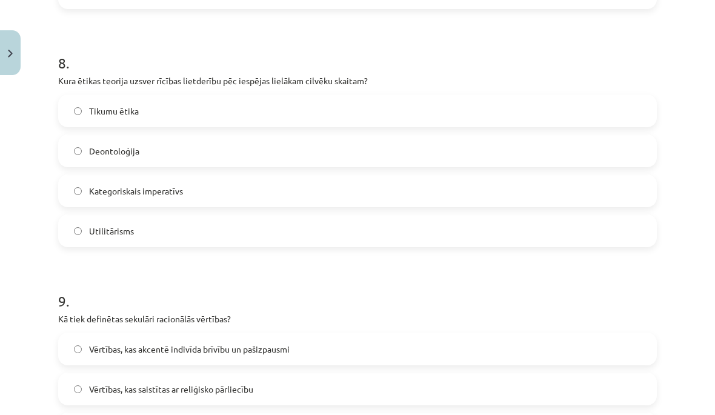
scroll to position [1875, 0]
click at [406, 216] on label "Utilitārisms" at bounding box center [357, 231] width 596 height 30
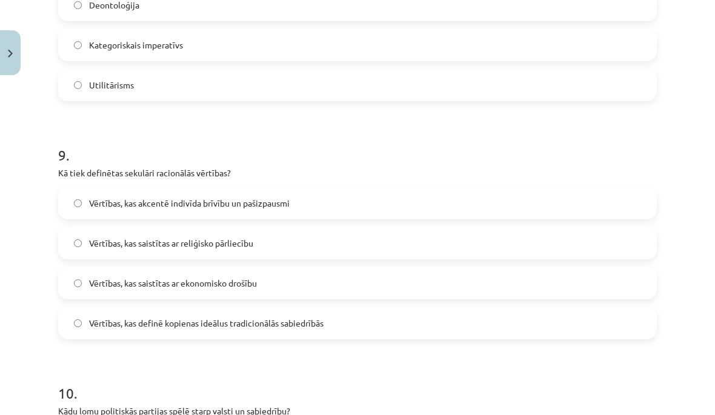
scroll to position [2023, 0]
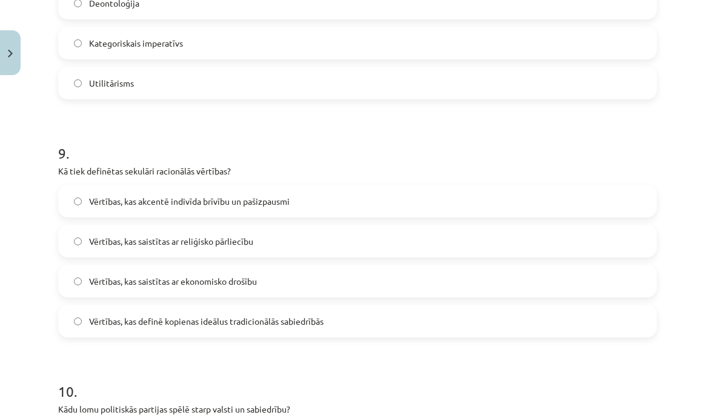
click at [415, 186] on label "Vērtības, kas akcentē indivīda brīvību un pašizpausmi" at bounding box center [357, 201] width 596 height 30
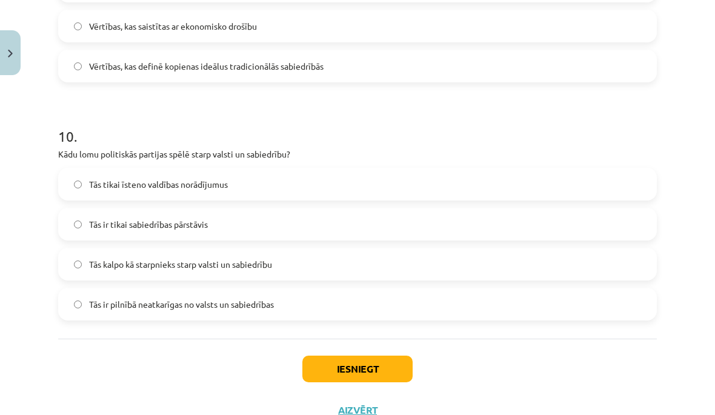
scroll to position [2277, 0]
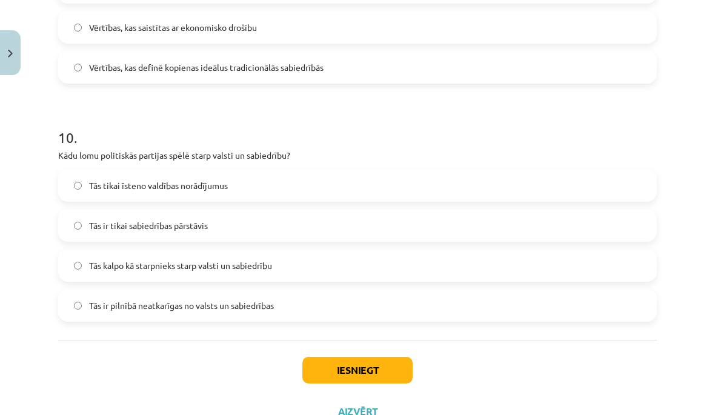
click at [383, 250] on label "Tās kalpo kā starpnieks starp valsti un sabiedrību" at bounding box center [357, 265] width 596 height 30
click at [367, 357] on button "Iesniegt" at bounding box center [357, 370] width 110 height 27
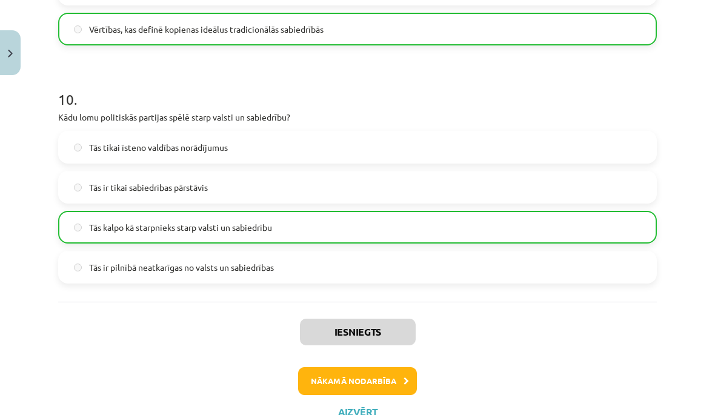
click at [392, 367] on button "Nākamā nodarbība" at bounding box center [357, 381] width 119 height 28
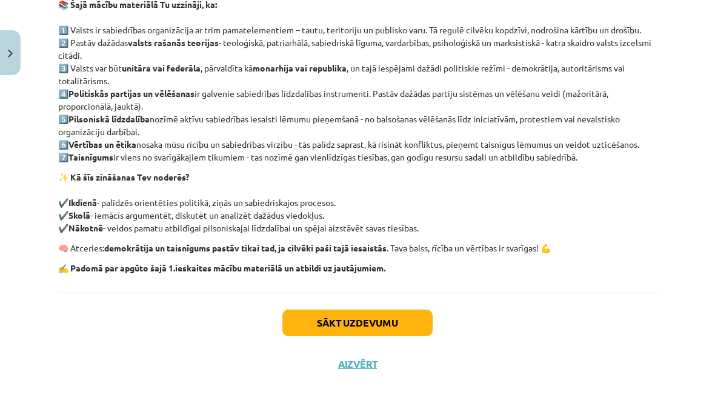
scroll to position [0, 0]
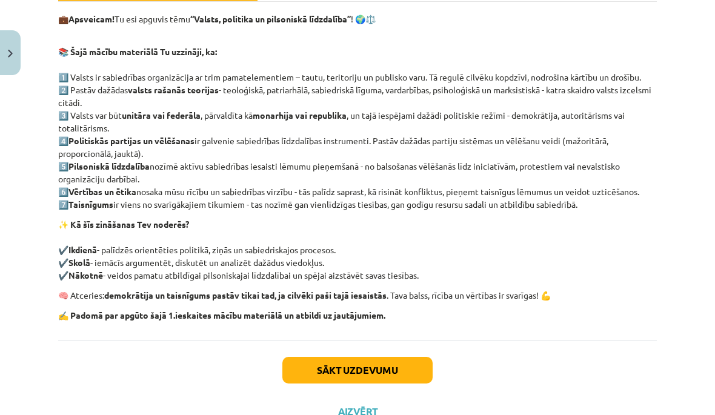
click at [397, 361] on button "Sākt uzdevumu" at bounding box center [357, 370] width 150 height 27
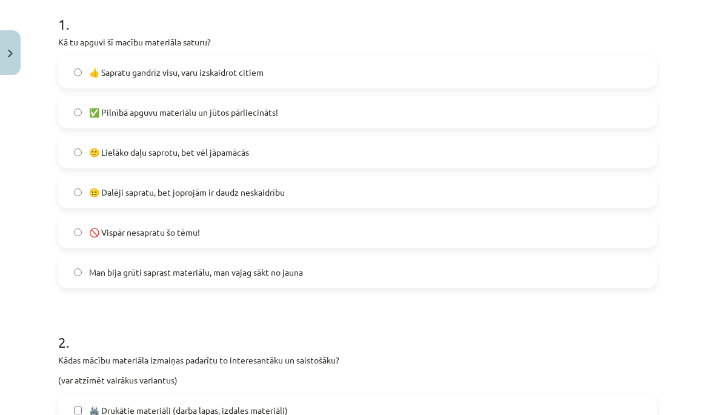
scroll to position [247, 0]
click at [515, 65] on label "👍 Sapratu gandrīz visu, varu izskaidrot citiem" at bounding box center [357, 71] width 596 height 30
click at [507, 102] on label "✅ Pilnībā apguvu materiālu un jūtos pārliecināts!" at bounding box center [357, 111] width 596 height 30
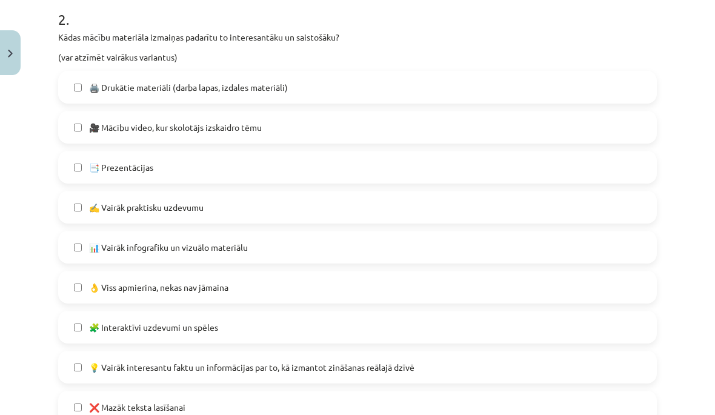
scroll to position [570, 0]
click at [509, 121] on label "🎥 Mācību video, kur skolotājs izskaidro tēmu" at bounding box center [357, 127] width 596 height 30
click at [507, 149] on div "🖨️ Drukātie materiāli (darba lapas, izdales materiāli) 🎥 Mācību video, kur skol…" at bounding box center [357, 267] width 599 height 393
click at [455, 167] on label "📑 Prezentācijas" at bounding box center [357, 167] width 596 height 30
click at [84, 202] on label "✍️ Vairāk praktisku uzdevumu" at bounding box center [357, 207] width 596 height 30
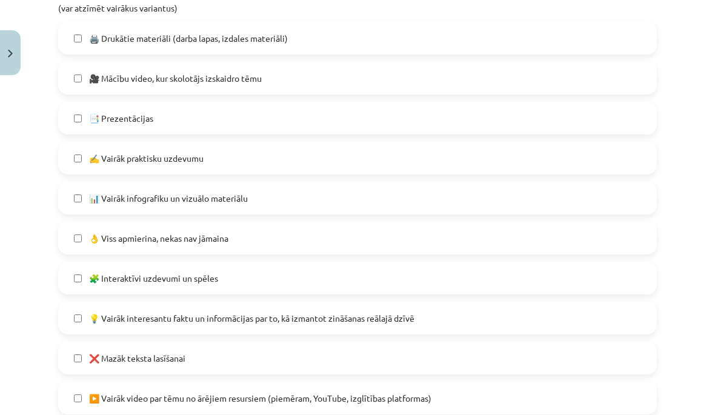
scroll to position [618, 0]
click at [83, 195] on label "📊 Vairāk infografiku un vizuālo materiālu" at bounding box center [357, 199] width 596 height 30
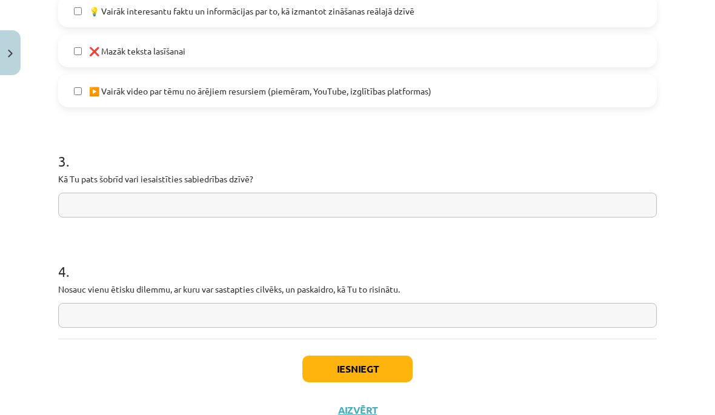
scroll to position [925, 0]
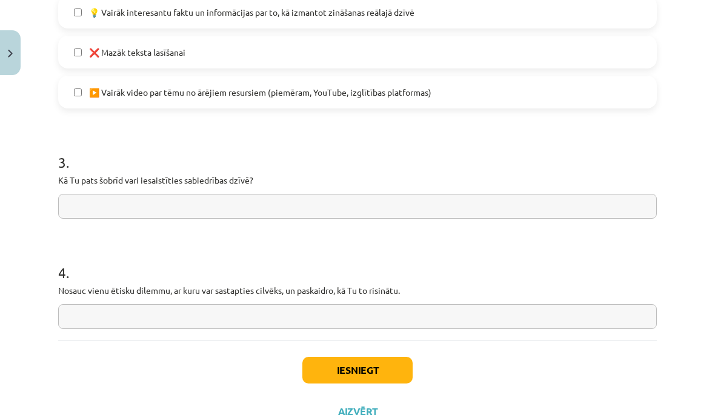
click at [390, 375] on button "Iesniegt" at bounding box center [357, 370] width 110 height 27
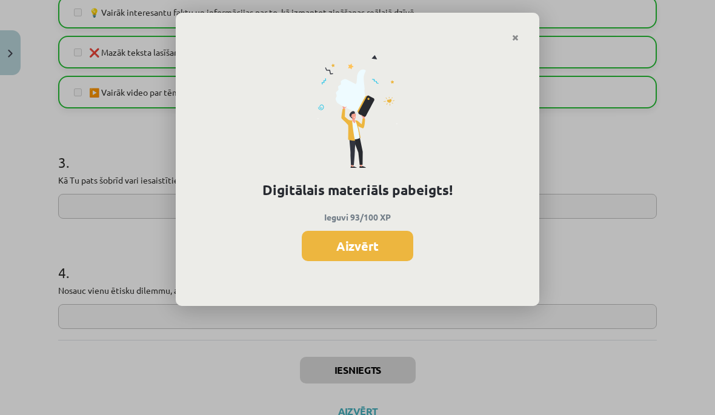
click at [401, 239] on button "Aizvērt" at bounding box center [358, 246] width 112 height 30
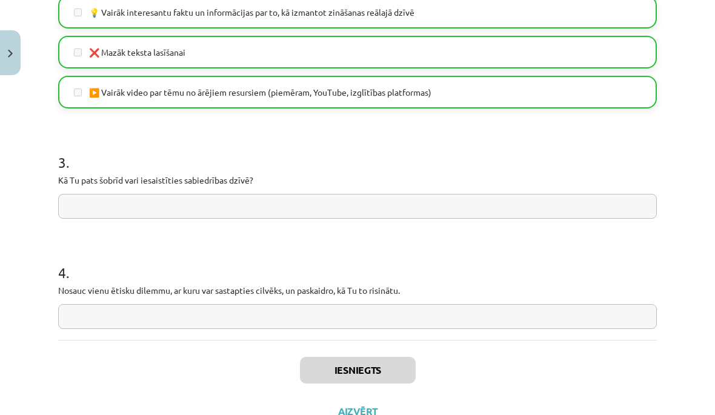
scroll to position [19, 0]
click at [369, 413] on button "Aizvērt" at bounding box center [358, 412] width 46 height 12
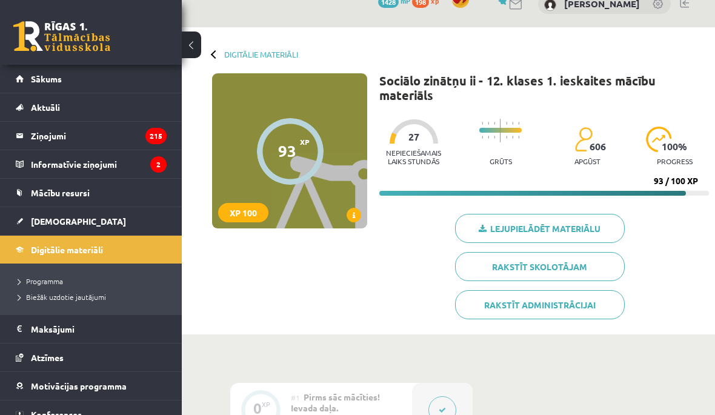
click at [25, 218] on link "[DEMOGRAPHIC_DATA]" at bounding box center [91, 221] width 151 height 28
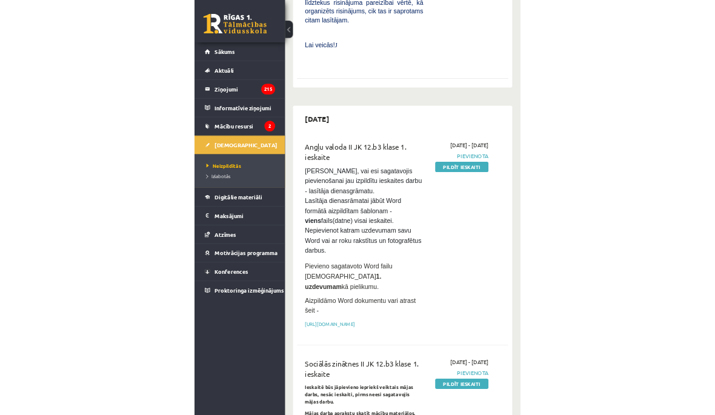
scroll to position [734, 0]
